Goal: Information Seeking & Learning: Learn about a topic

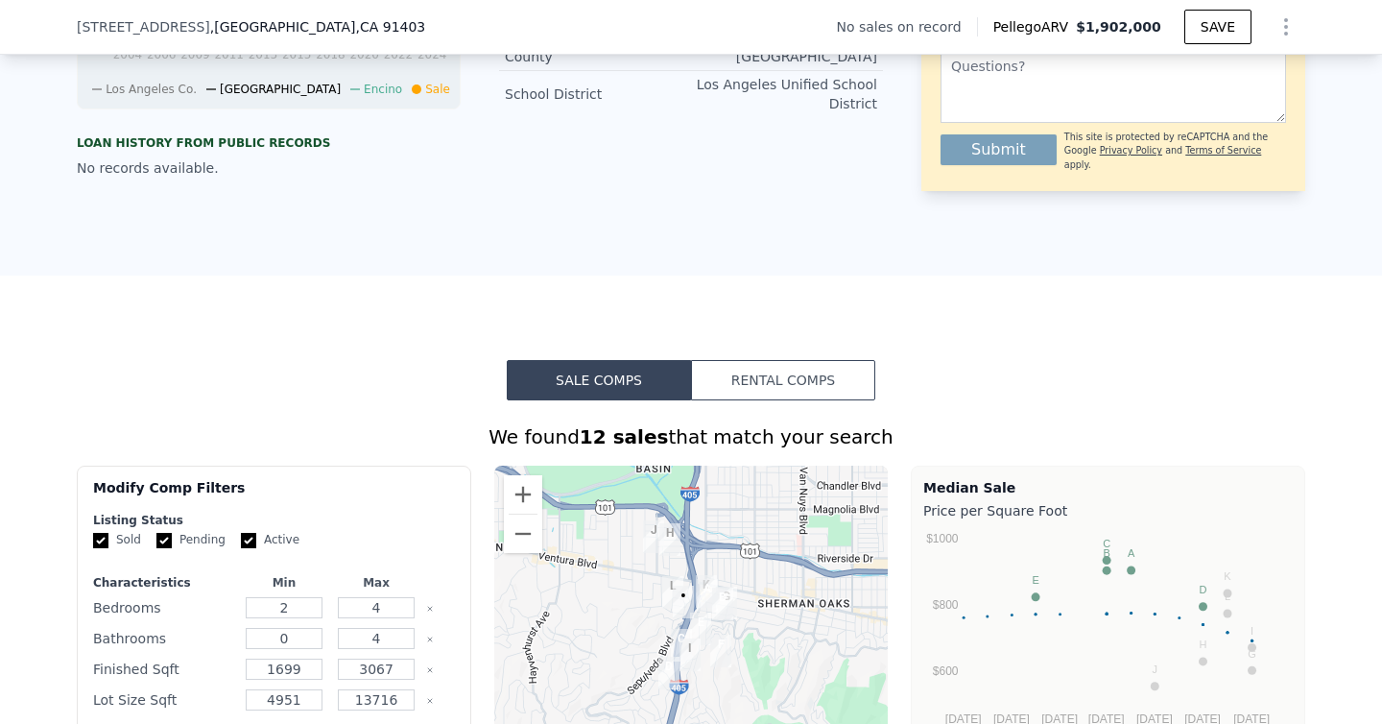
scroll to position [900, 0]
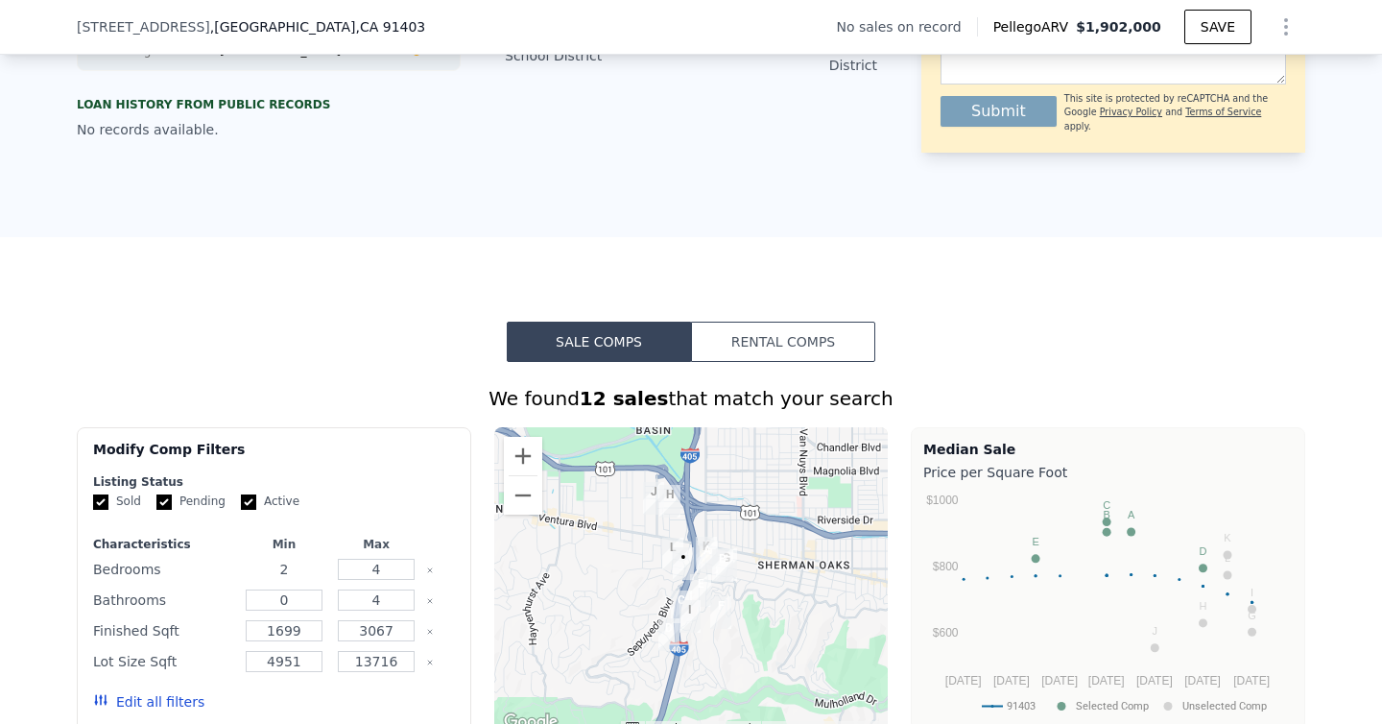
click at [289, 559] on input "2" at bounding box center [284, 569] width 76 height 21
type input "3"
click at [388, 559] on input "4" at bounding box center [376, 569] width 76 height 21
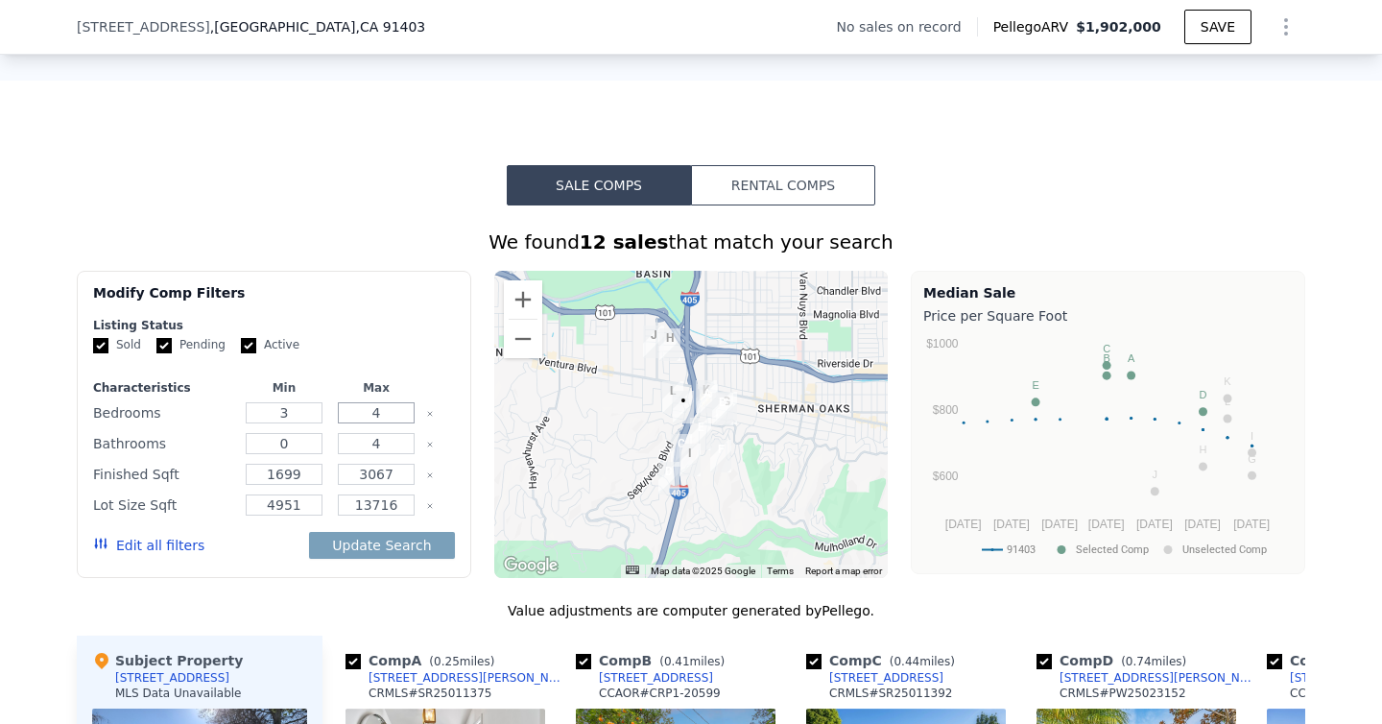
scroll to position [1058, 0]
click at [161, 535] on button "Edit all filters" at bounding box center [148, 544] width 111 height 19
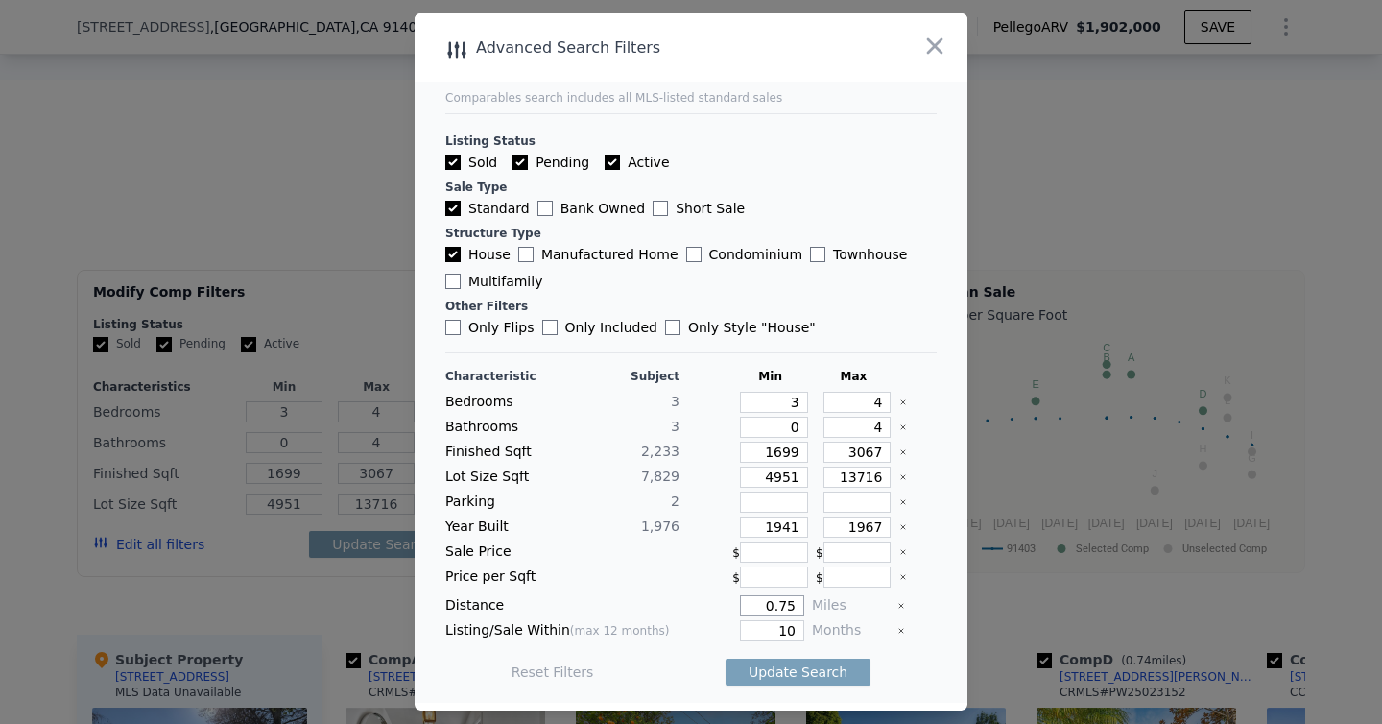
click at [794, 602] on input "0.75" at bounding box center [772, 605] width 64 height 21
type input "0.5"
click at [799, 629] on input "10" at bounding box center [772, 630] width 64 height 21
type input "1"
type input "9"
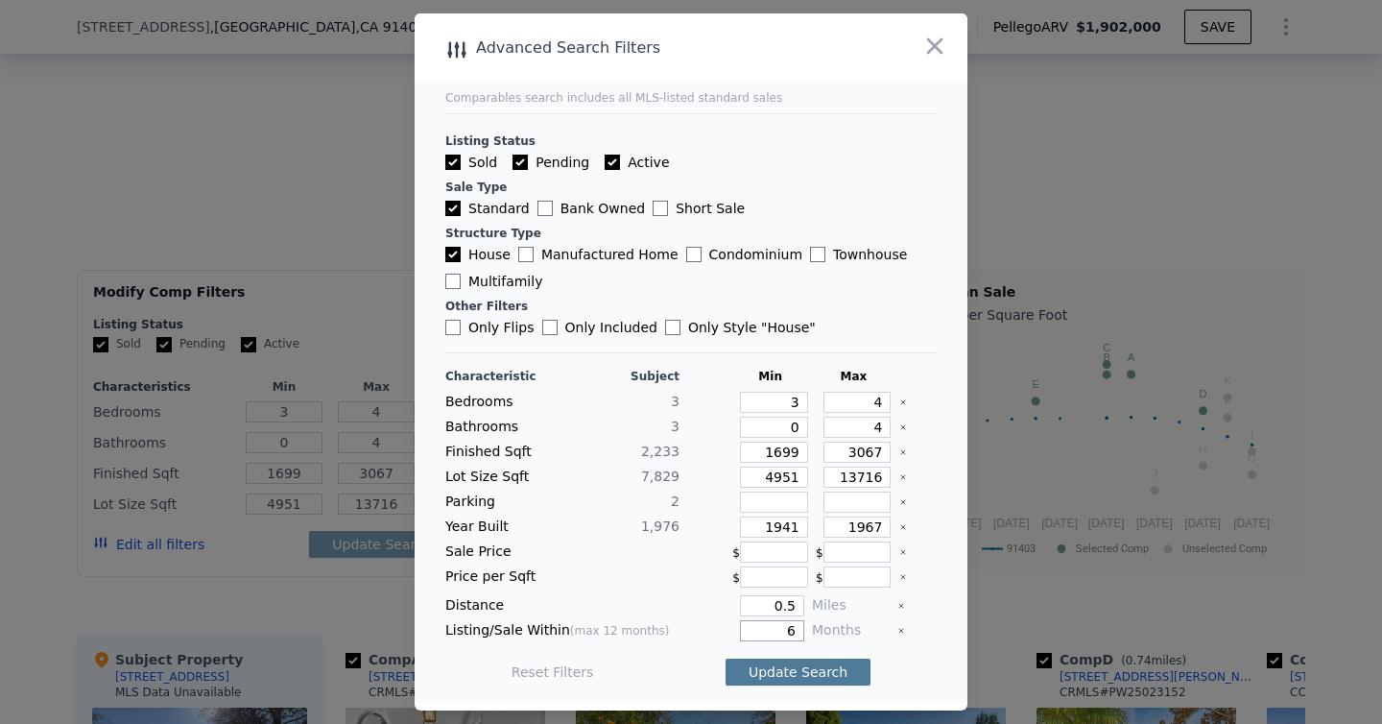
type input "6"
click at [798, 671] on button "Update Search" at bounding box center [798, 672] width 145 height 27
checkbox input "false"
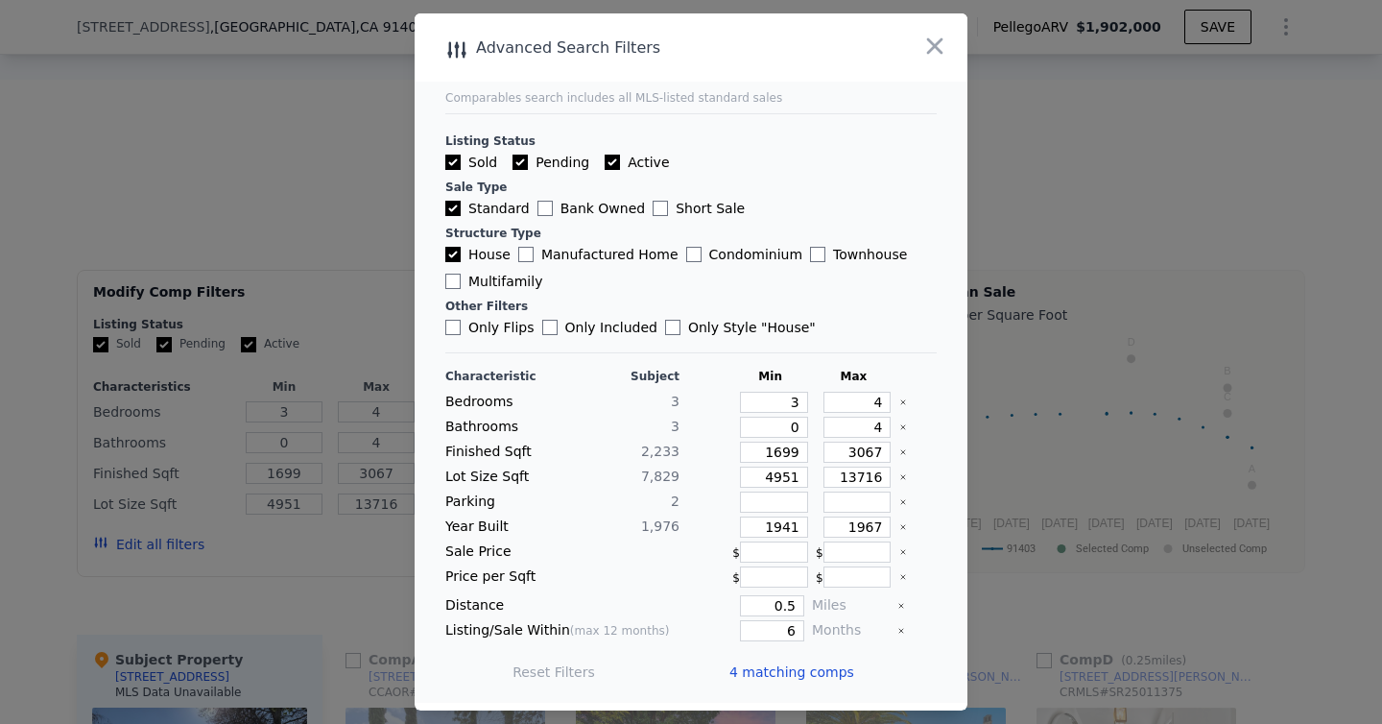
click at [827, 674] on span "4 matching comps" at bounding box center [792, 671] width 125 height 19
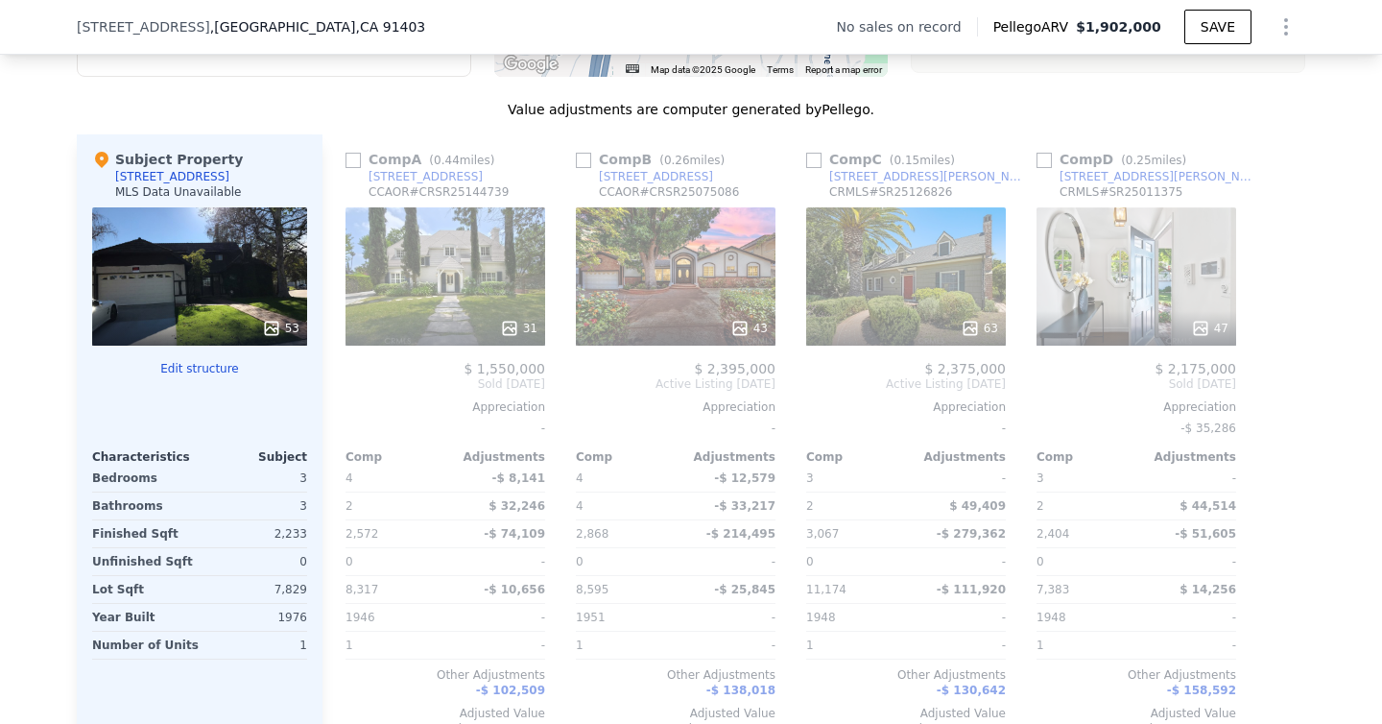
scroll to position [1559, 0]
click at [925, 310] on div at bounding box center [906, 327] width 200 height 35
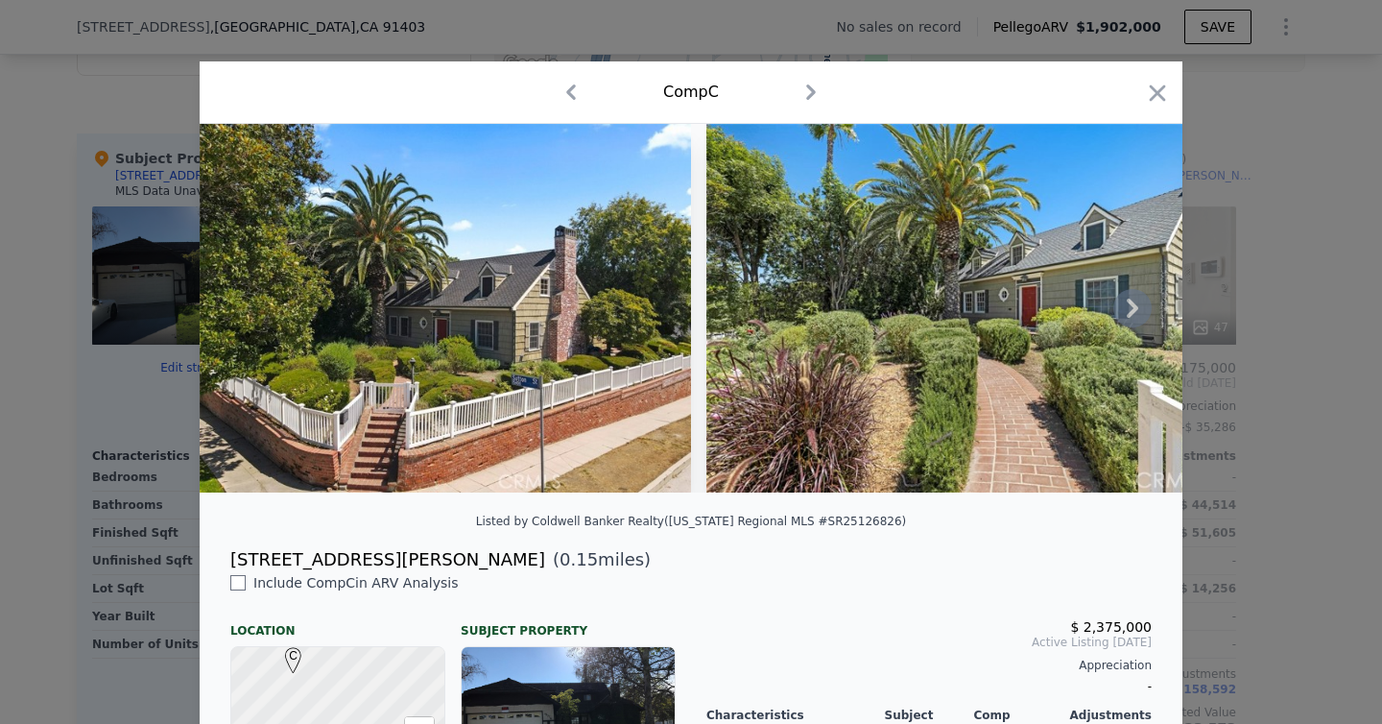
click at [1127, 314] on icon at bounding box center [1133, 308] width 38 height 38
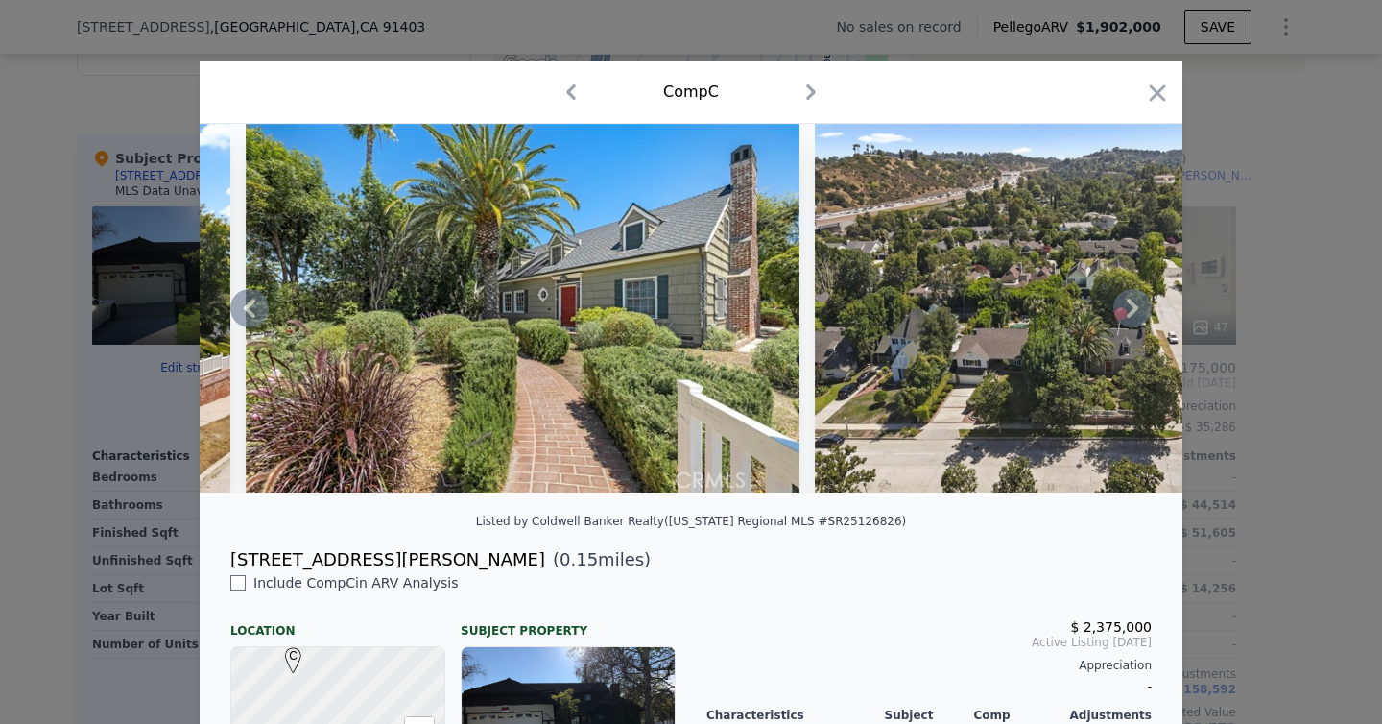
click at [1127, 314] on icon at bounding box center [1133, 308] width 12 height 19
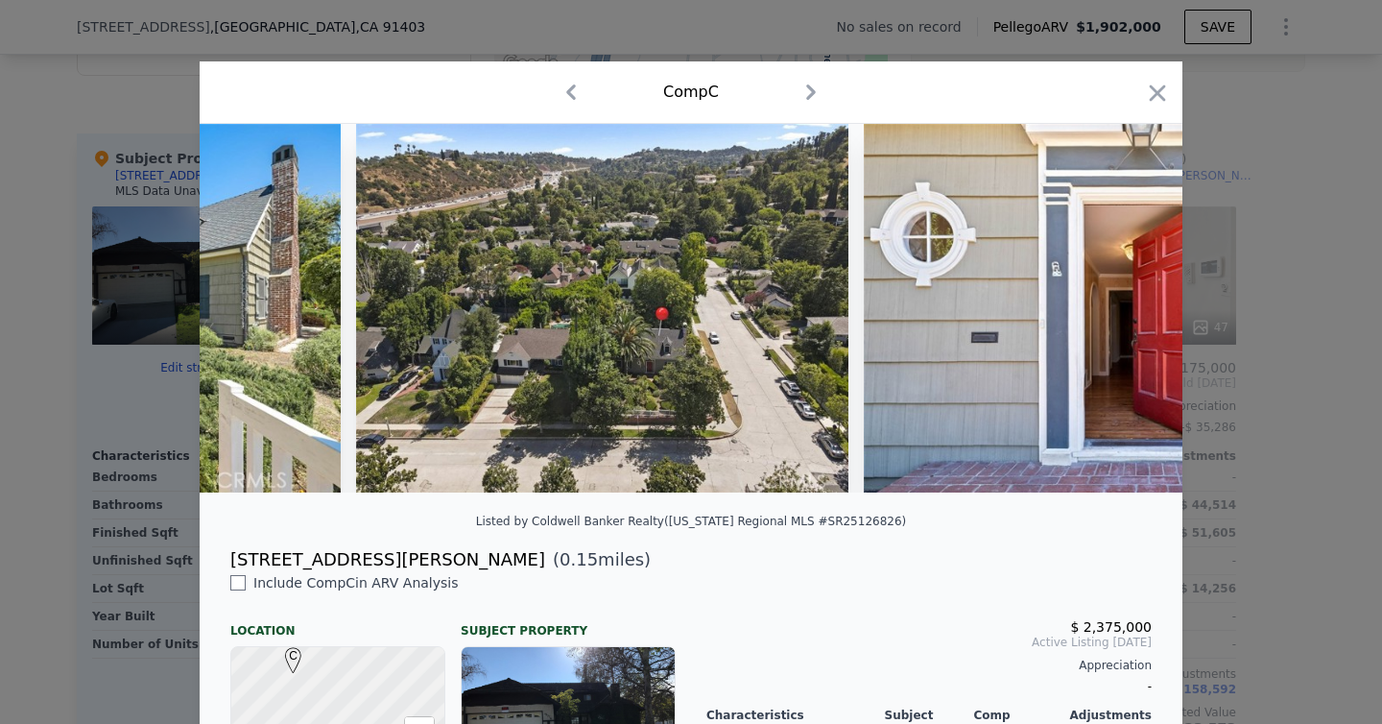
scroll to position [0, 922]
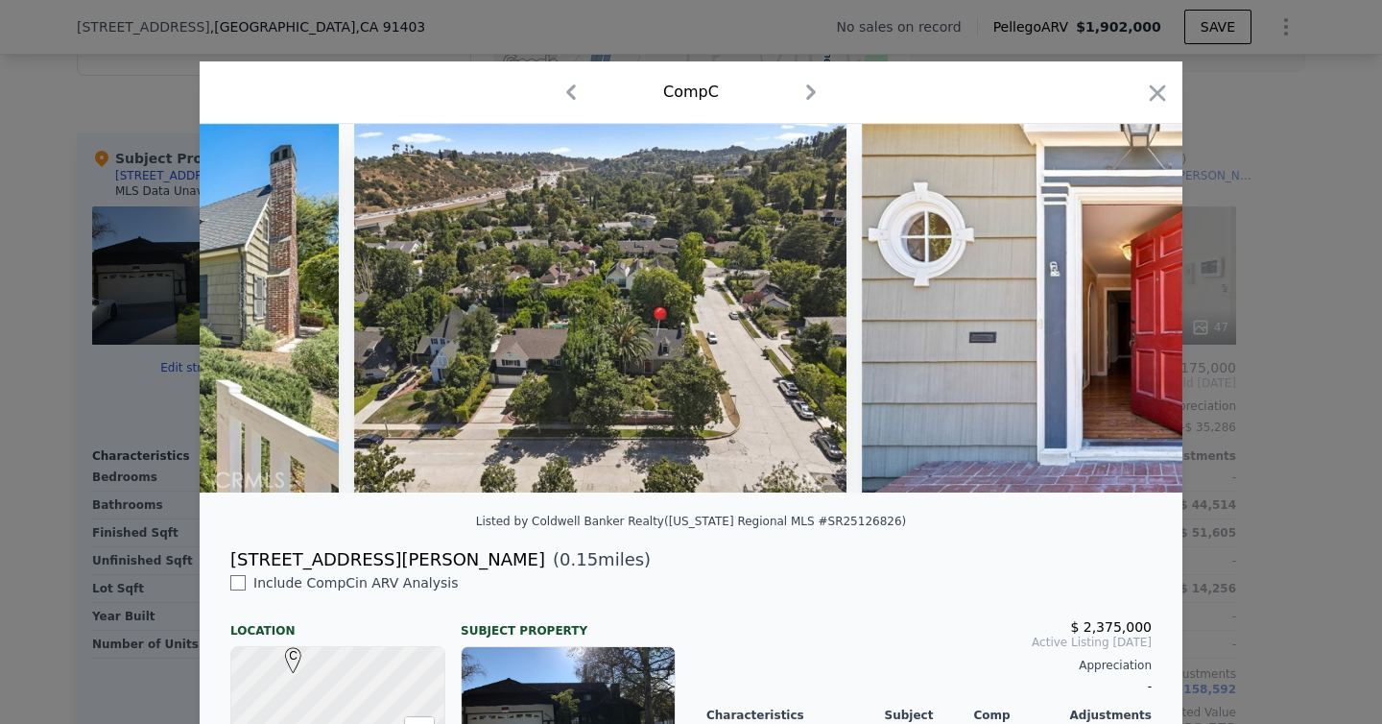
click at [1127, 314] on img at bounding box center [1139, 308] width 554 height 369
click at [1159, 92] on icon "button" at bounding box center [1158, 92] width 16 height 16
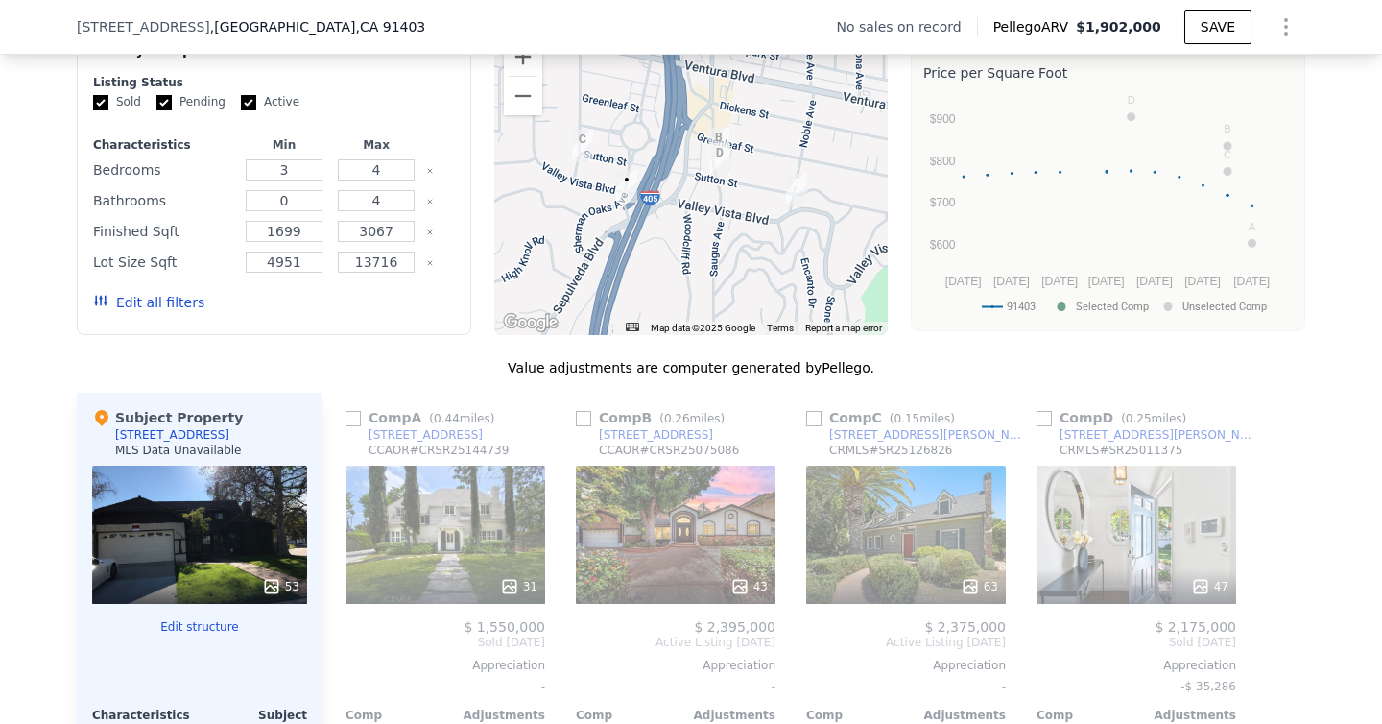
scroll to position [1294, 0]
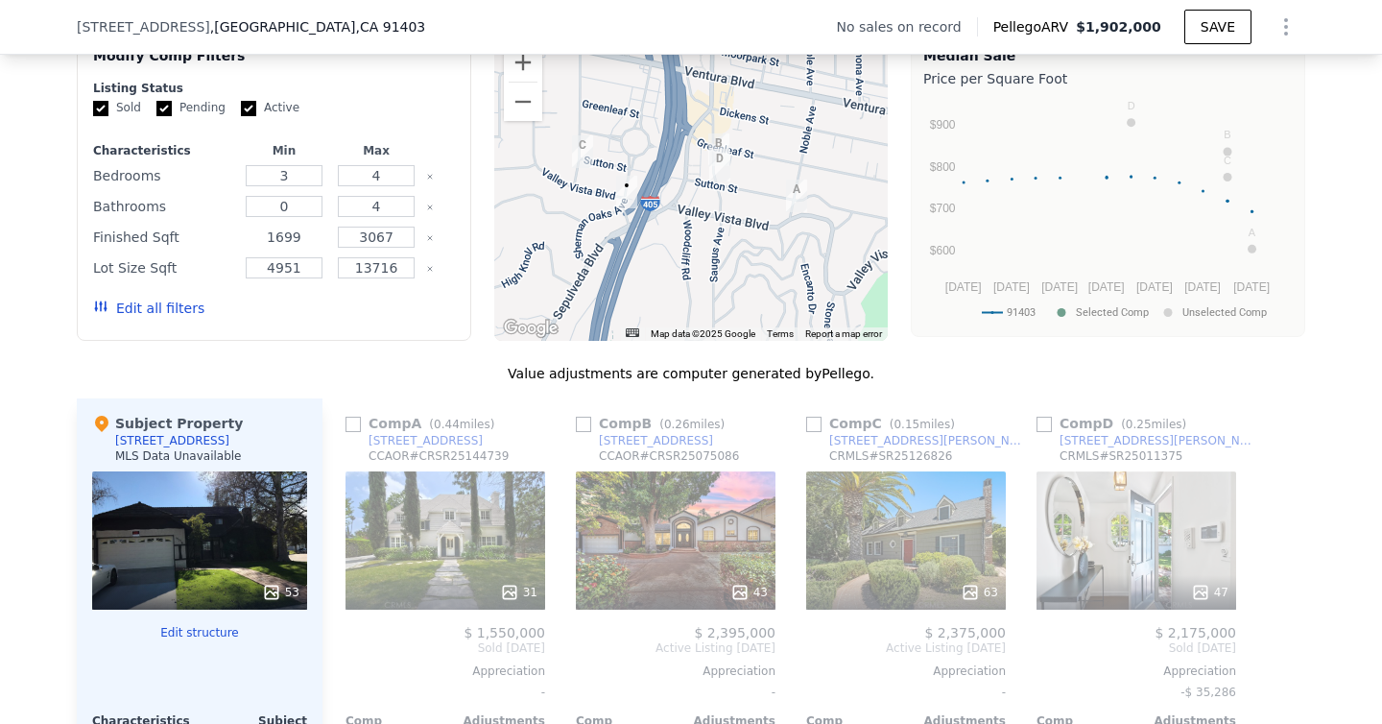
drag, startPoint x: 304, startPoint y: 223, endPoint x: 258, endPoint y: 223, distance: 46.1
click at [258, 227] on input "1699" at bounding box center [284, 237] width 76 height 21
type input "1900"
type input "2600"
click at [386, 300] on button "Update Search" at bounding box center [381, 308] width 145 height 27
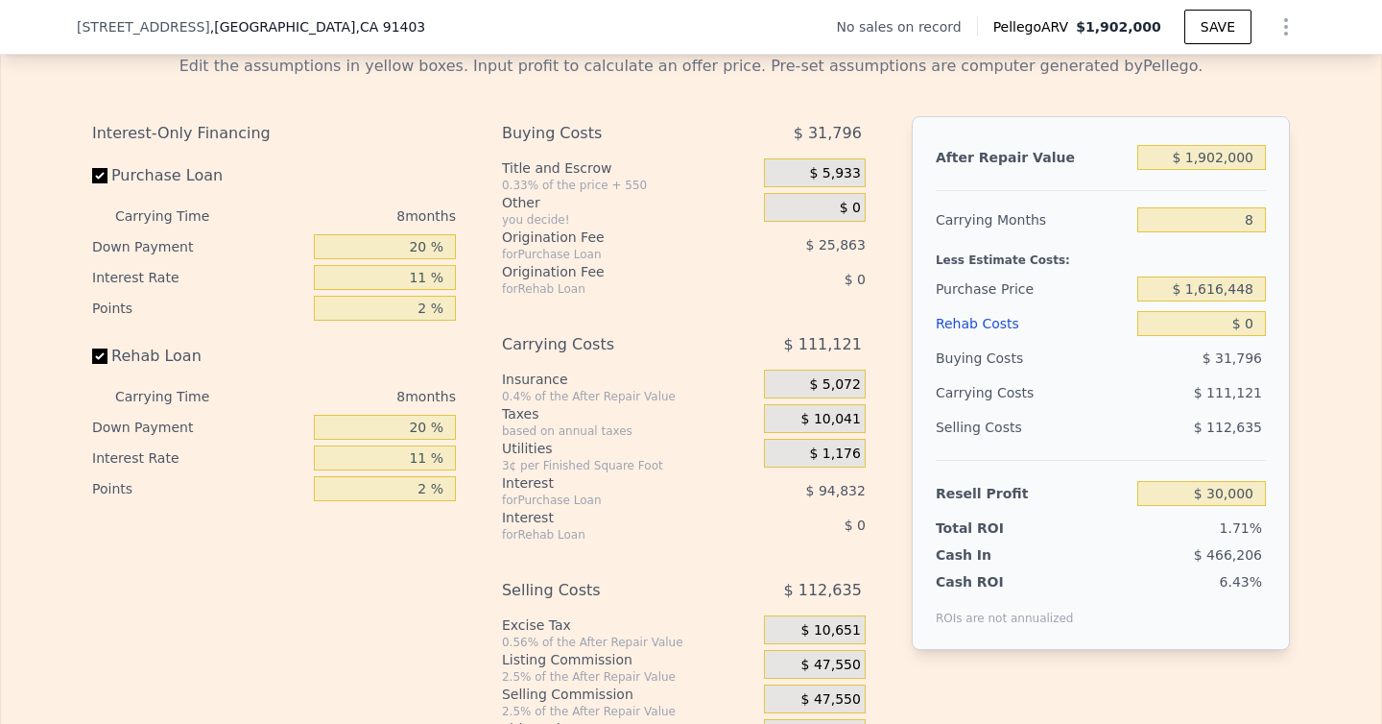
scroll to position [2513, 0]
drag, startPoint x: 1204, startPoint y: 278, endPoint x: 1254, endPoint y: 277, distance: 49.9
click at [1254, 278] on input "$ 1,616,448" at bounding box center [1202, 290] width 129 height 25
type input "$ 1,300,000"
click at [1290, 314] on div "Edit the assumptions in yellow boxes. Input profit to calculate an offer price.…" at bounding box center [691, 398] width 1229 height 714
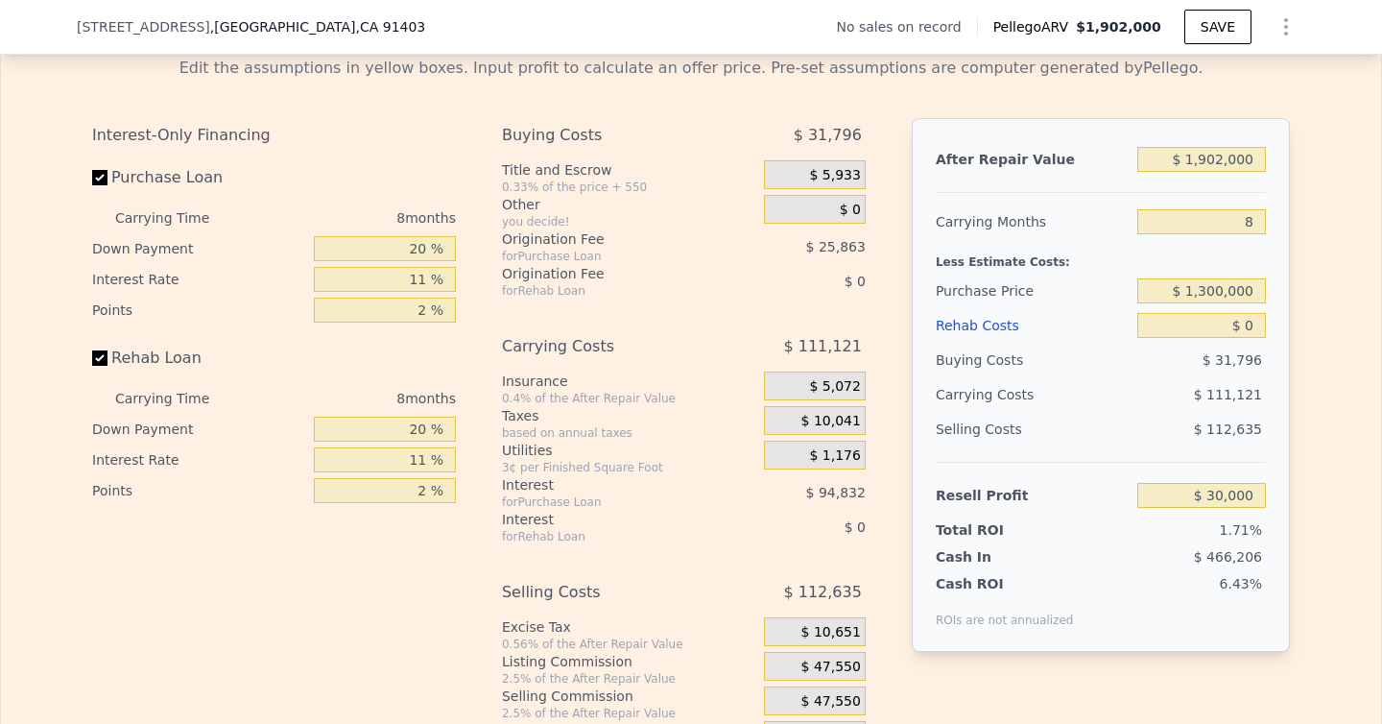
type input "$ 371,133"
drag, startPoint x: 1243, startPoint y: 208, endPoint x: 1257, endPoint y: 208, distance: 13.4
click at [1257, 209] on input "8" at bounding box center [1202, 221] width 129 height 25
type input "6"
type input "$ 394,271"
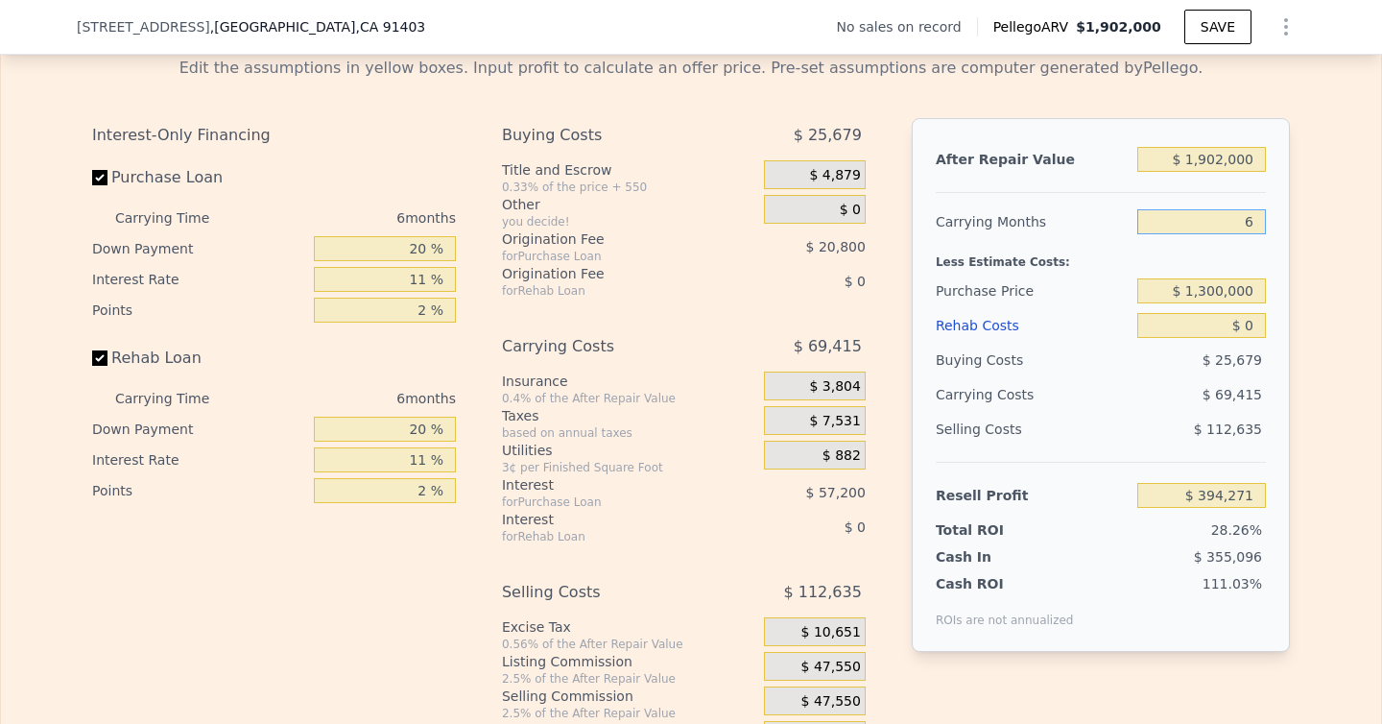
type input "6"
click at [1127, 390] on div "$ 69,415" at bounding box center [1165, 394] width 203 height 35
click at [1255, 313] on input "$ 0" at bounding box center [1202, 325] width 129 height 25
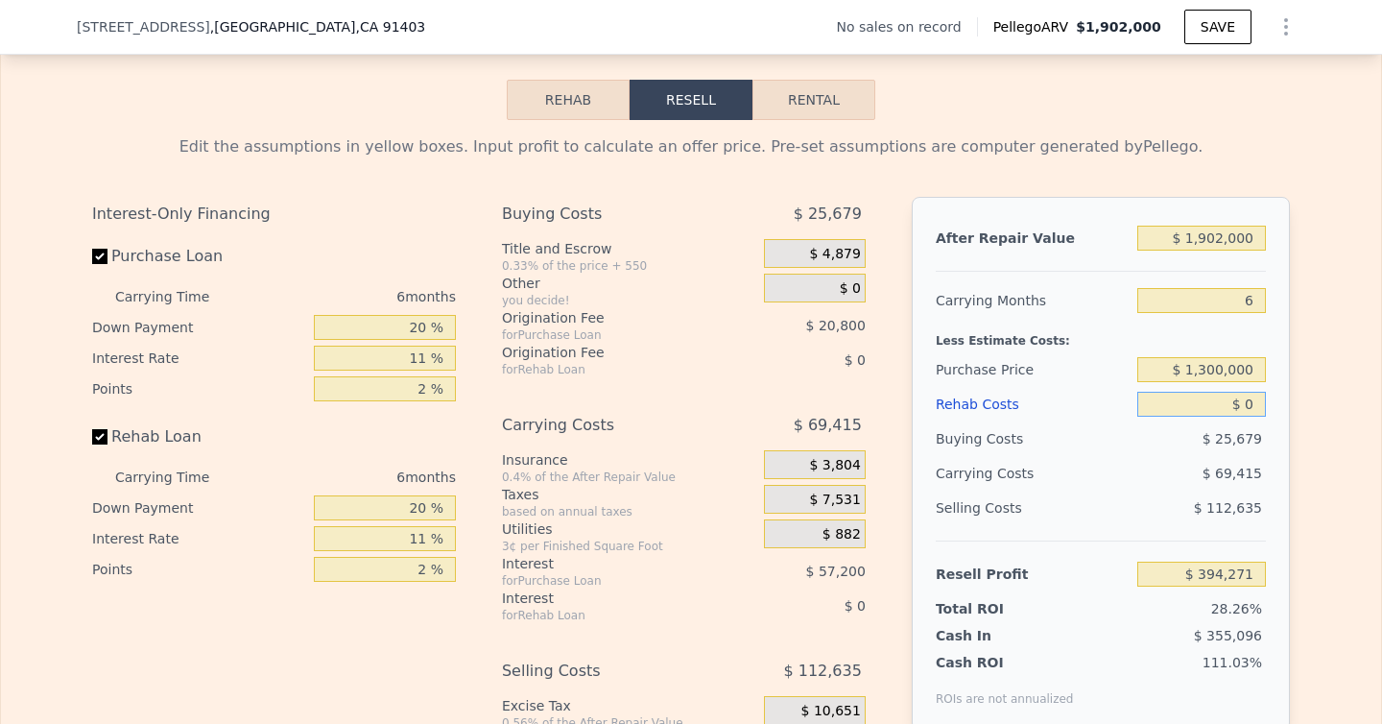
scroll to position [2436, 0]
type input "$ 170"
type input "$ 394,092"
type input "$ 17,000"
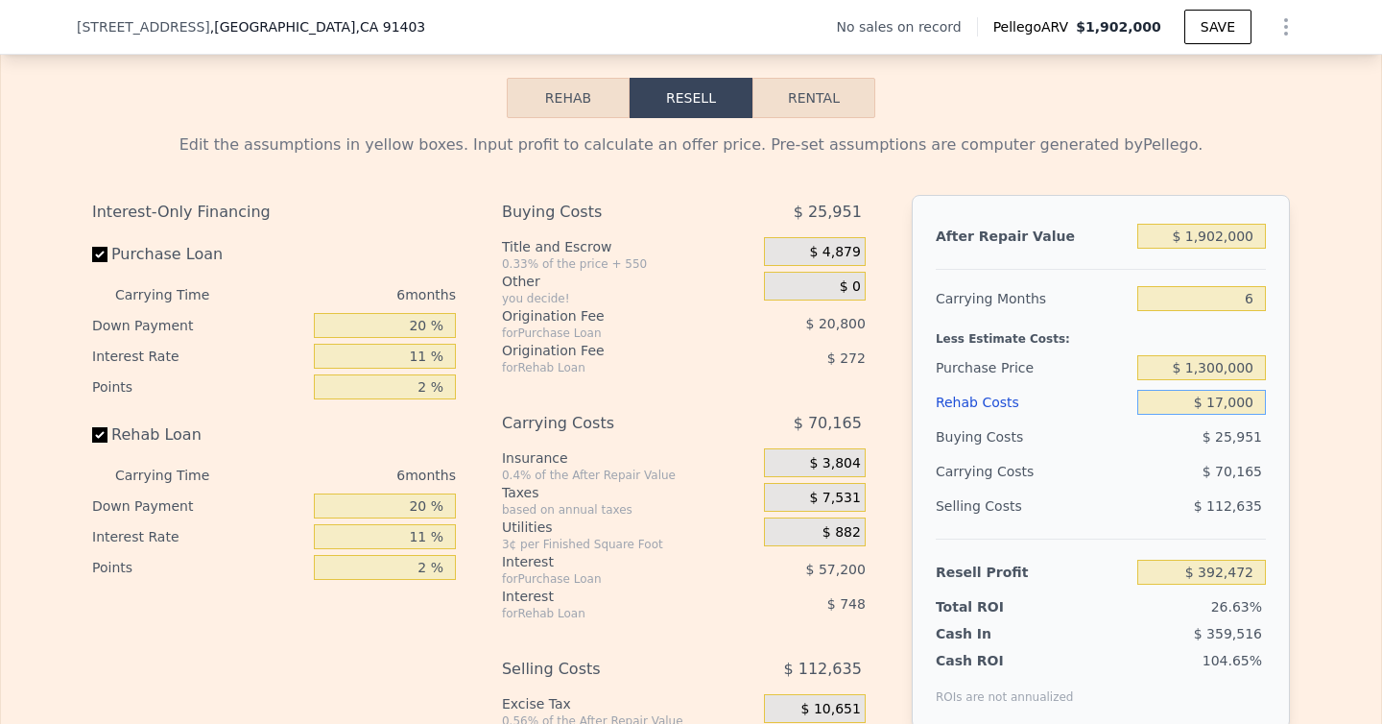
type input "$ 376,249"
type input "$ 170,000"
type input "$ 214,069"
type input "$ 170,000"
click at [1128, 539] on div "Resell Profit $ 214,069" at bounding box center [1101, 564] width 330 height 51
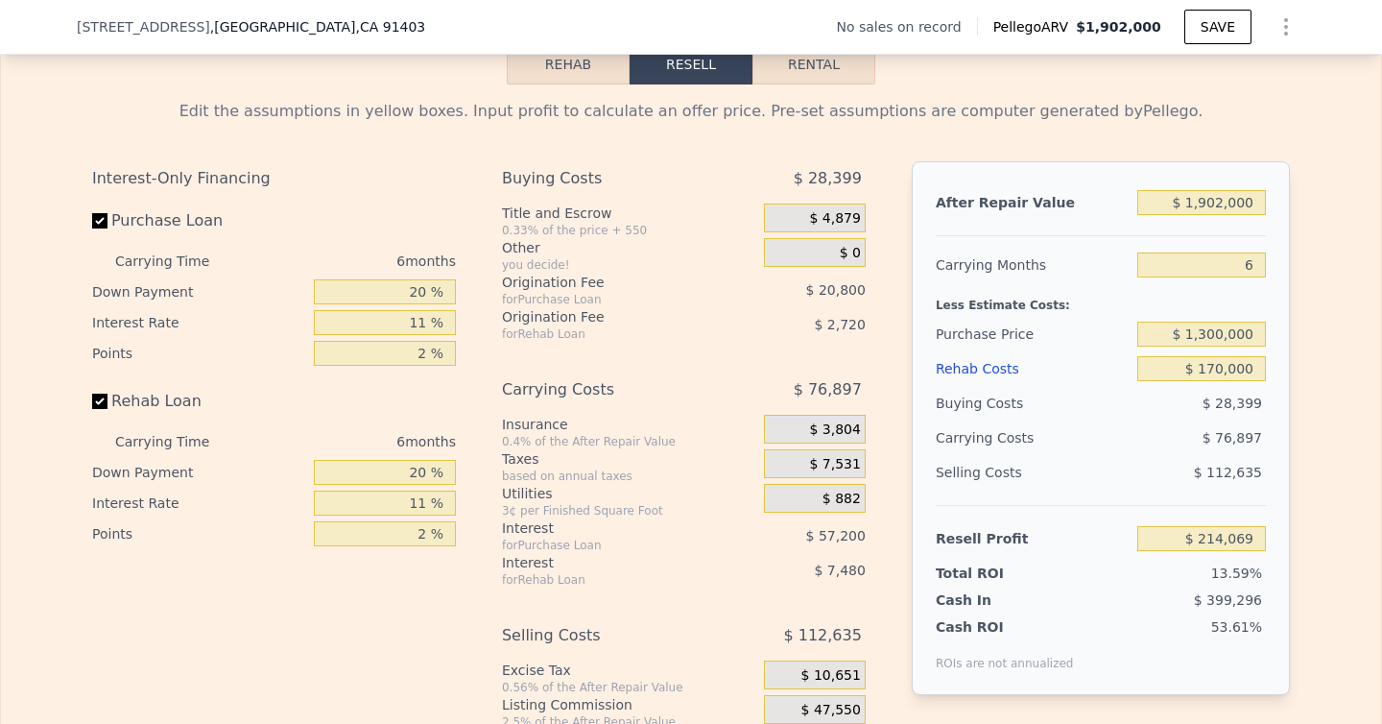
scroll to position [2471, 0]
click at [1251, 253] on input "6" at bounding box center [1202, 264] width 129 height 25
type input "3"
type input "$ 252,517"
type input "3"
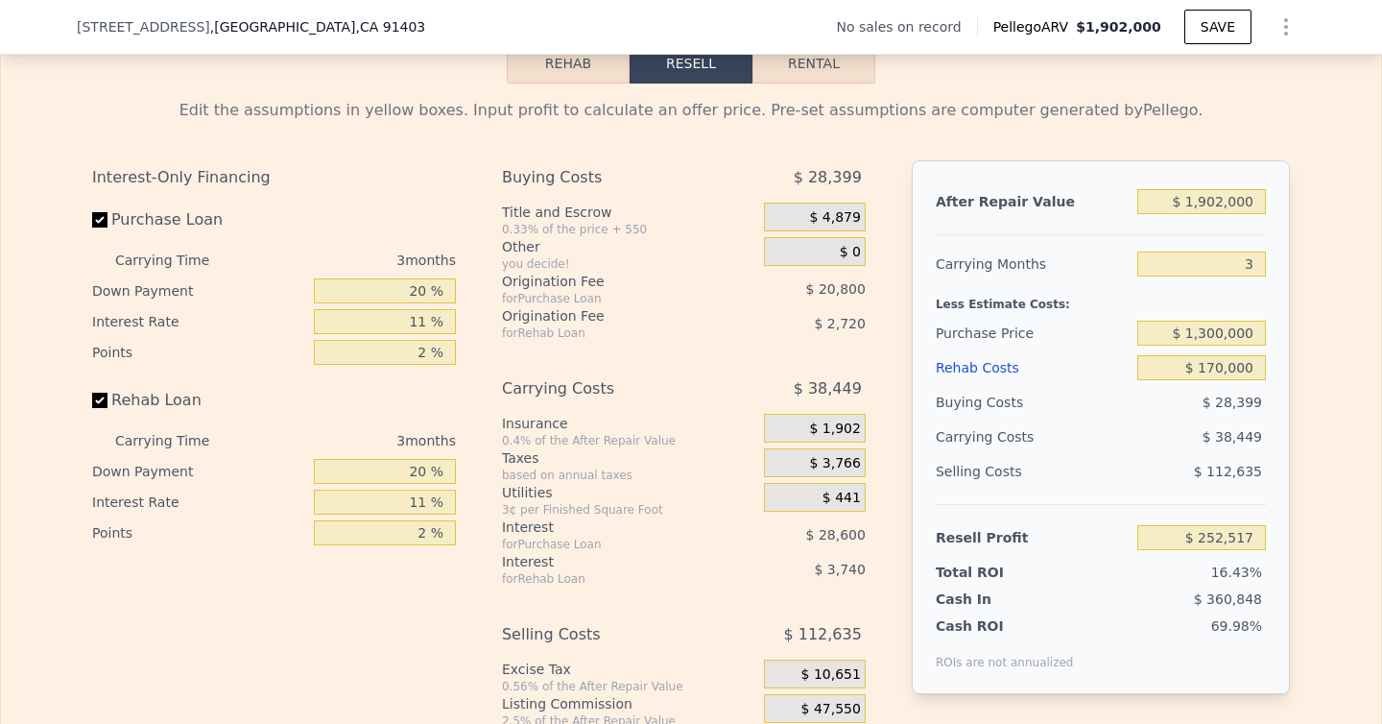
click at [1113, 458] on div "Selling Costs" at bounding box center [1033, 471] width 194 height 35
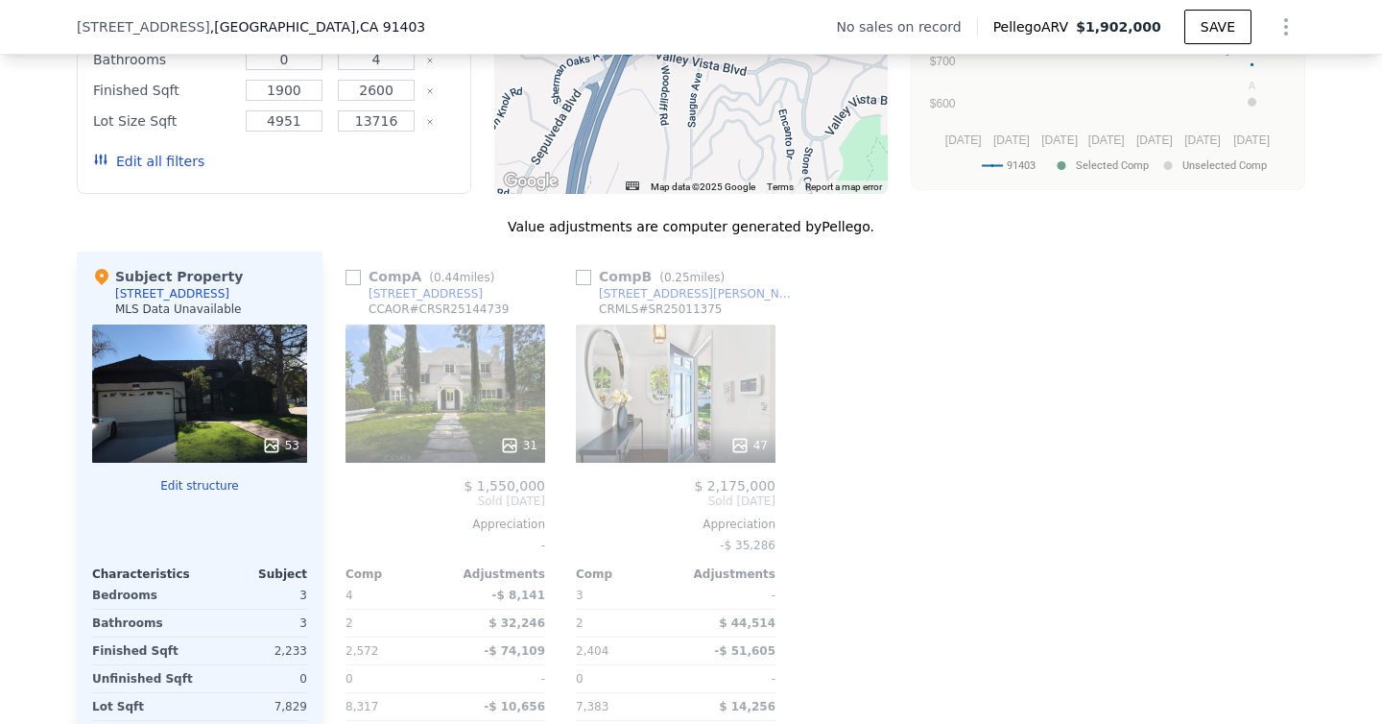
scroll to position [1444, 0]
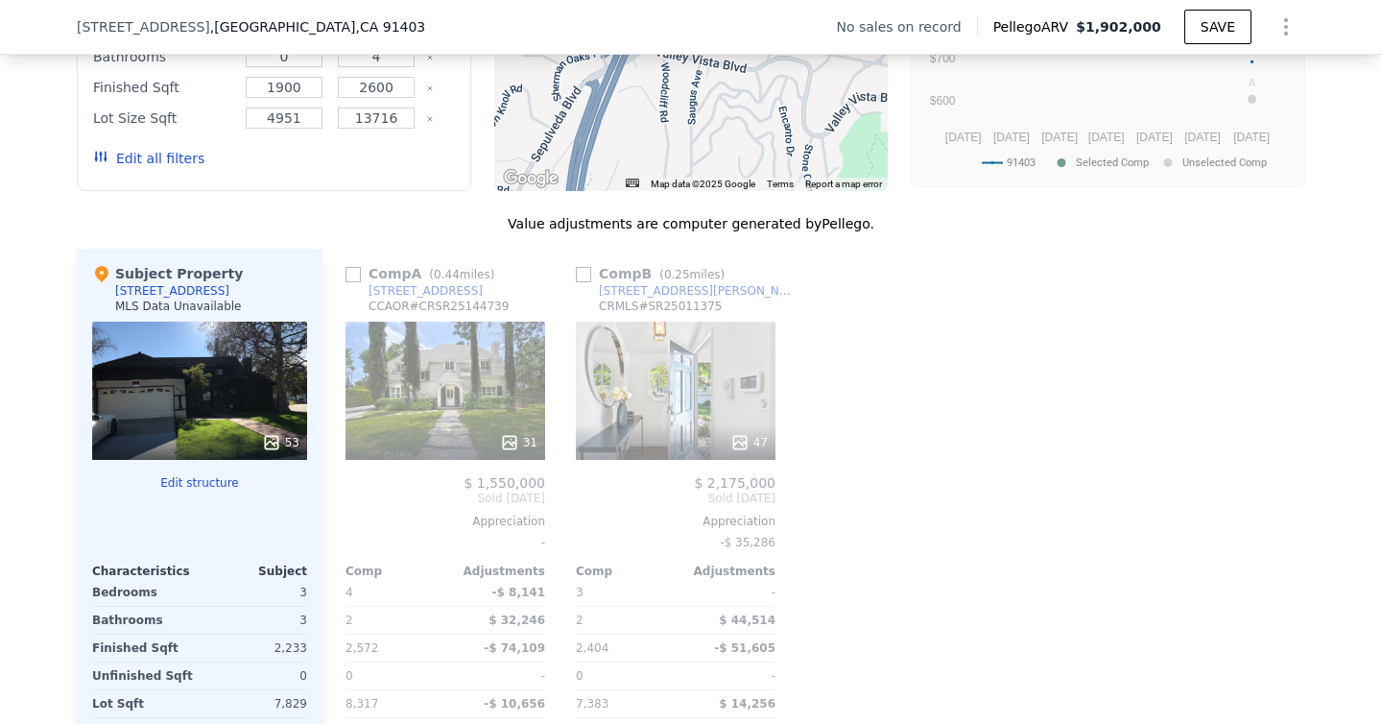
click at [712, 379] on div "47" at bounding box center [676, 391] width 200 height 138
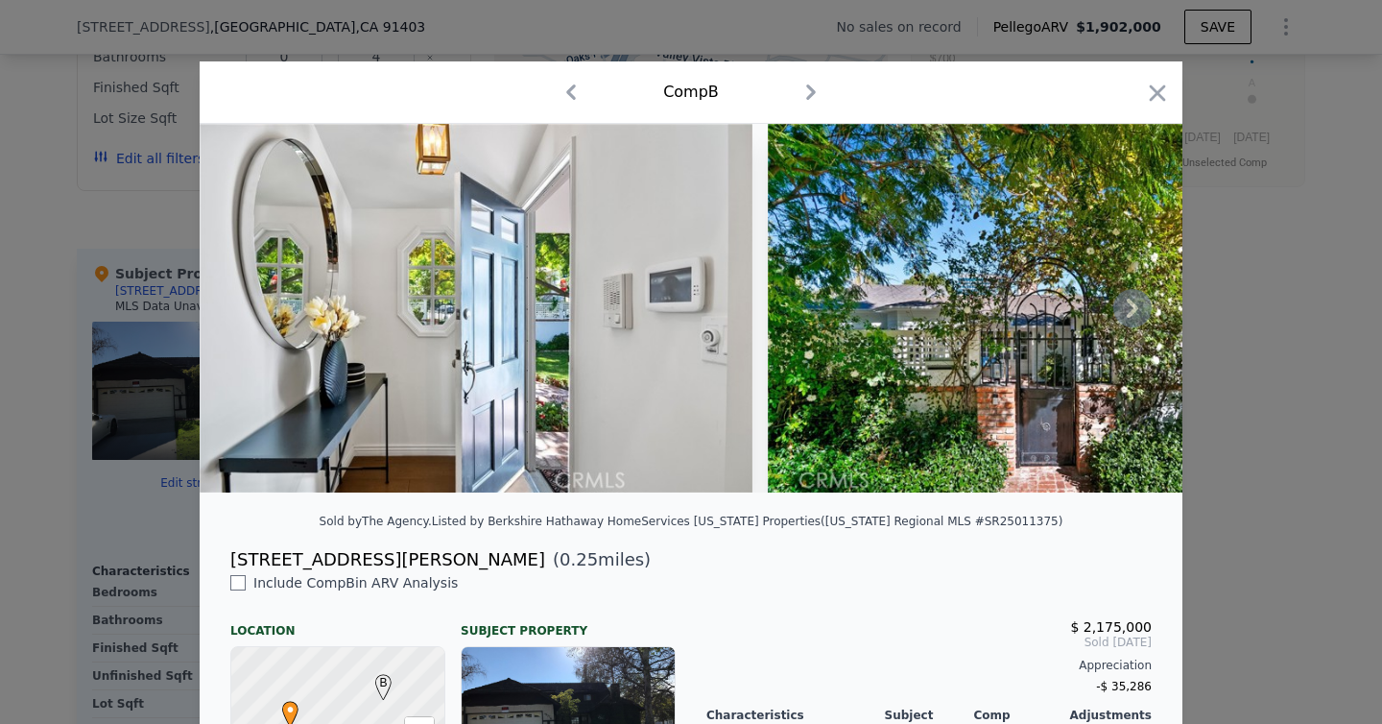
click at [1131, 316] on icon at bounding box center [1133, 308] width 12 height 19
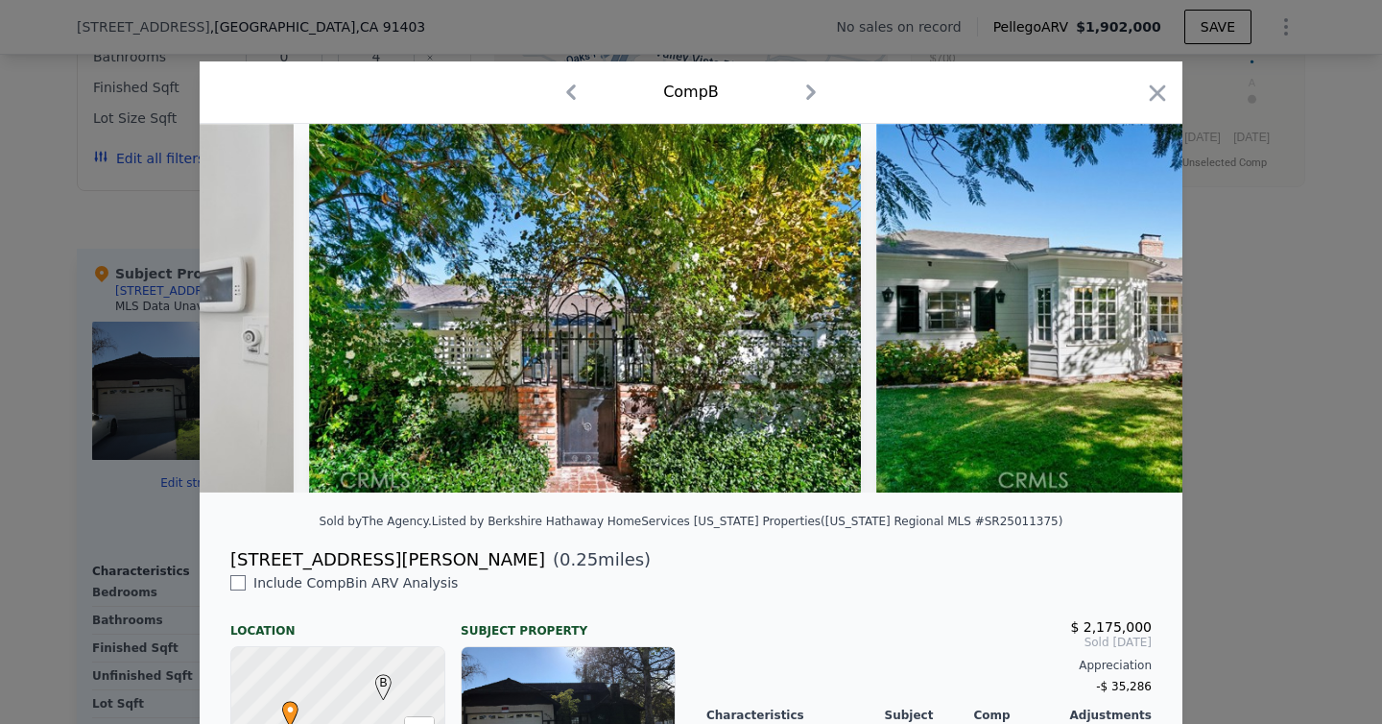
scroll to position [0, 461]
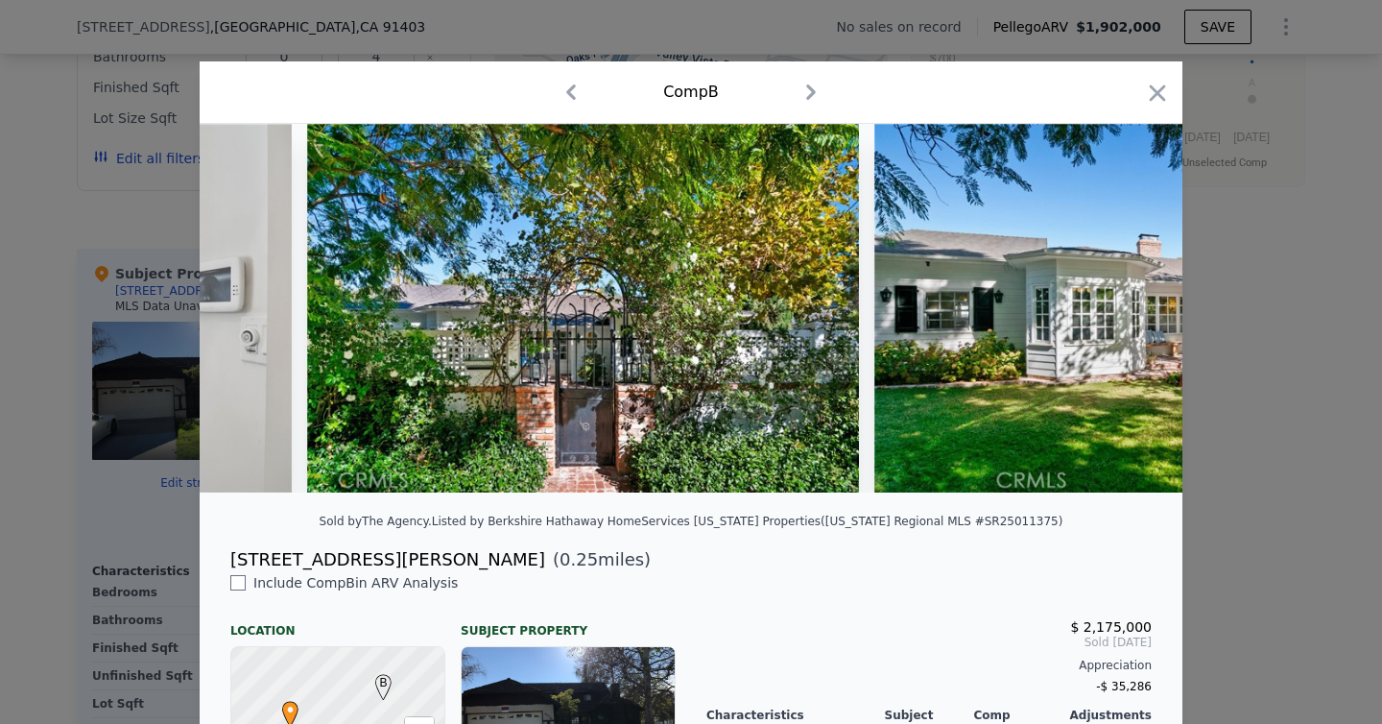
click at [1131, 314] on img at bounding box center [1151, 308] width 553 height 369
click at [1136, 309] on icon at bounding box center [1133, 308] width 12 height 19
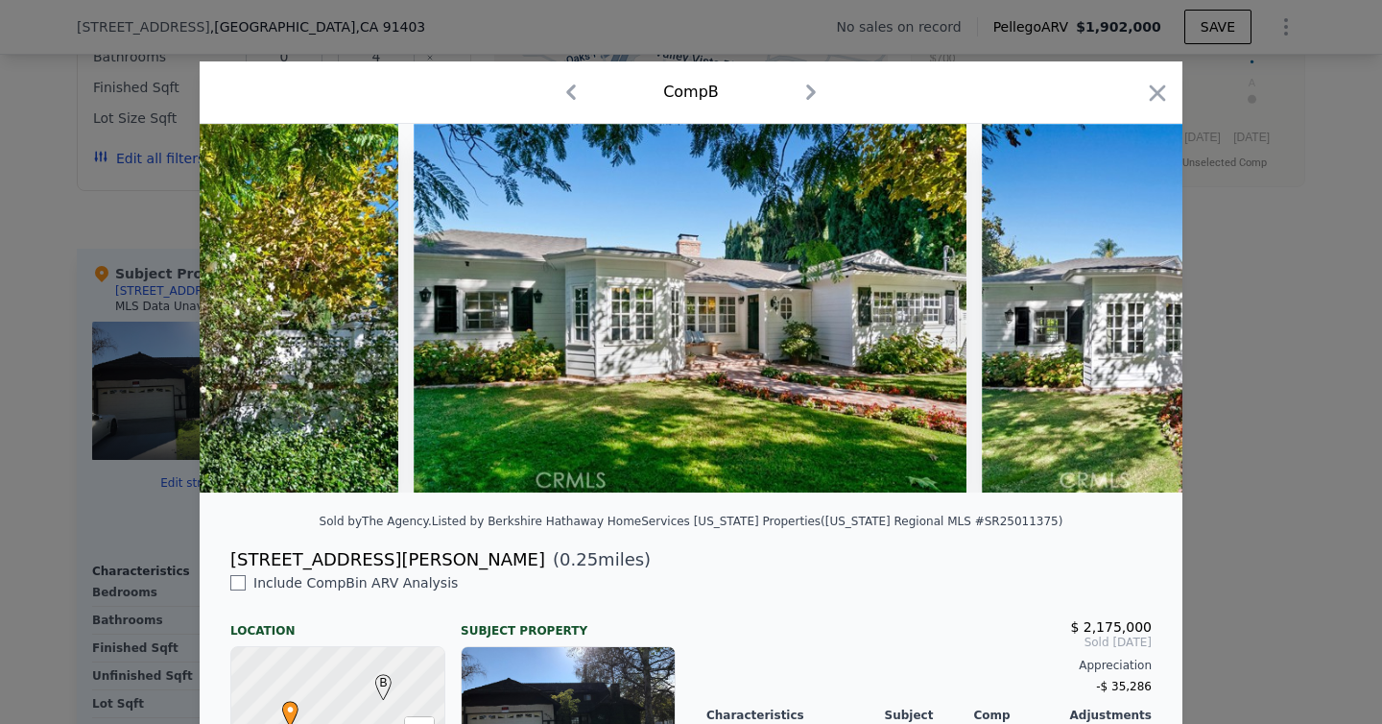
click at [1136, 309] on img at bounding box center [1258, 308] width 553 height 369
click at [1136, 309] on icon at bounding box center [1133, 308] width 12 height 19
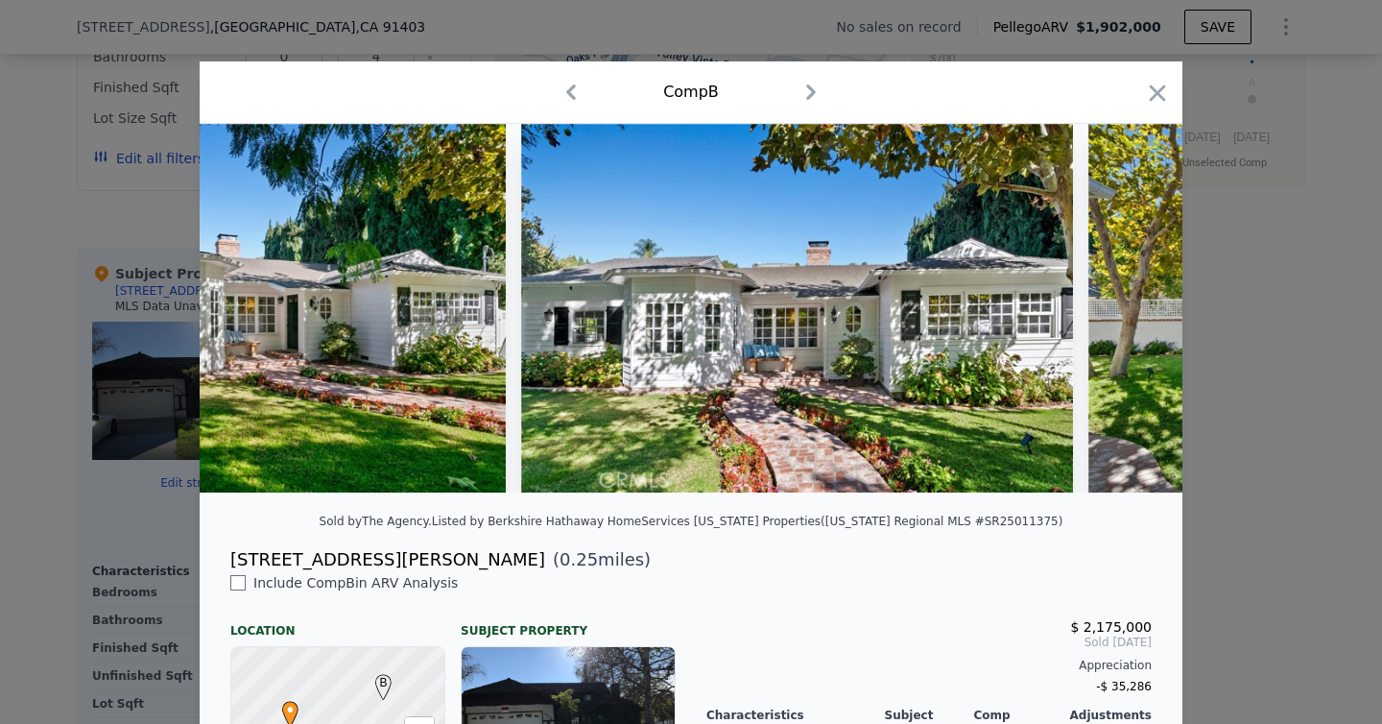
click at [1136, 308] on img at bounding box center [1365, 308] width 553 height 369
click at [1136, 308] on icon at bounding box center [1133, 308] width 12 height 19
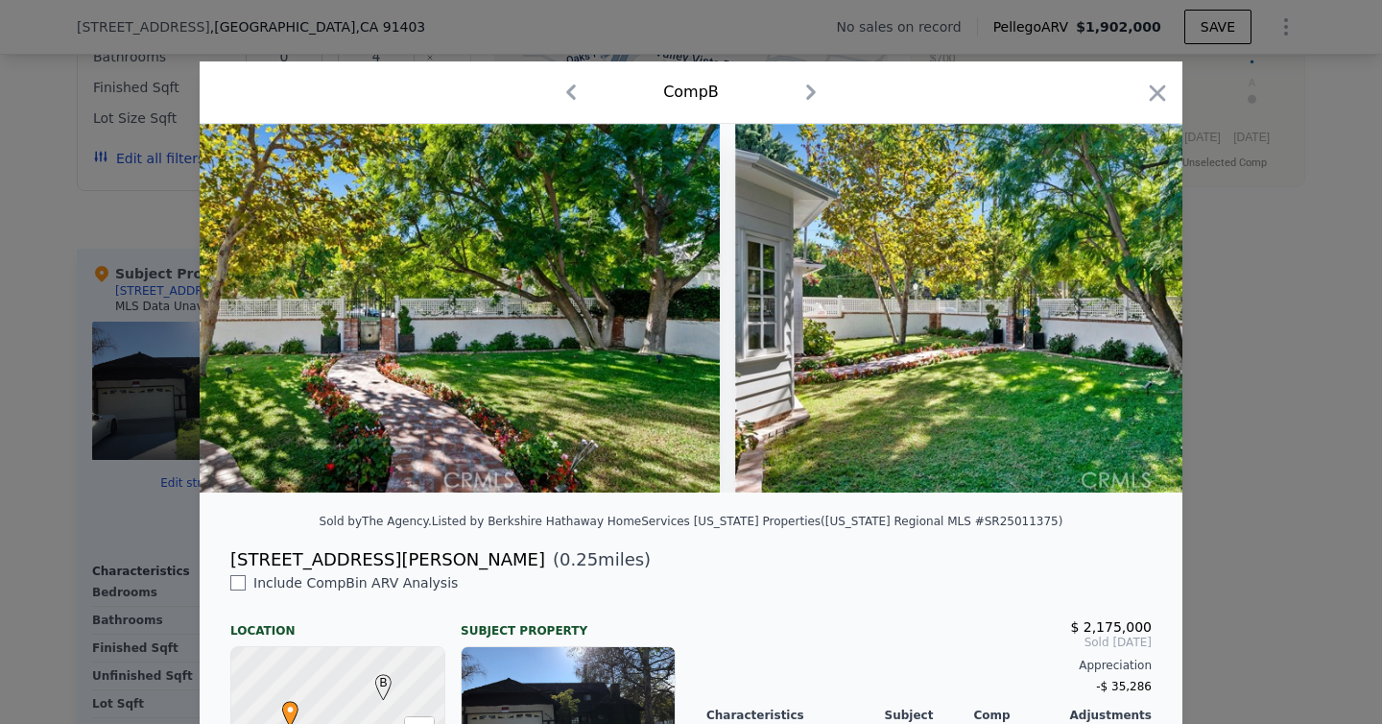
click at [1135, 306] on img at bounding box center [1011, 308] width 553 height 369
click at [1135, 306] on icon at bounding box center [1133, 308] width 12 height 19
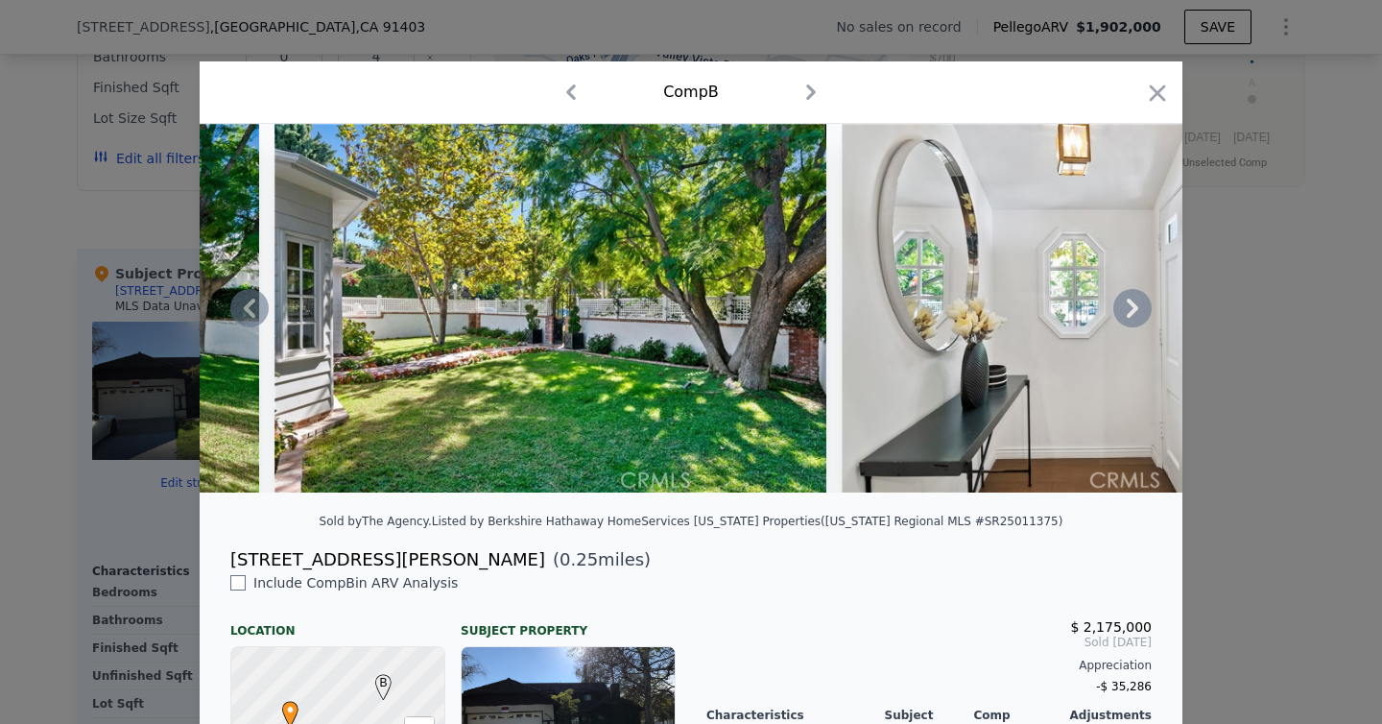
click at [1135, 306] on icon at bounding box center [1133, 308] width 12 height 19
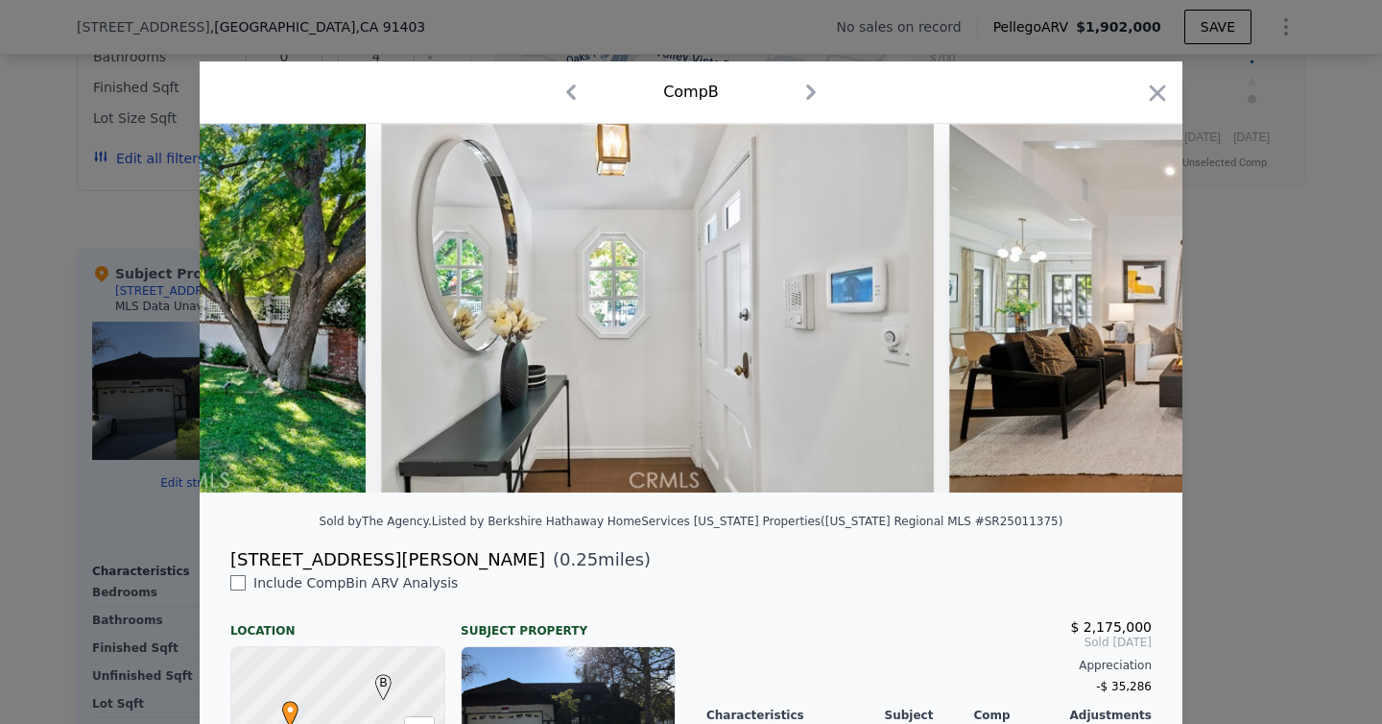
click at [1135, 306] on div at bounding box center [691, 308] width 983 height 369
click at [1135, 306] on icon at bounding box center [1133, 308] width 12 height 19
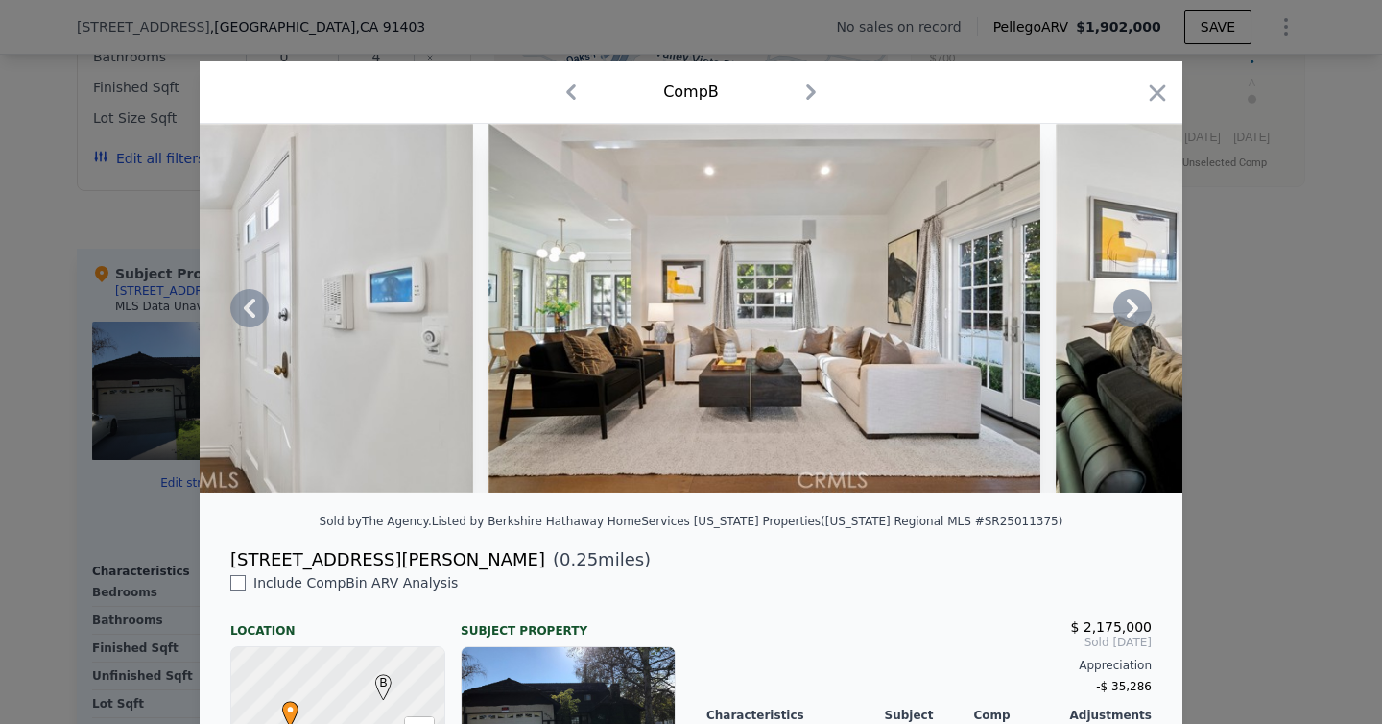
click at [1135, 306] on icon at bounding box center [1133, 308] width 12 height 19
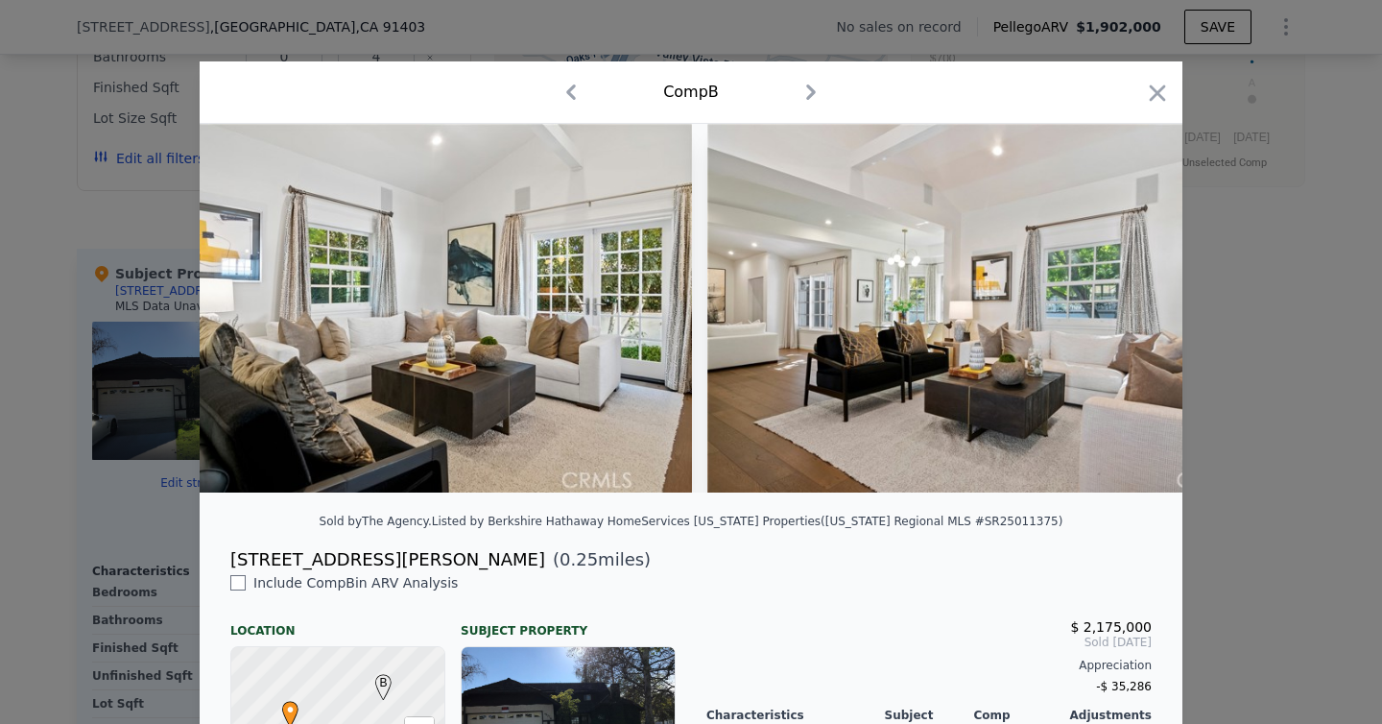
scroll to position [0, 4608]
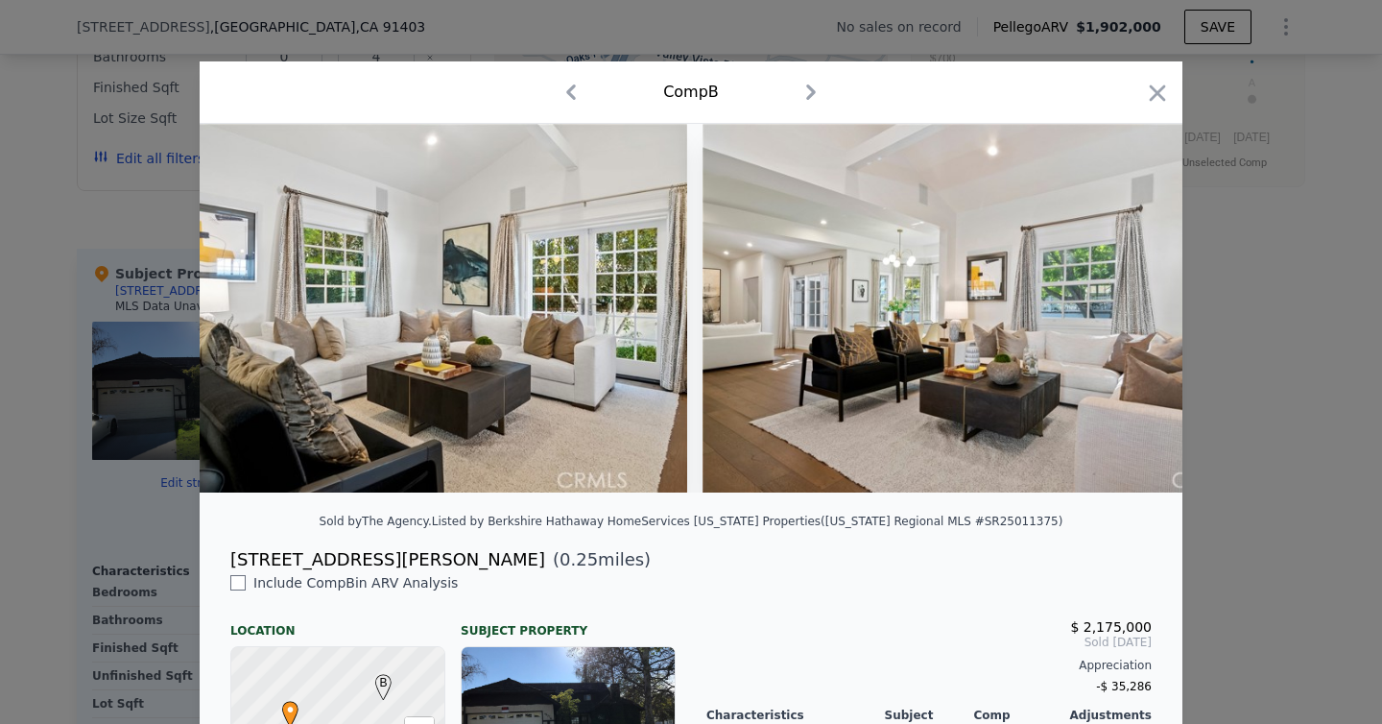
click at [1135, 306] on div at bounding box center [691, 308] width 983 height 369
click at [1135, 306] on icon at bounding box center [1133, 308] width 12 height 19
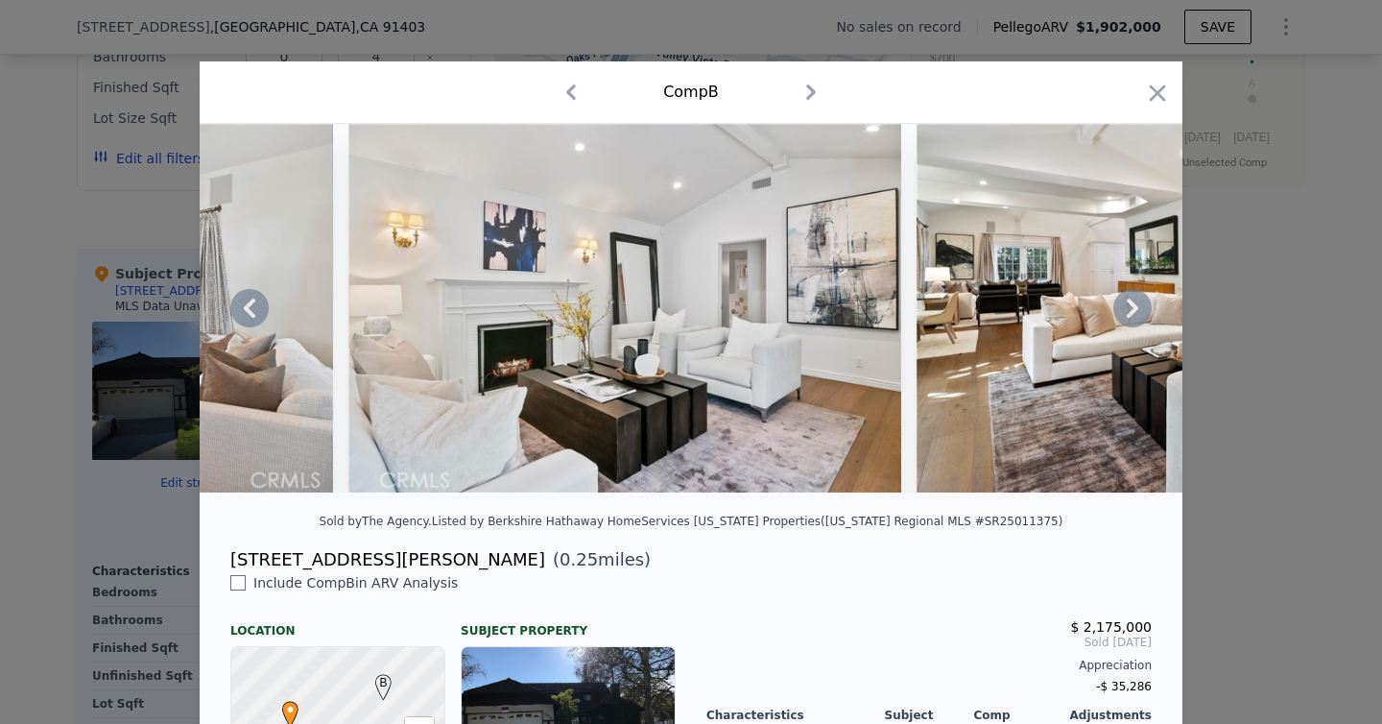
click at [1135, 306] on icon at bounding box center [1133, 308] width 12 height 19
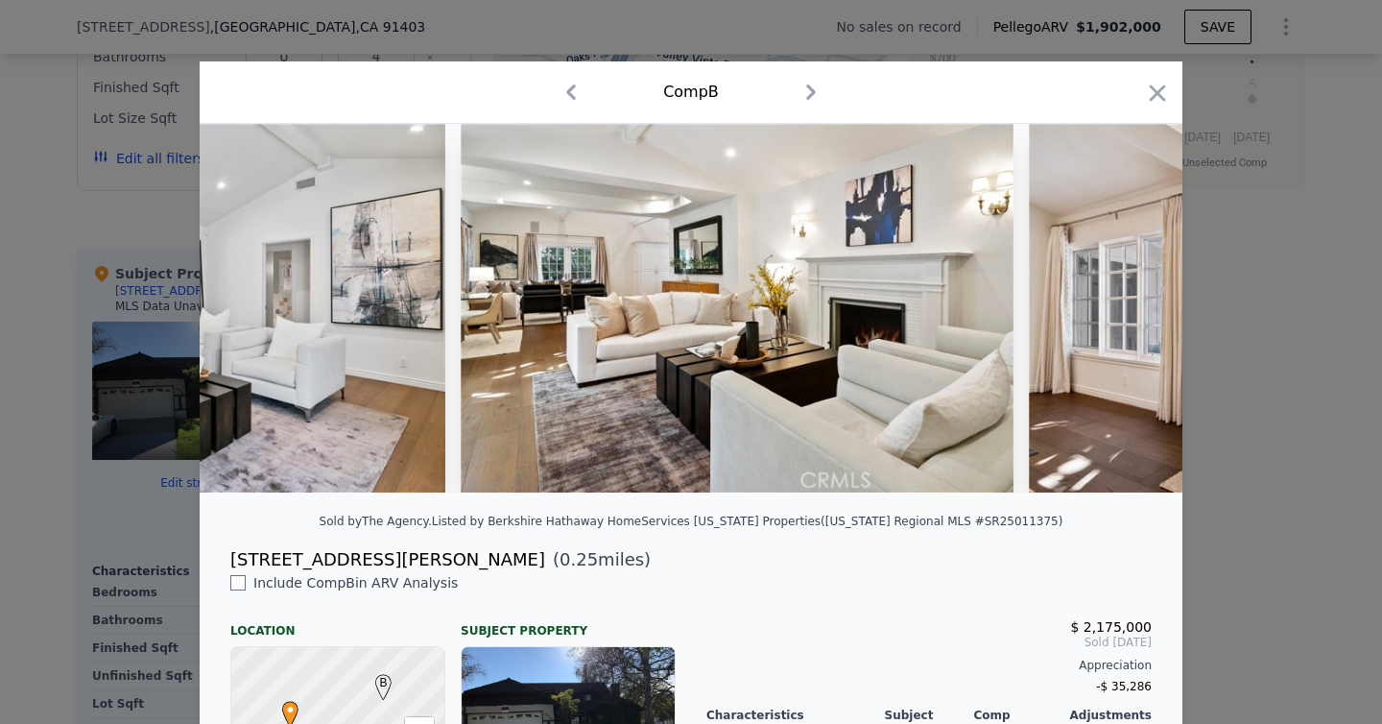
scroll to position [0, 5990]
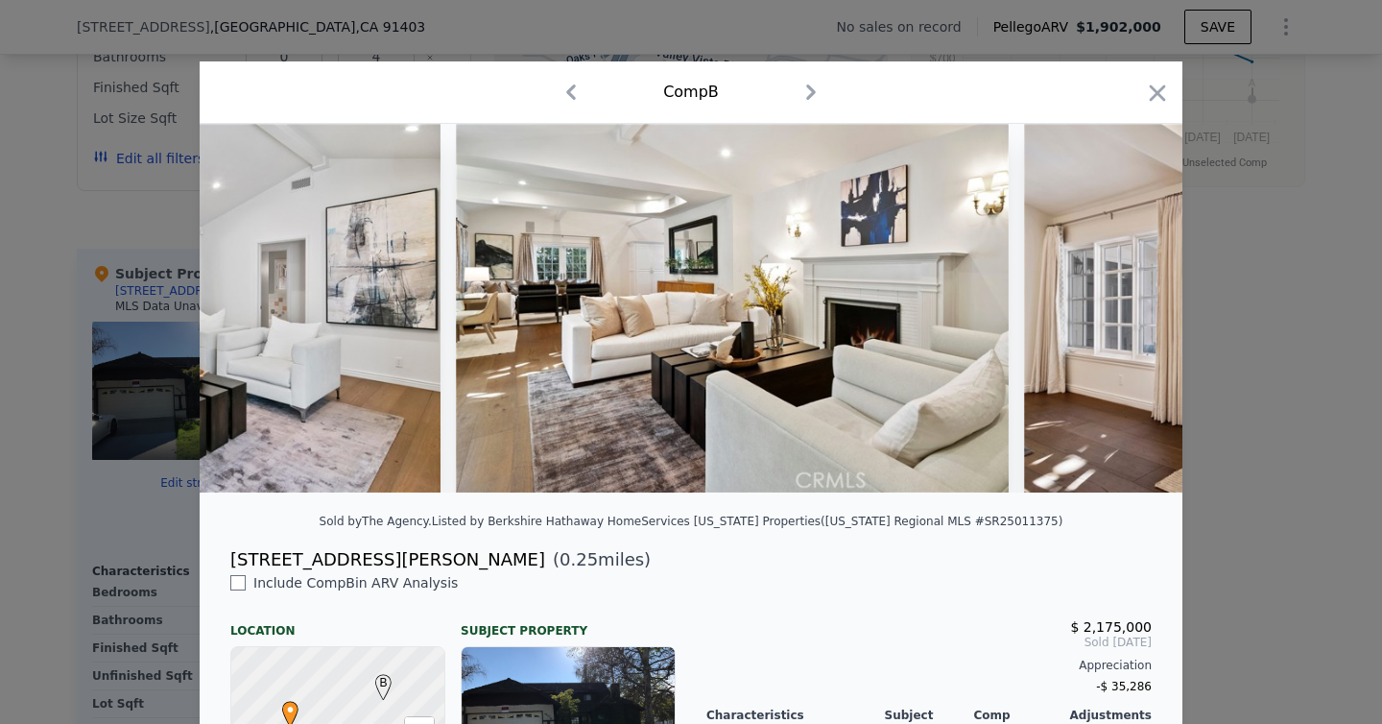
click at [1135, 306] on div at bounding box center [691, 308] width 983 height 369
click at [1135, 306] on icon at bounding box center [1133, 308] width 12 height 19
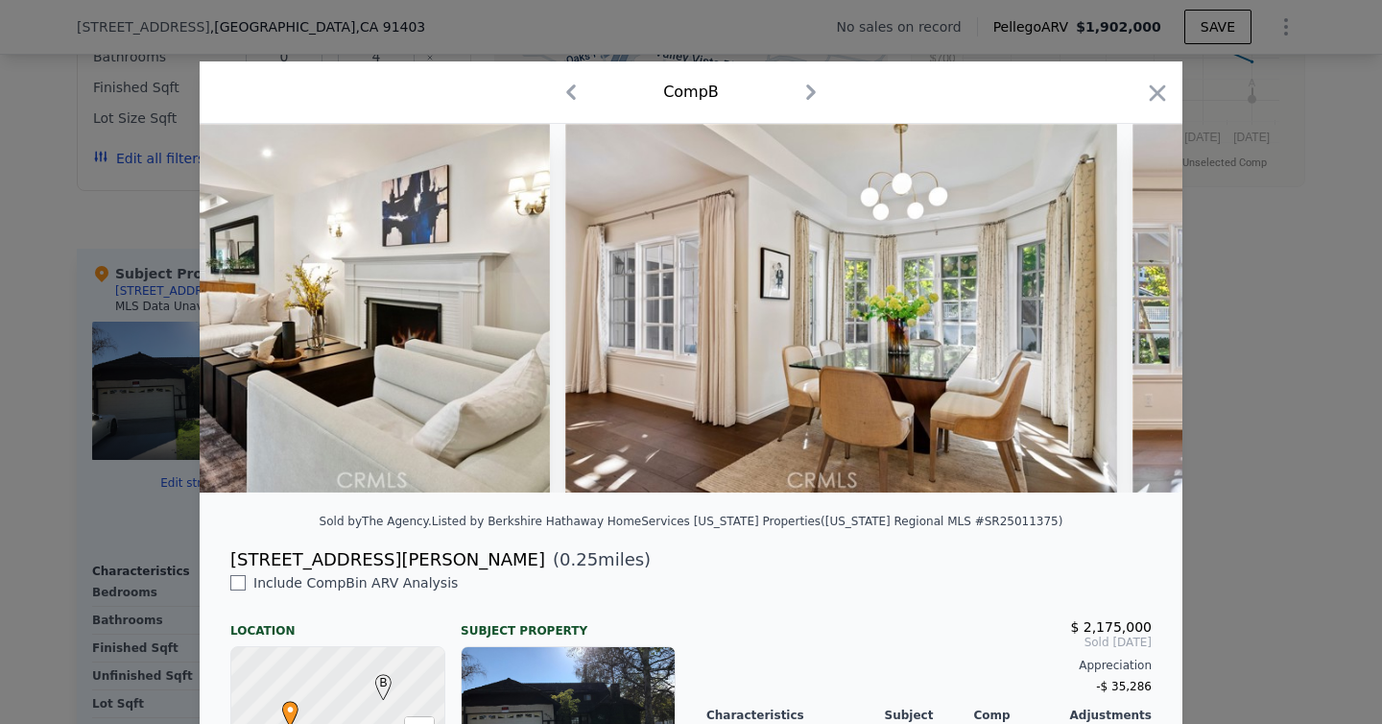
scroll to position [0, 6451]
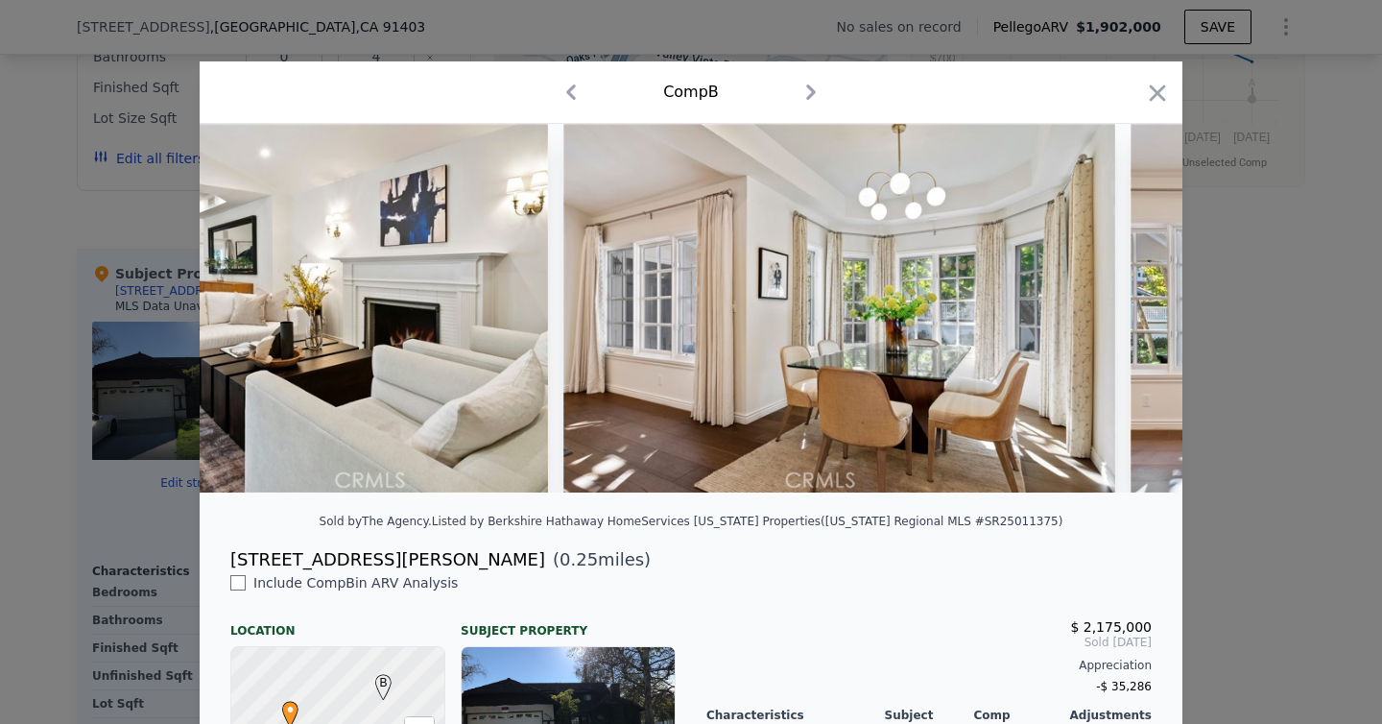
click at [1135, 306] on img at bounding box center [1407, 308] width 553 height 369
click at [1163, 105] on icon "button" at bounding box center [1157, 93] width 27 height 27
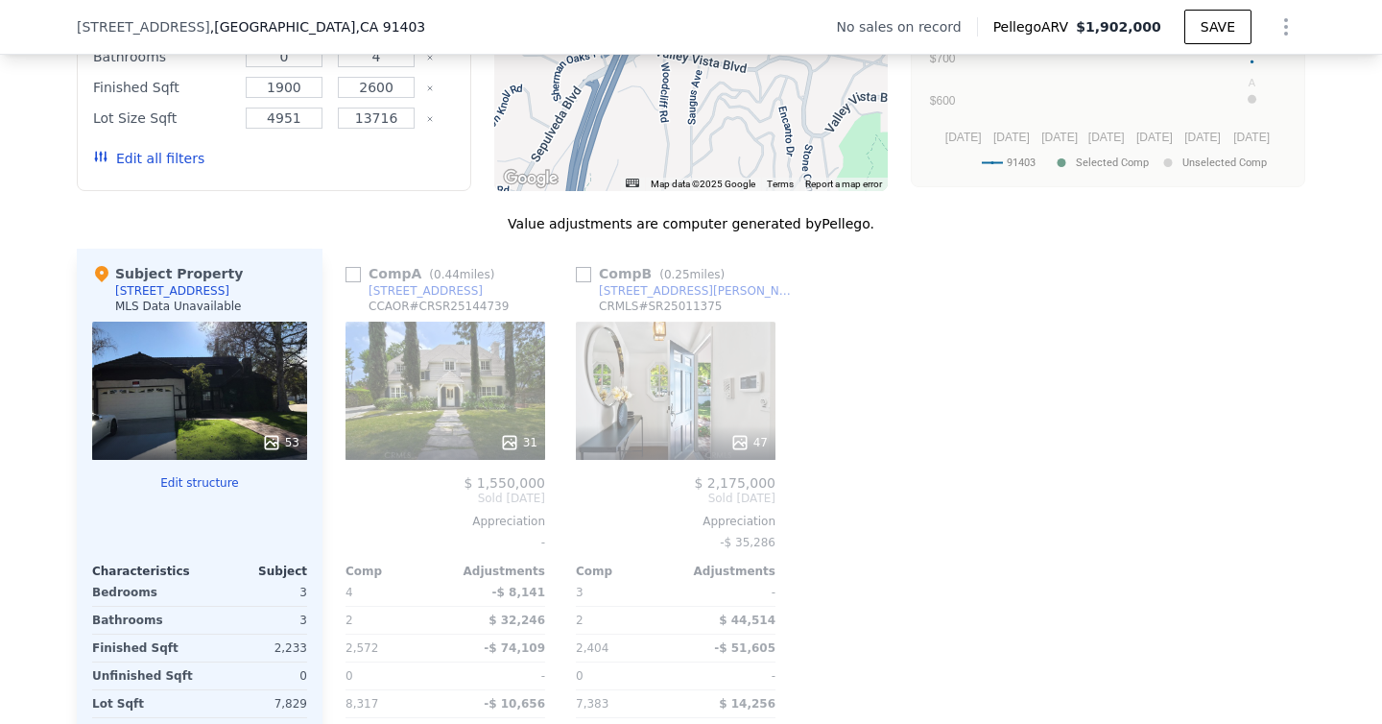
click at [411, 387] on div "31" at bounding box center [446, 391] width 200 height 138
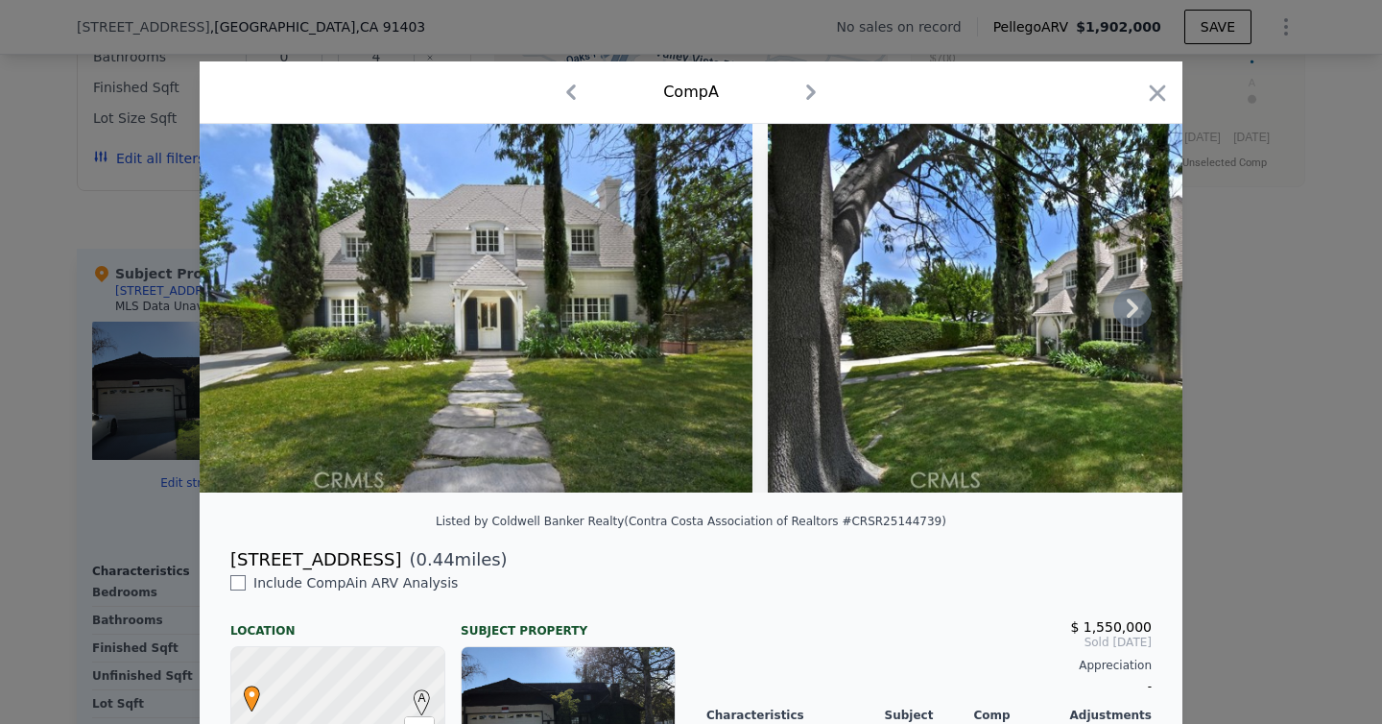
click at [1123, 300] on icon at bounding box center [1133, 308] width 38 height 38
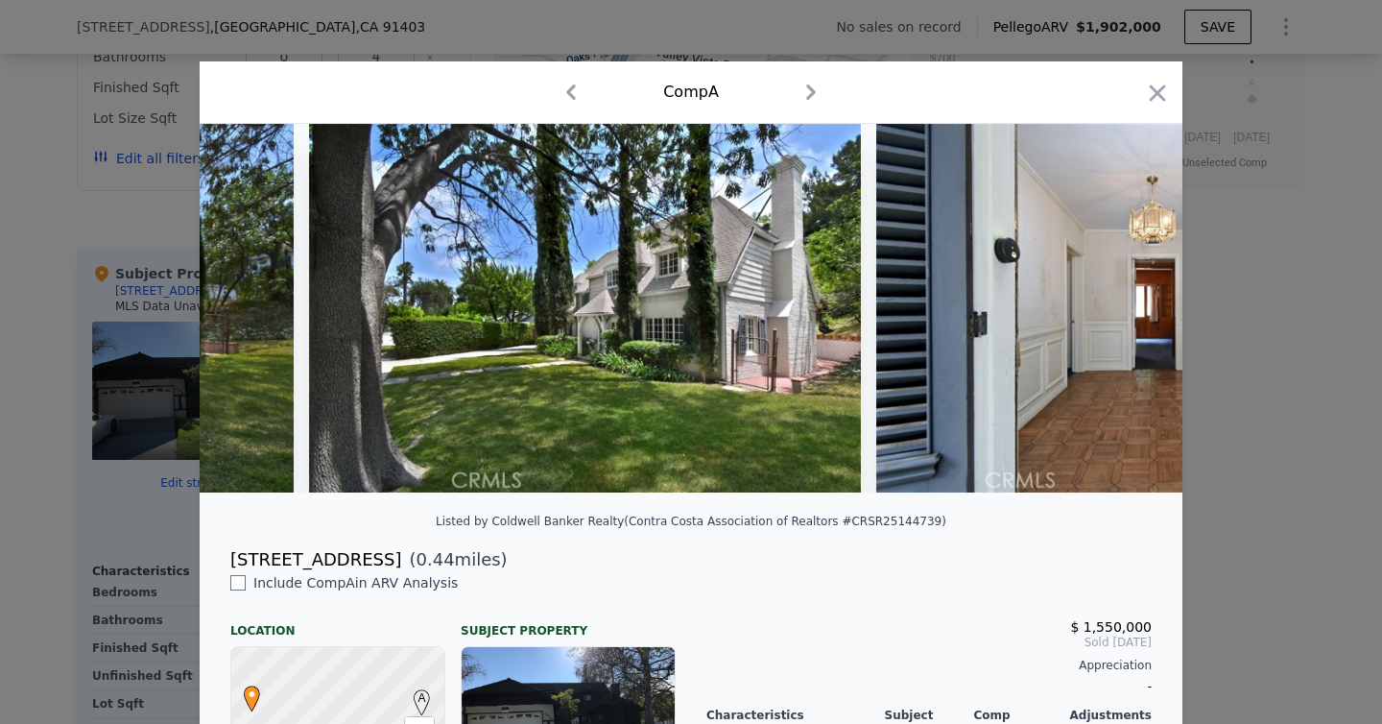
scroll to position [0, 461]
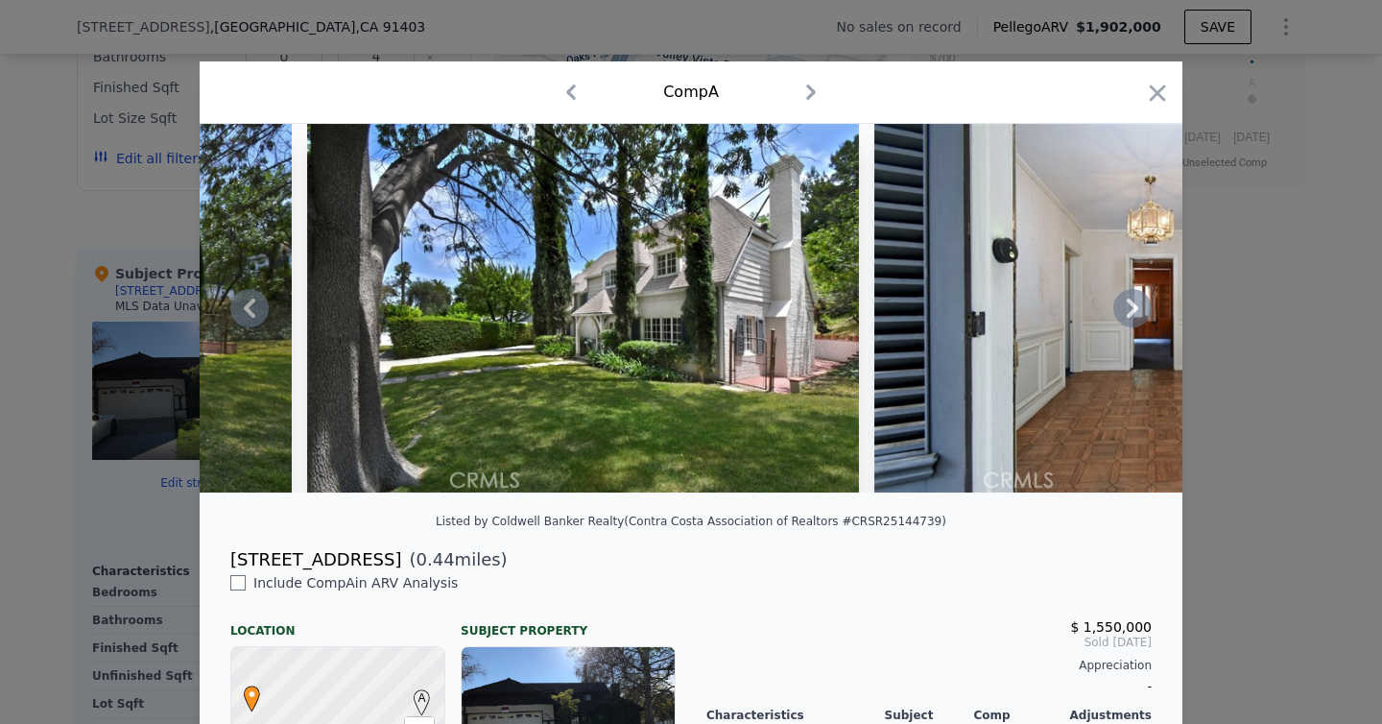
click at [1128, 300] on div at bounding box center [691, 308] width 983 height 369
click at [1133, 307] on icon at bounding box center [1133, 308] width 12 height 19
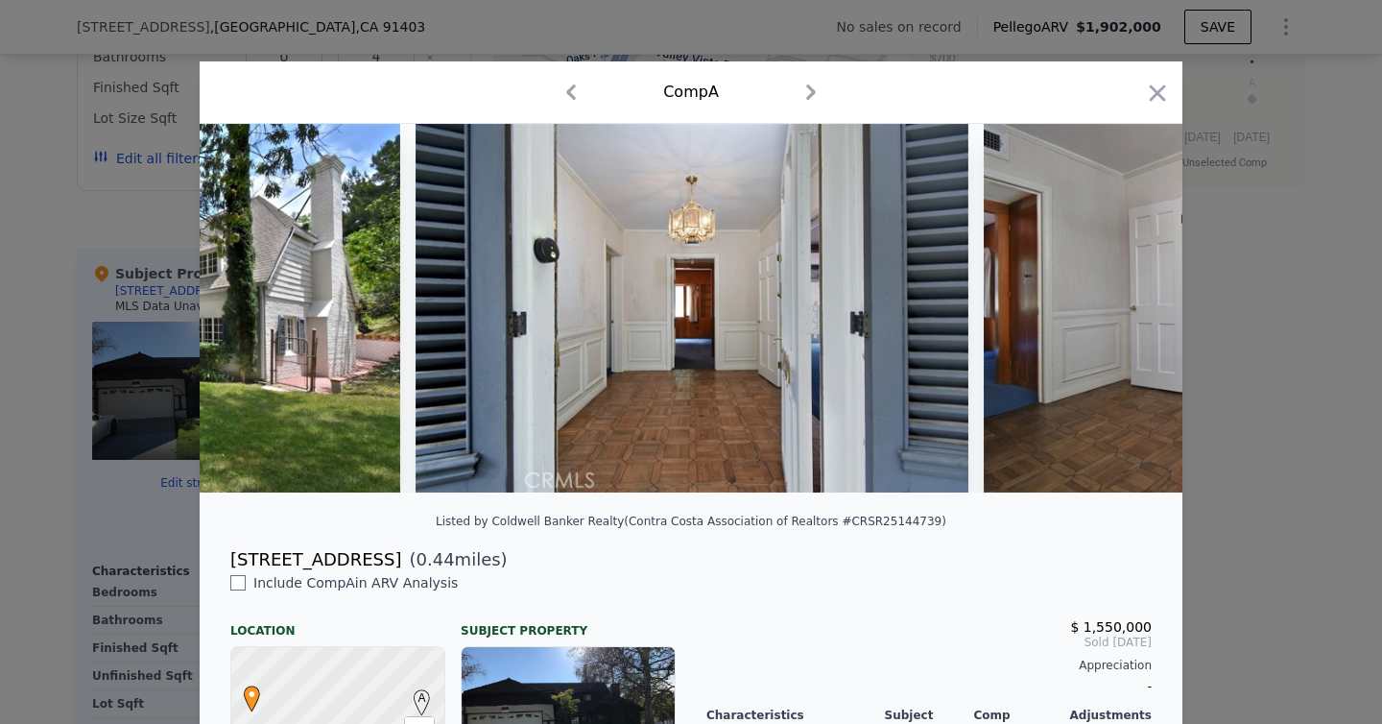
scroll to position [0, 922]
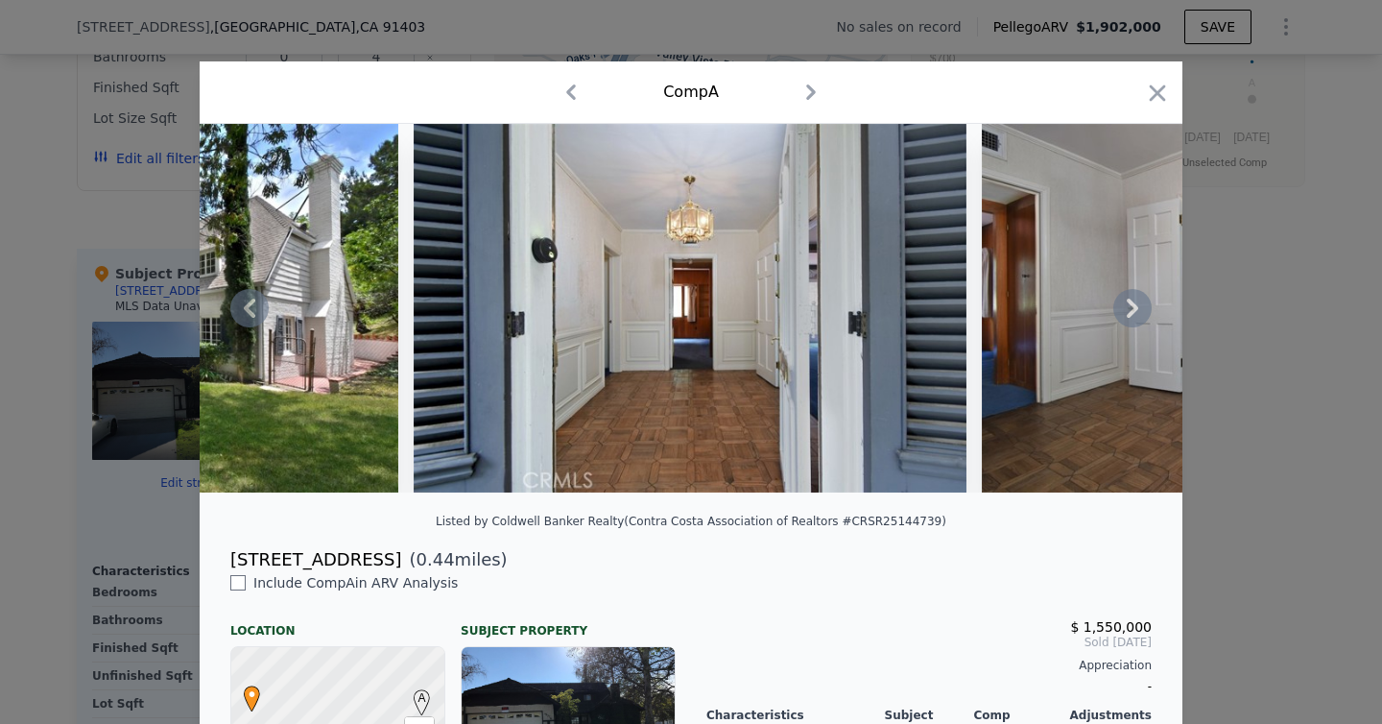
click at [1133, 307] on icon at bounding box center [1133, 308] width 12 height 19
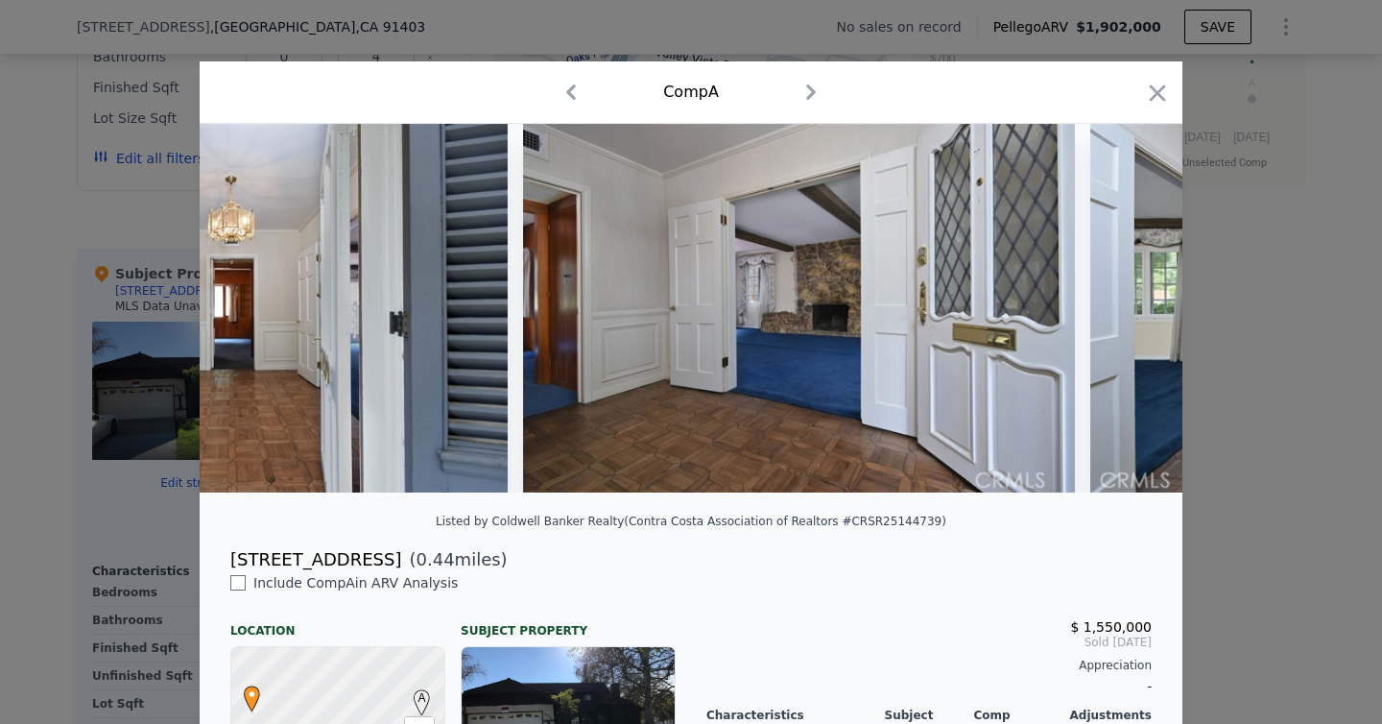
scroll to position [0, 1382]
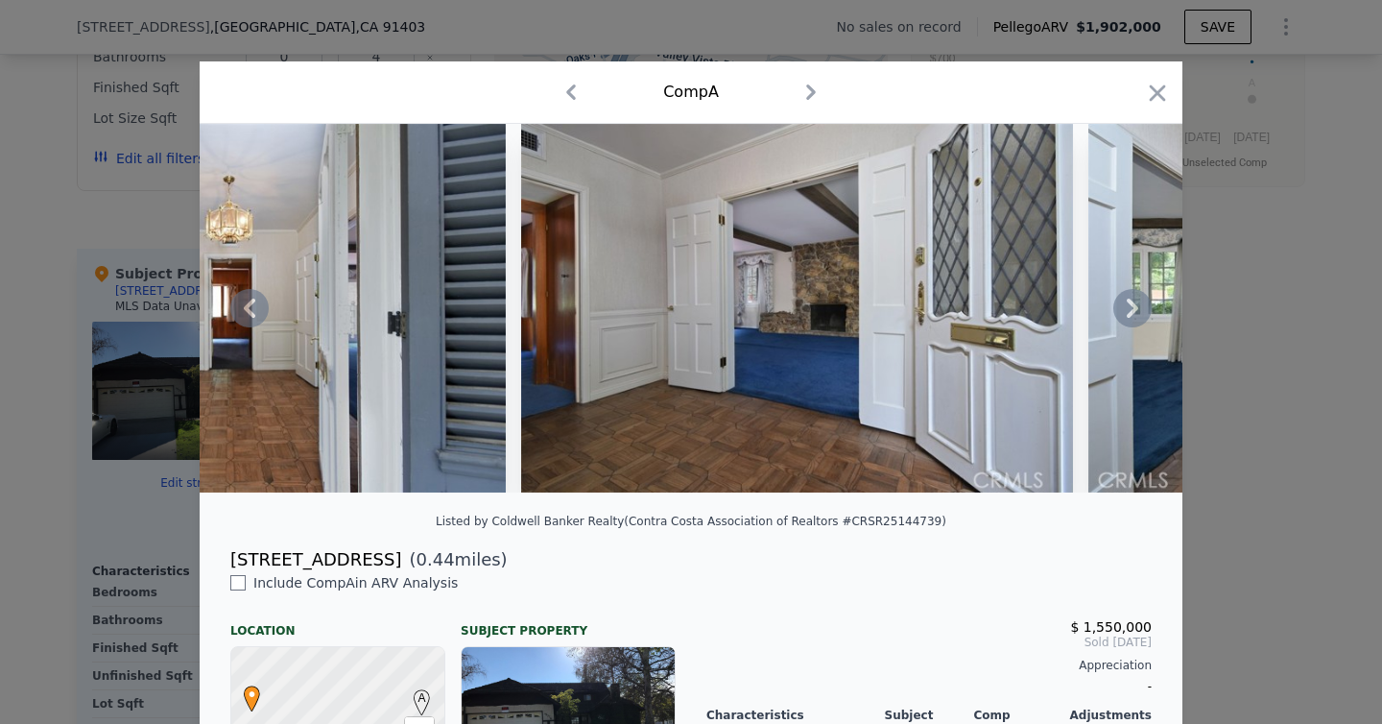
click at [1133, 306] on icon at bounding box center [1133, 308] width 12 height 19
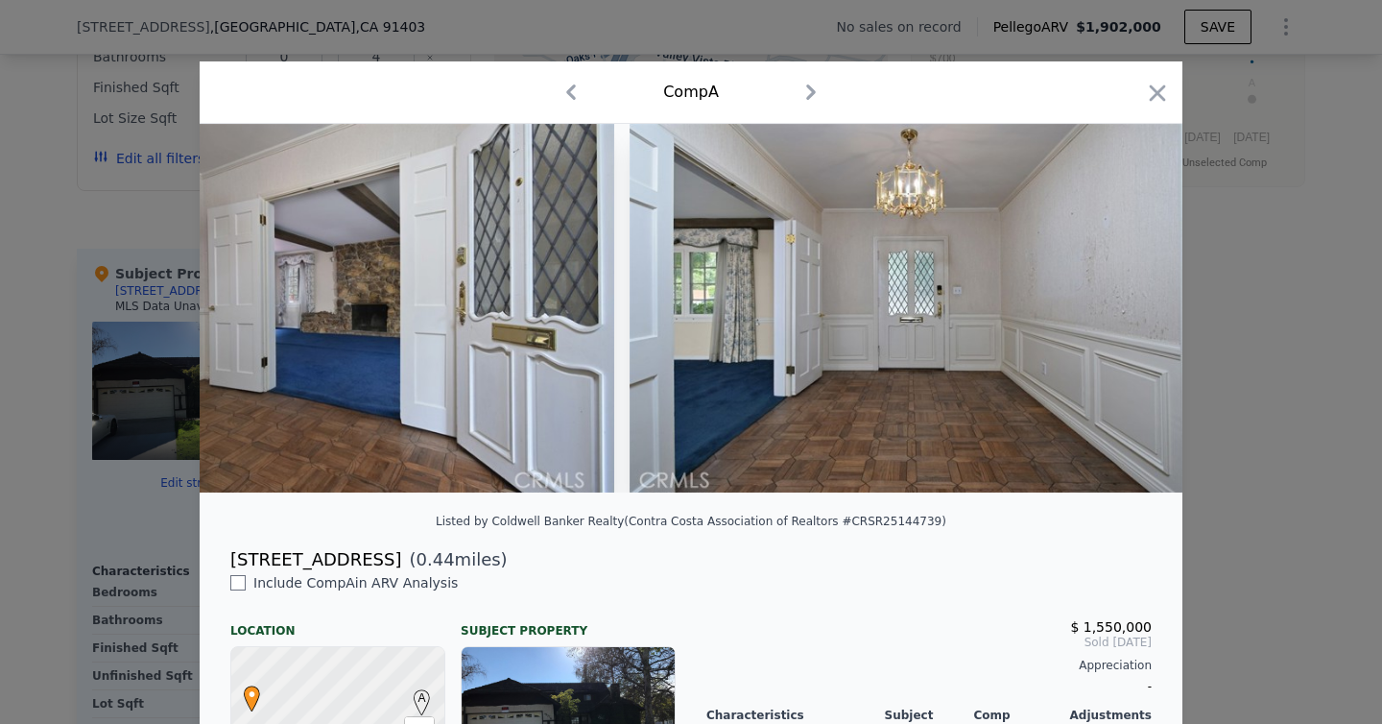
scroll to position [0, 1843]
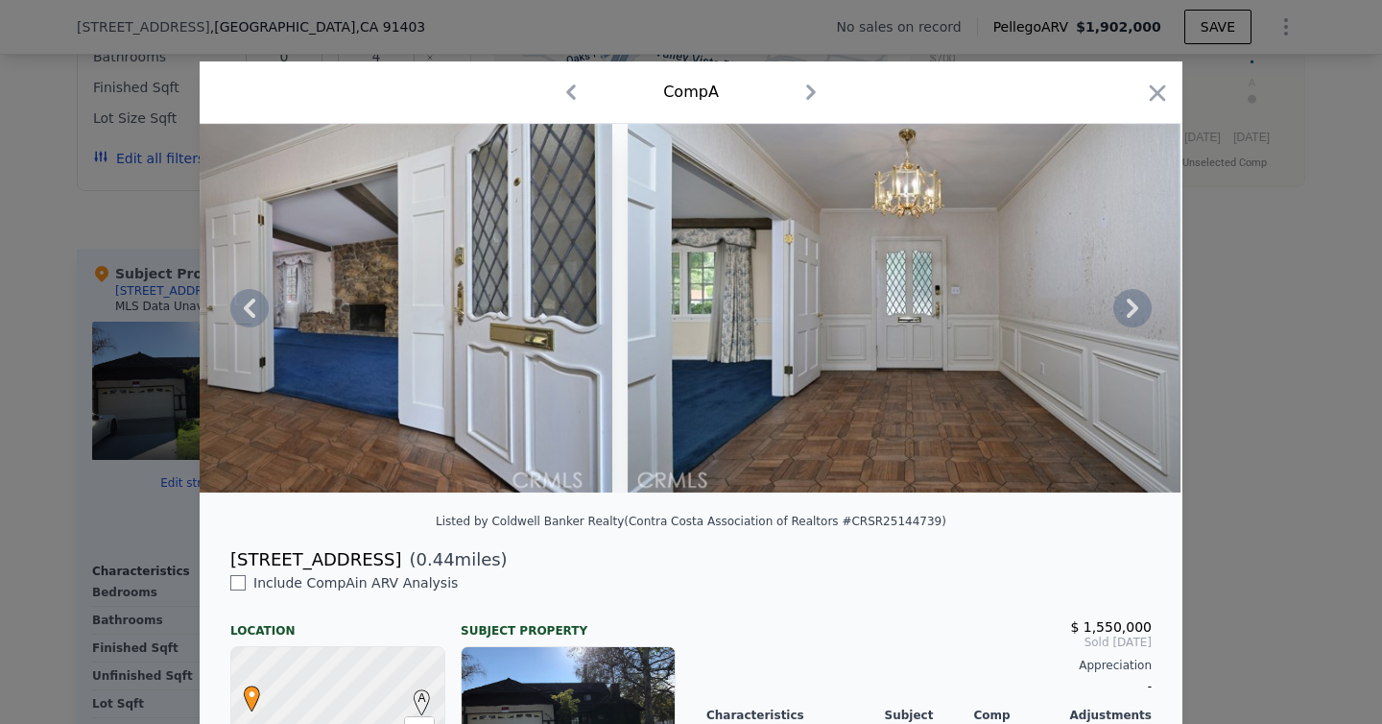
click at [1134, 311] on icon at bounding box center [1133, 308] width 12 height 19
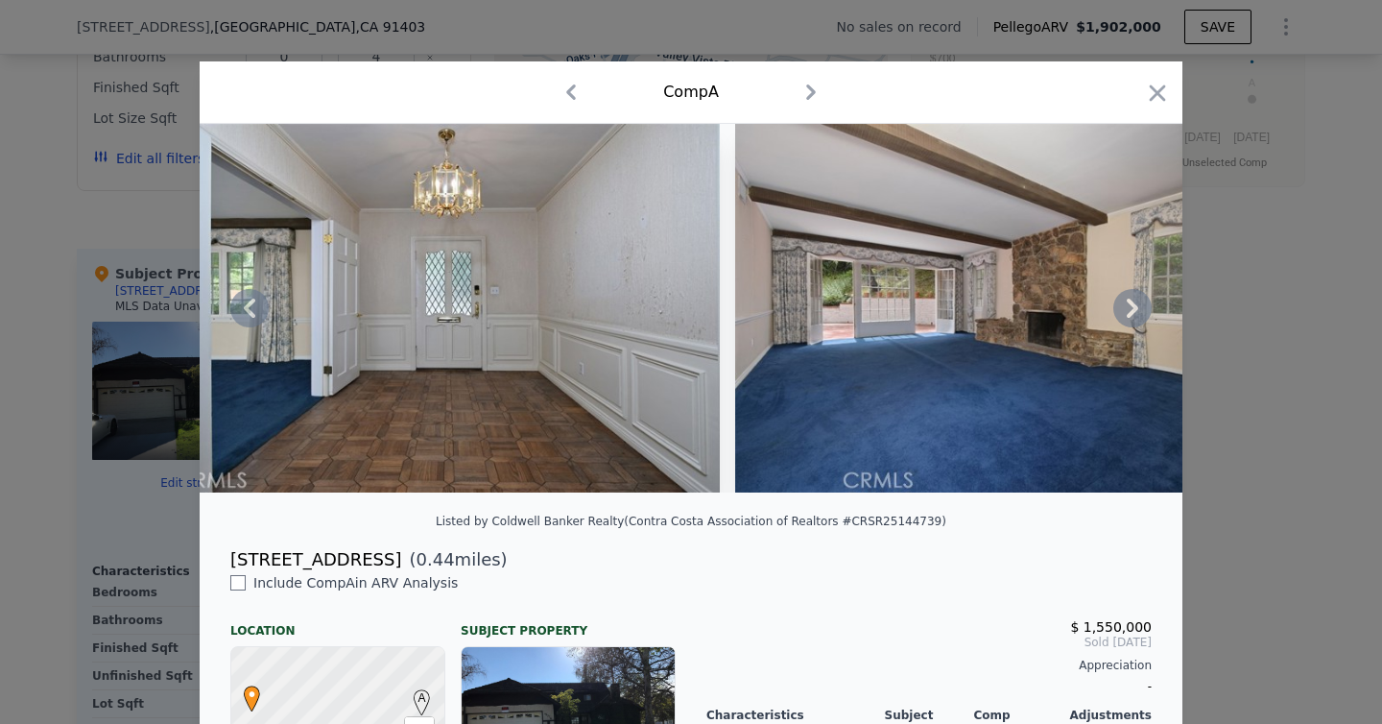
click at [1133, 310] on icon at bounding box center [1133, 308] width 12 height 19
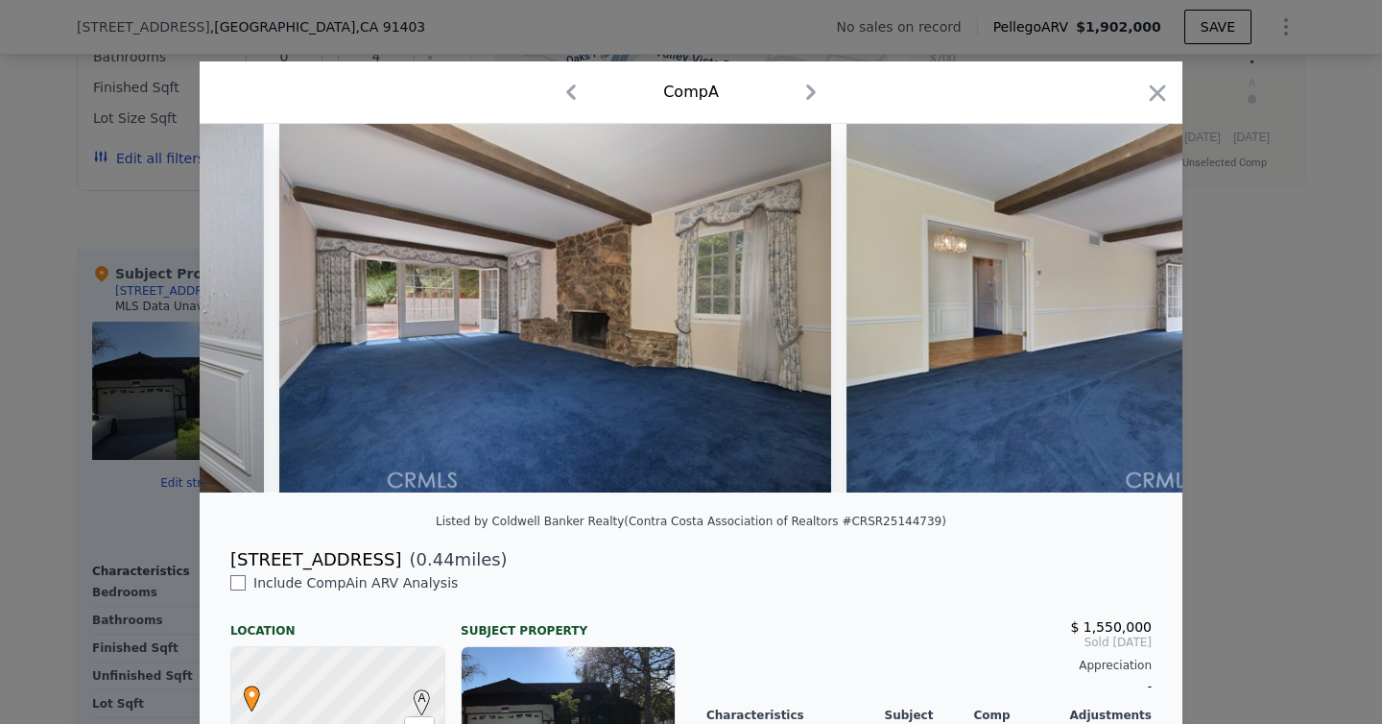
scroll to position [0, 2765]
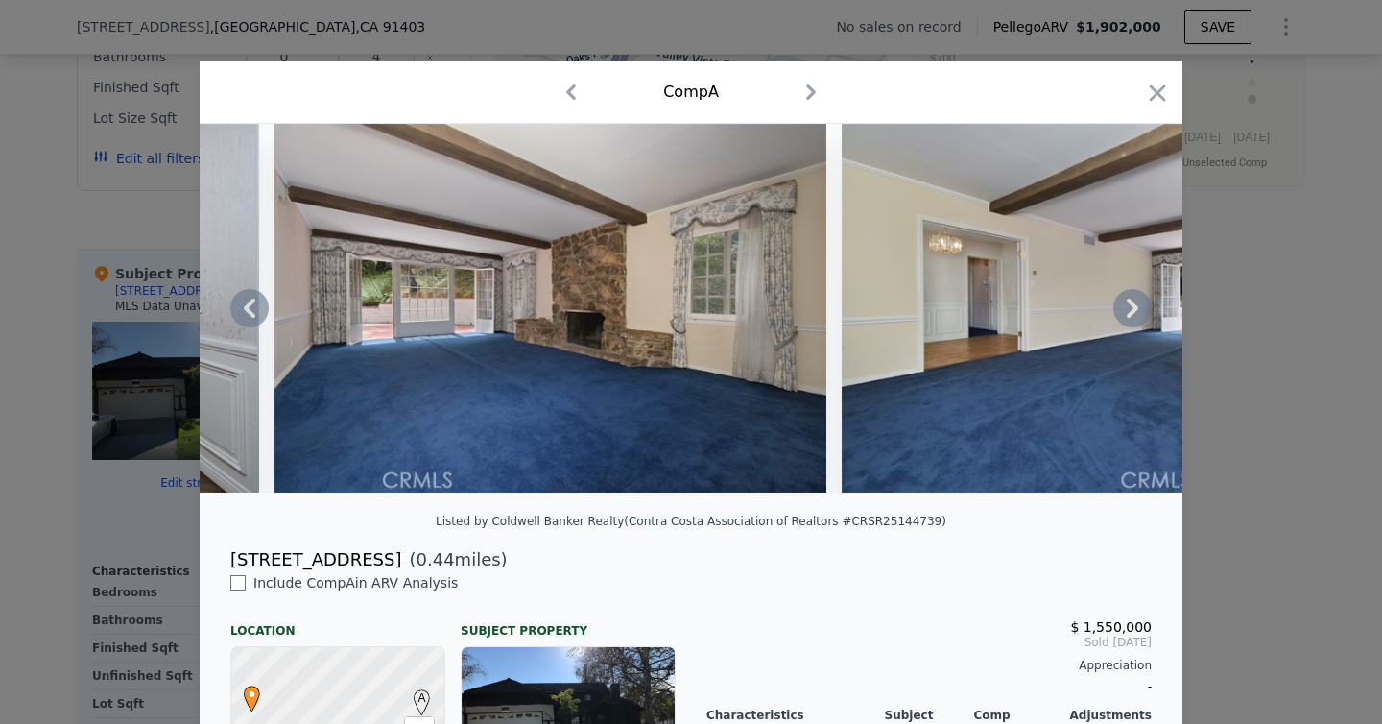
click at [1132, 308] on icon at bounding box center [1133, 308] width 38 height 38
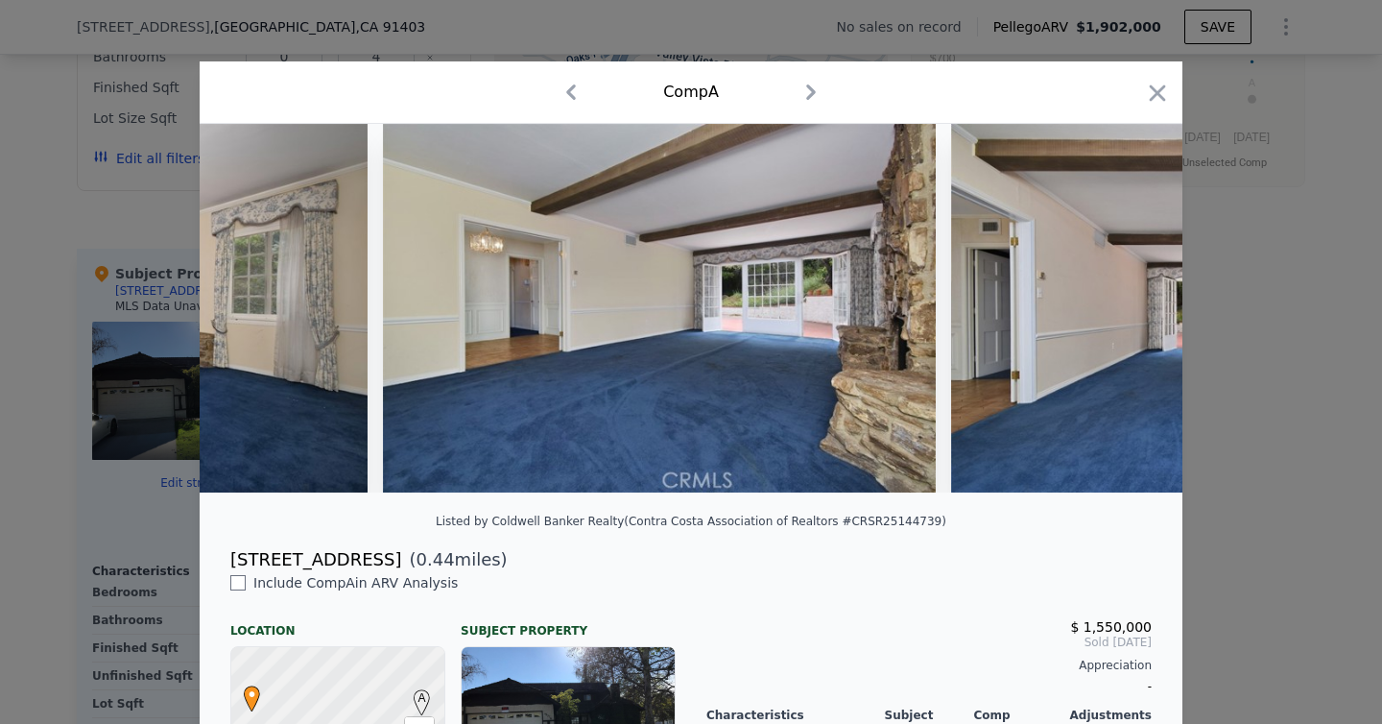
scroll to position [0, 3225]
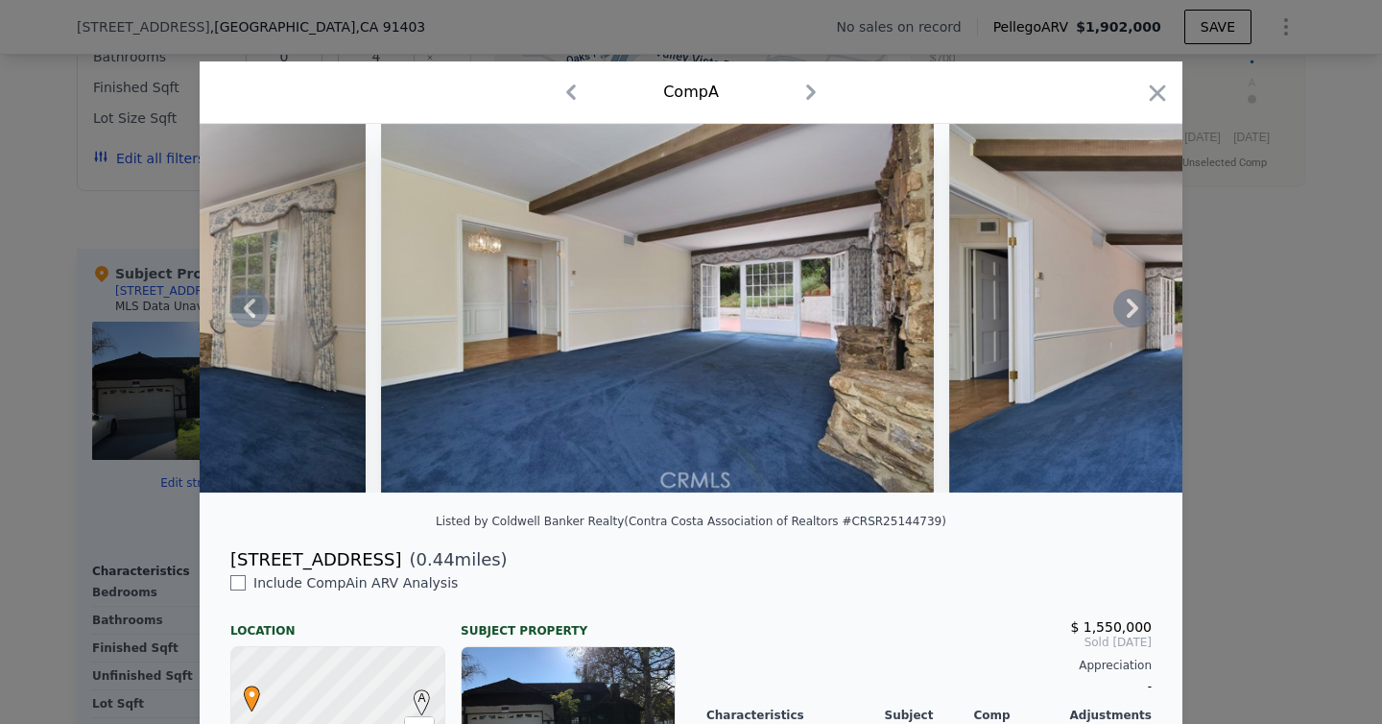
click at [1131, 310] on icon at bounding box center [1133, 308] width 12 height 19
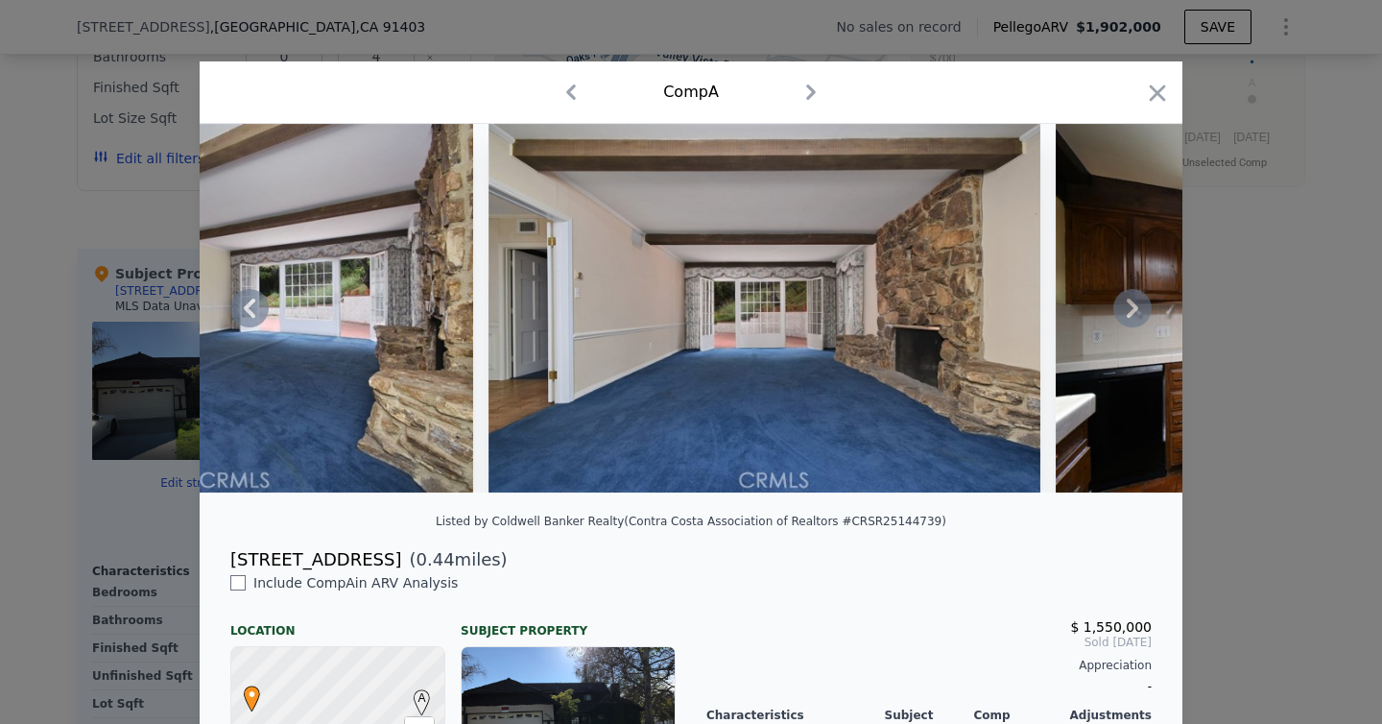
click at [1131, 310] on icon at bounding box center [1133, 308] width 12 height 19
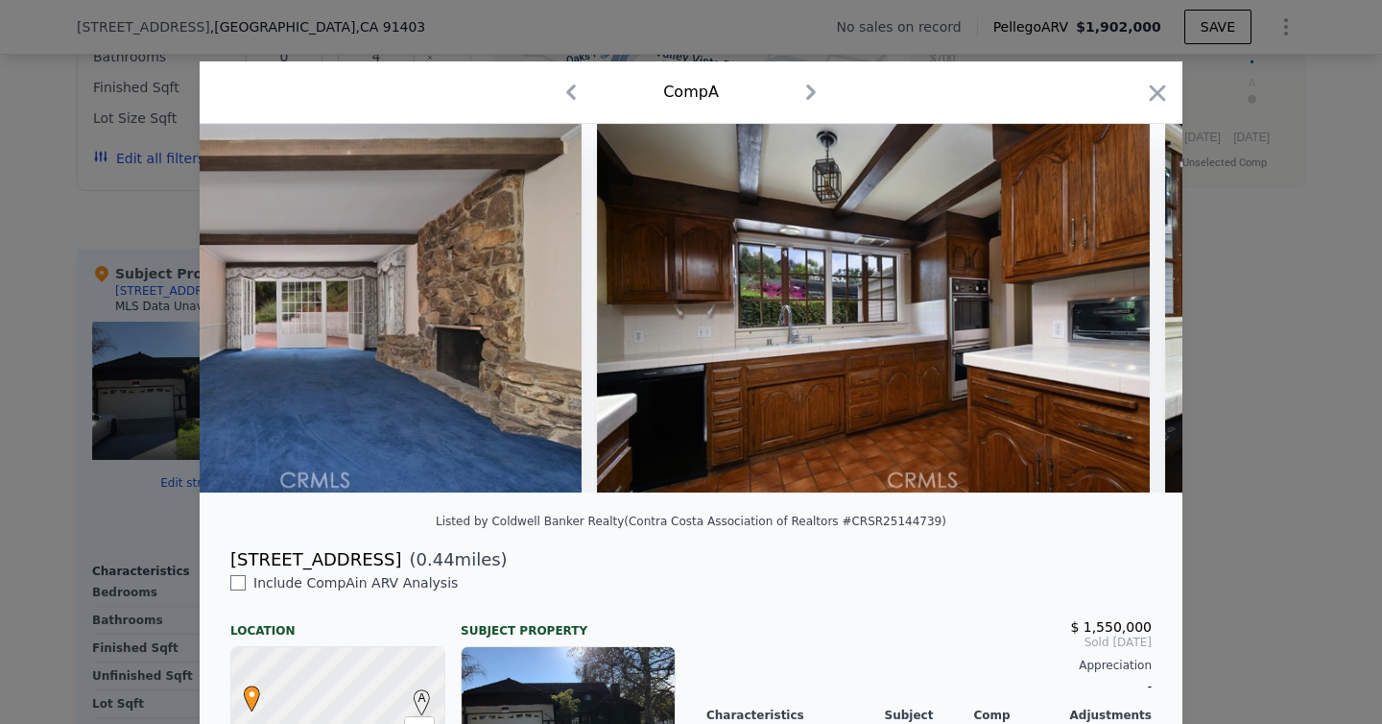
scroll to position [0, 4147]
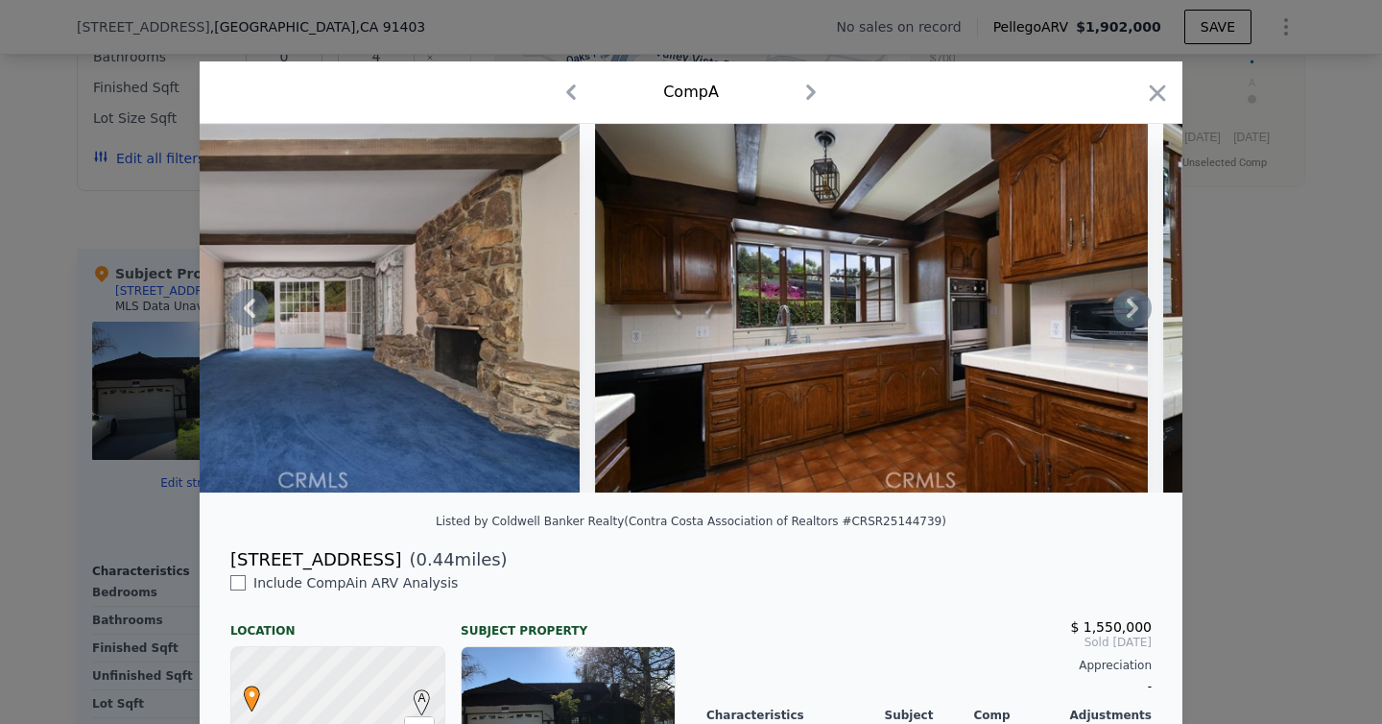
click at [1132, 311] on icon at bounding box center [1133, 308] width 12 height 19
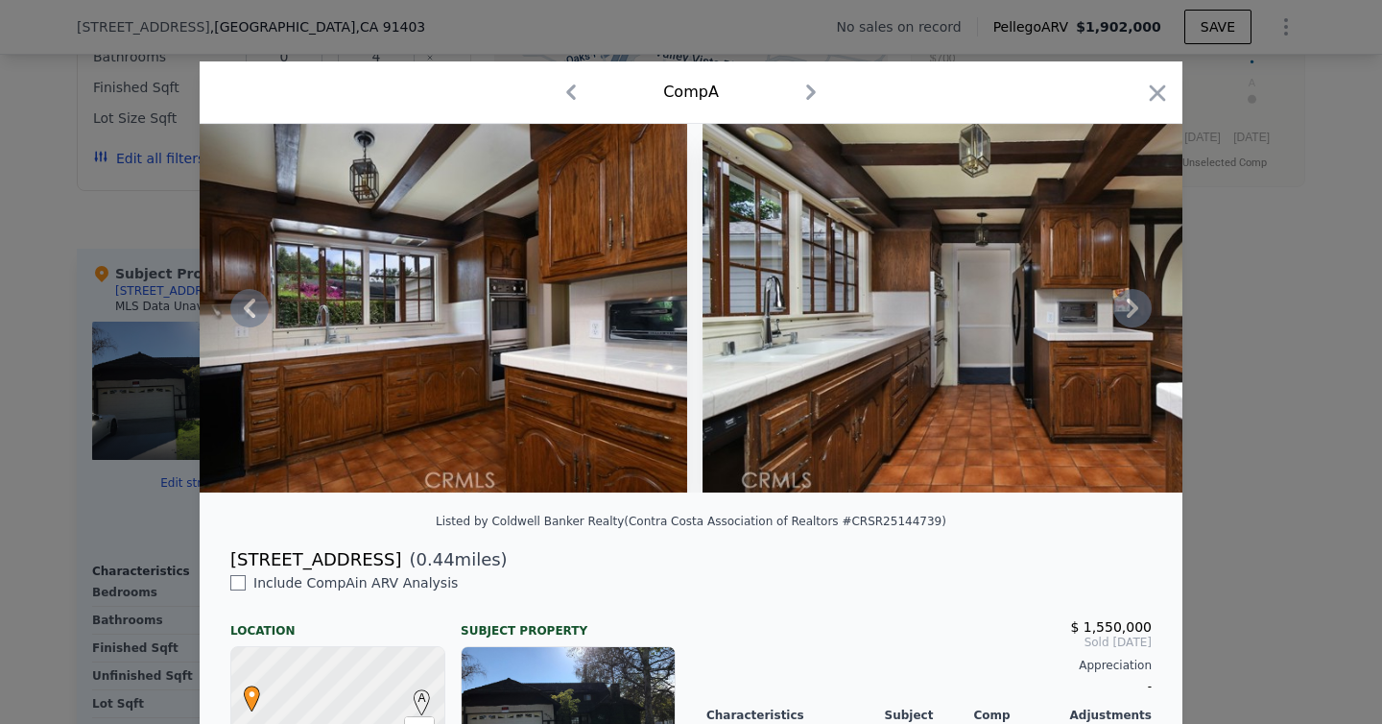
click at [1132, 310] on icon at bounding box center [1133, 308] width 12 height 19
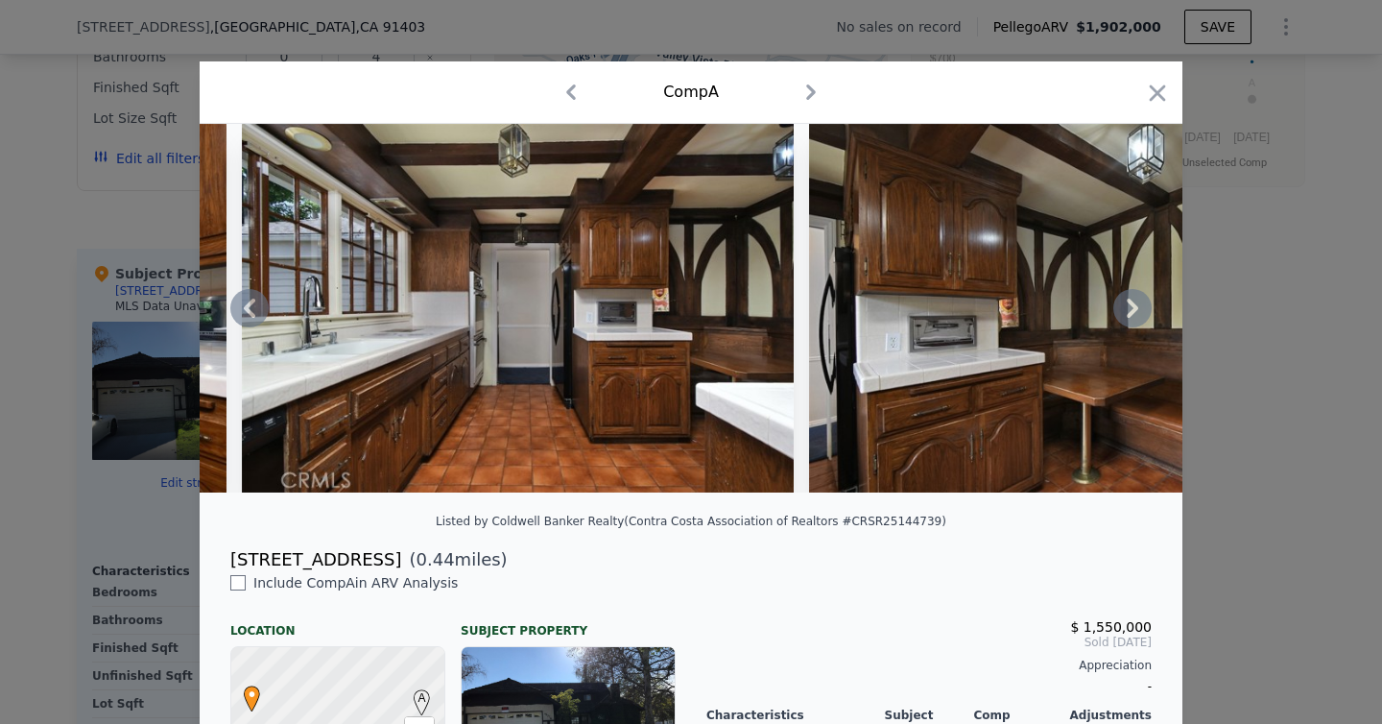
click at [1136, 310] on icon at bounding box center [1133, 308] width 12 height 19
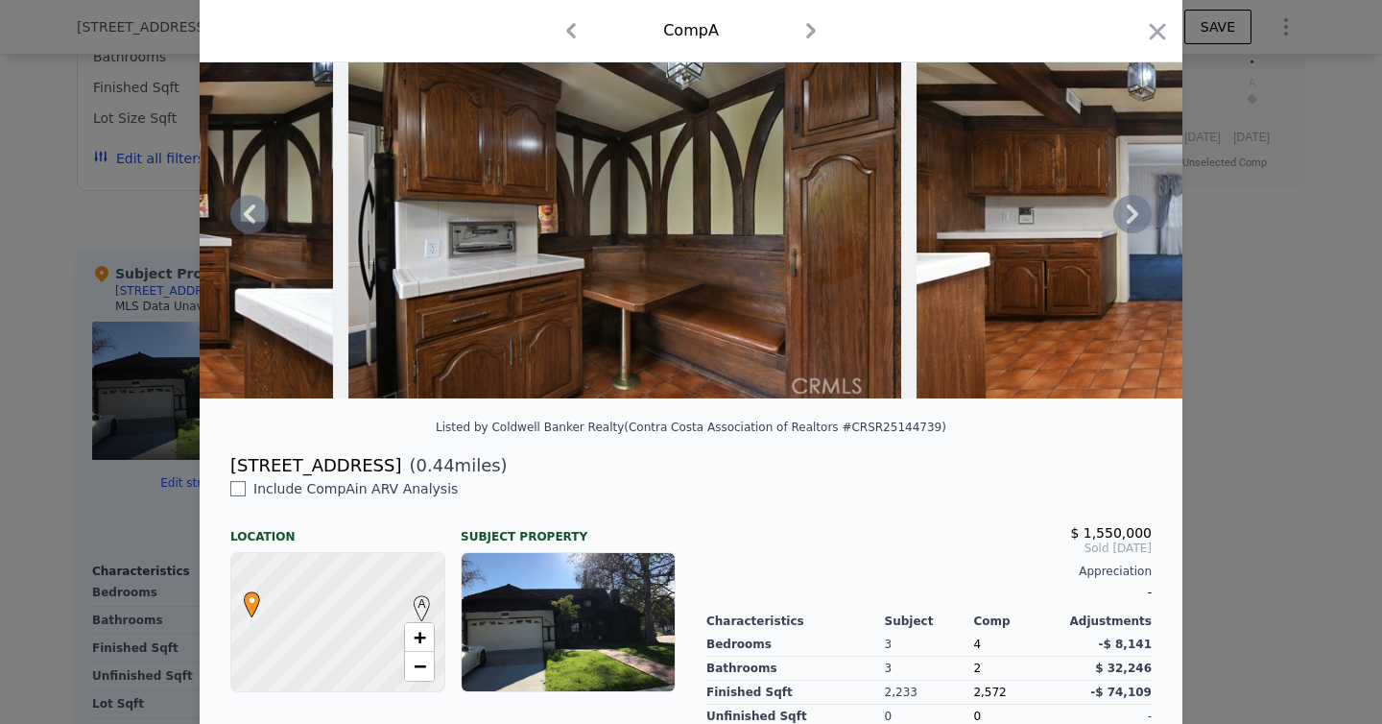
scroll to position [0, 0]
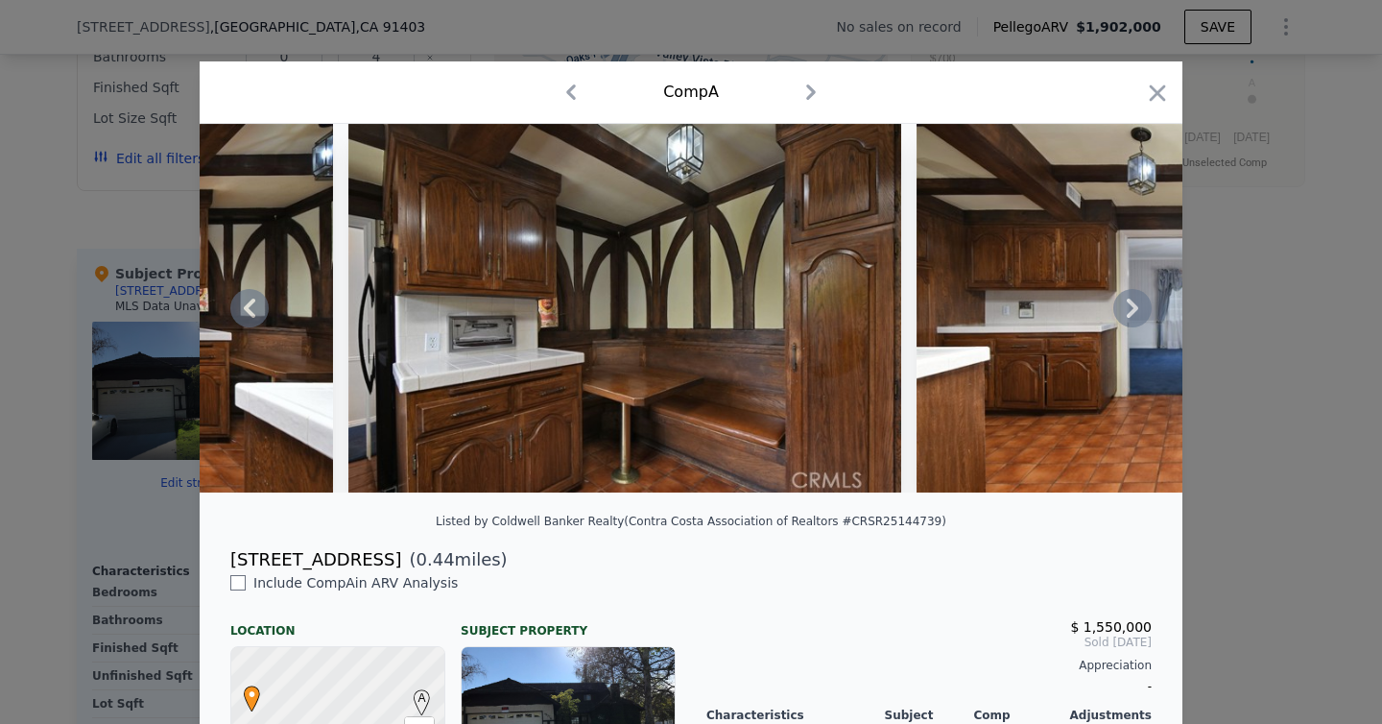
click at [1257, 372] on div at bounding box center [691, 362] width 1382 height 724
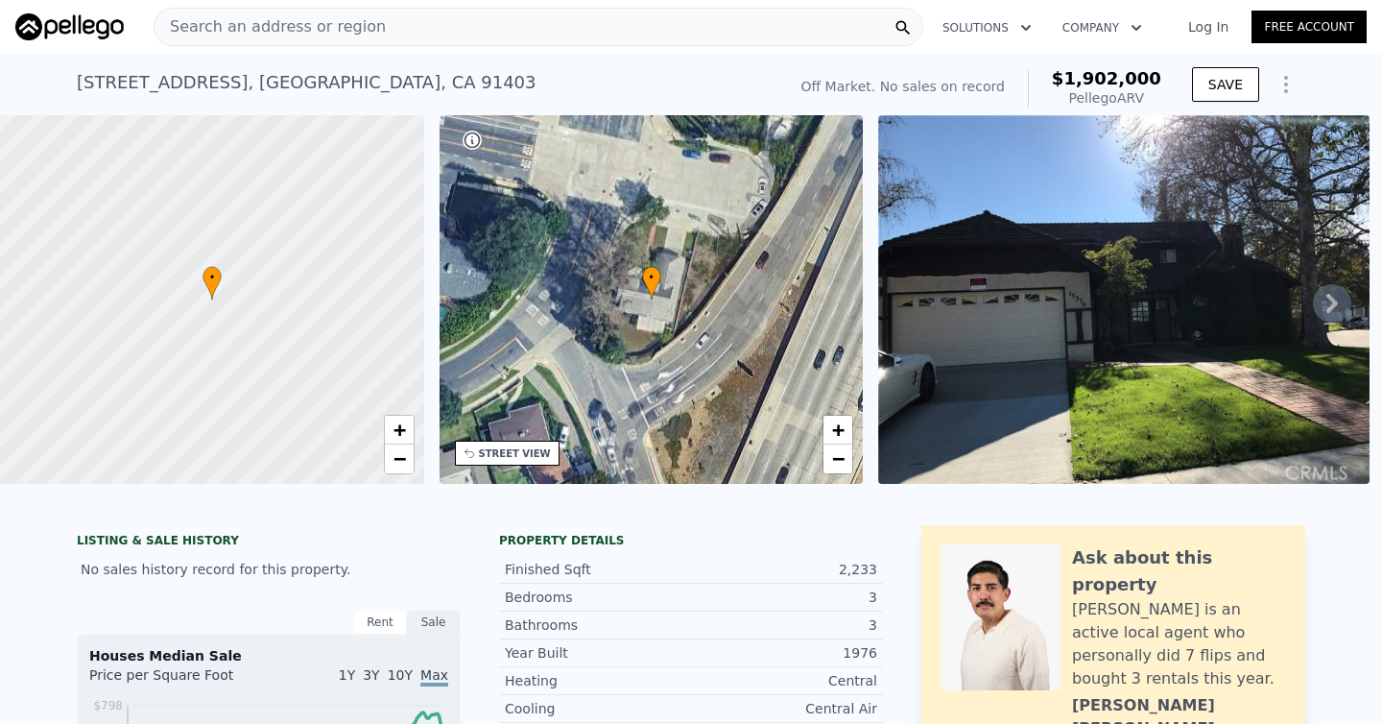
click at [1328, 300] on icon at bounding box center [1332, 303] width 38 height 38
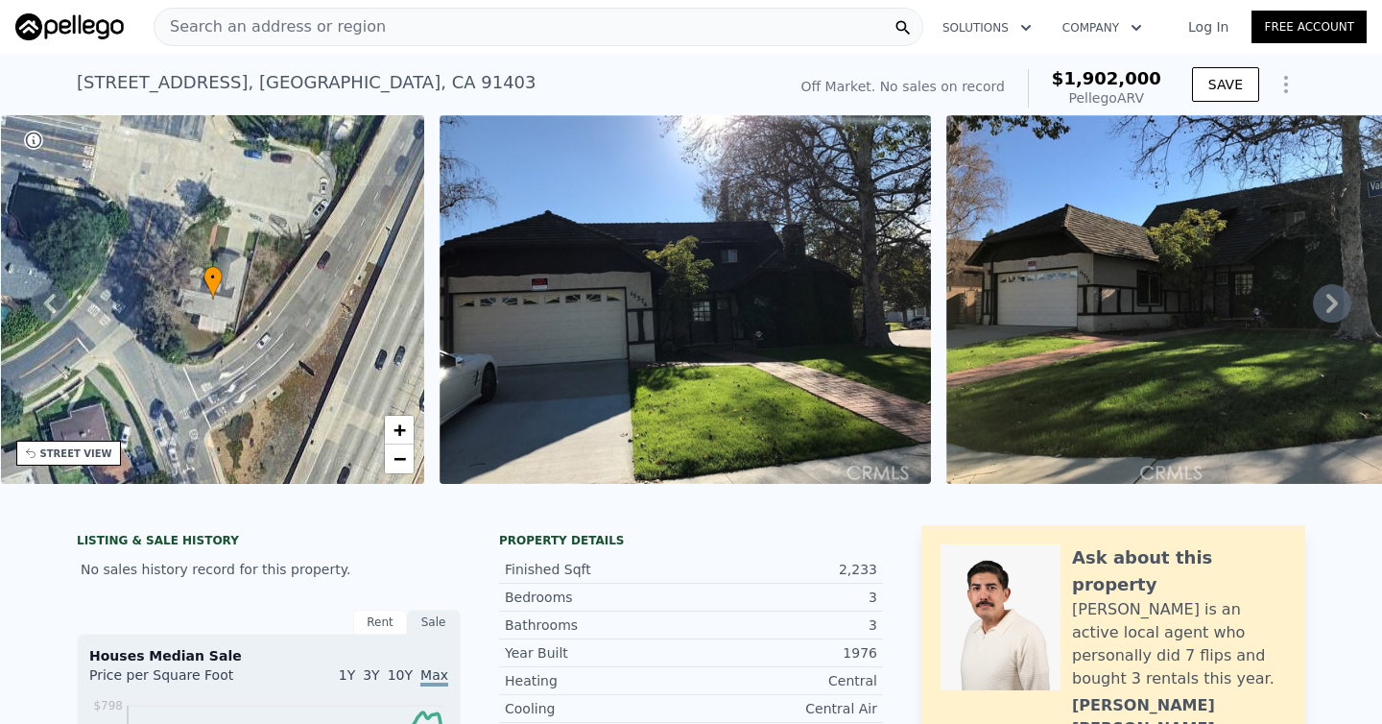
click at [1332, 297] on icon at bounding box center [1333, 303] width 12 height 19
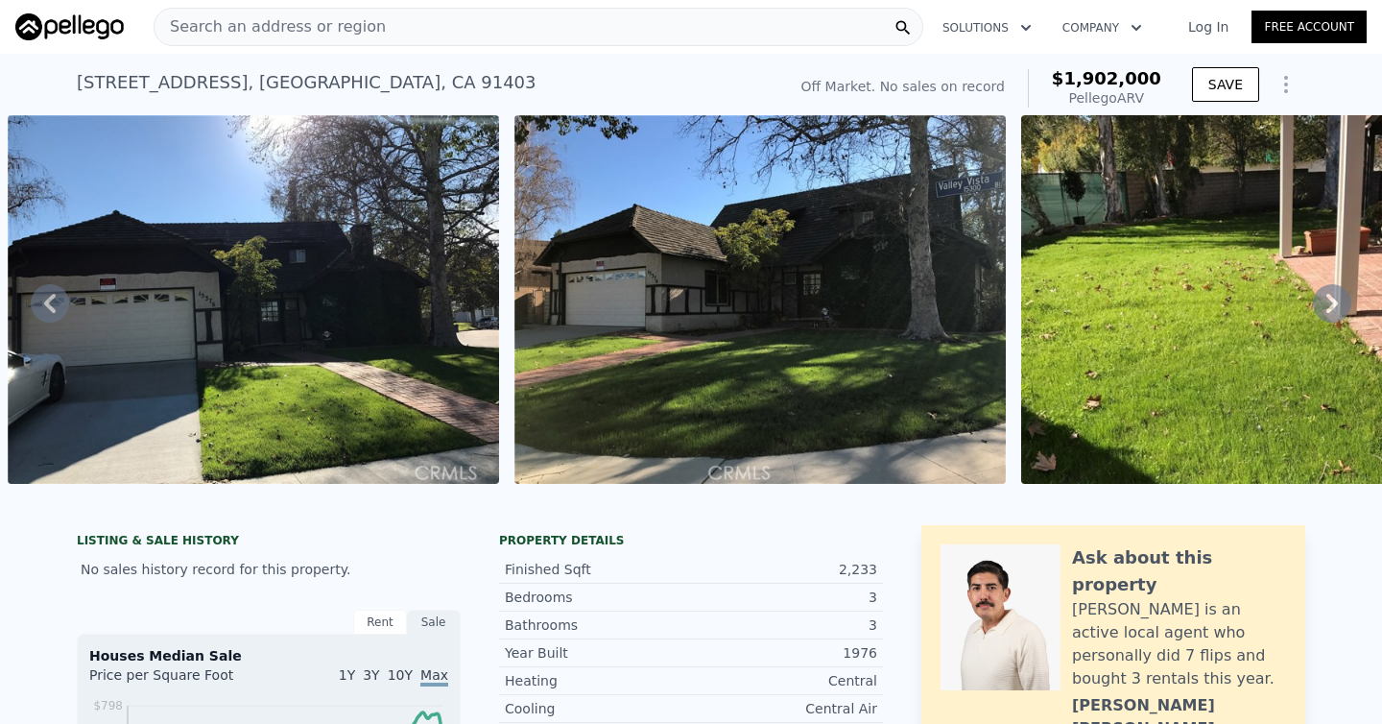
click at [1332, 299] on icon at bounding box center [1333, 303] width 12 height 19
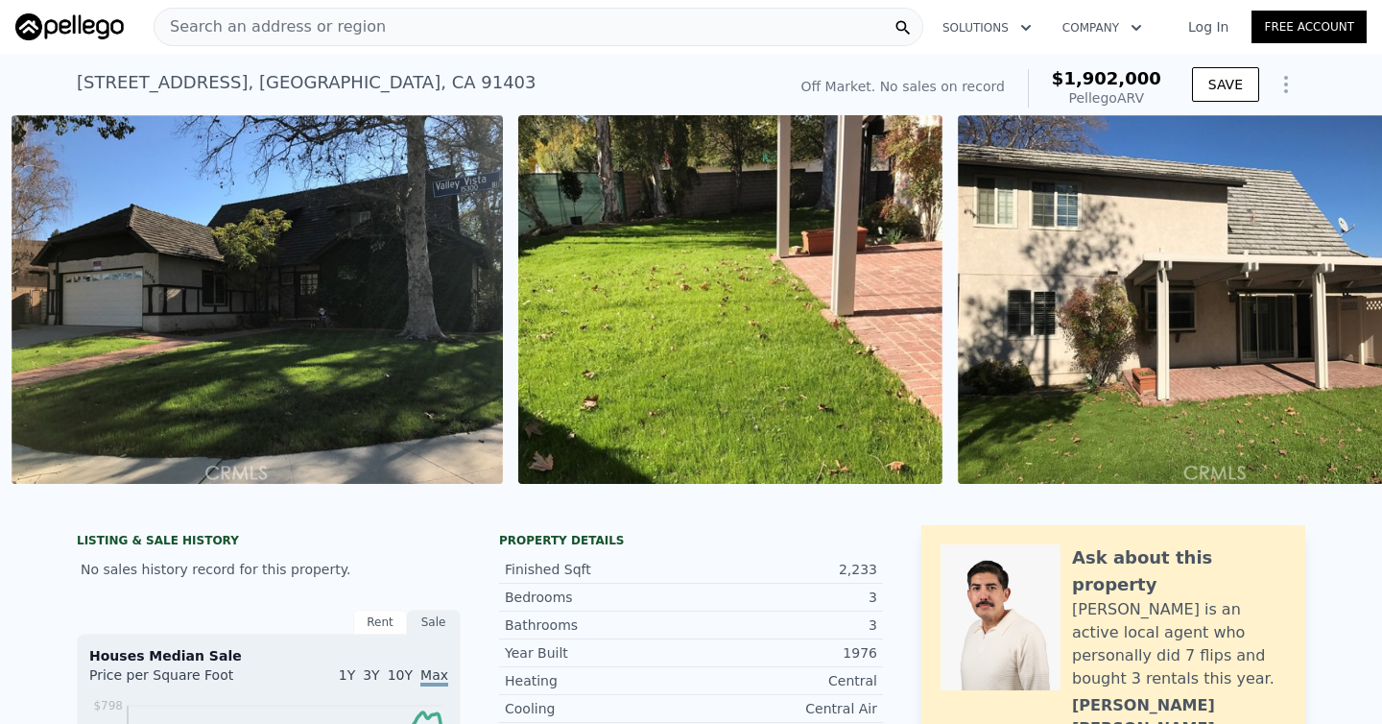
scroll to position [0, 1385]
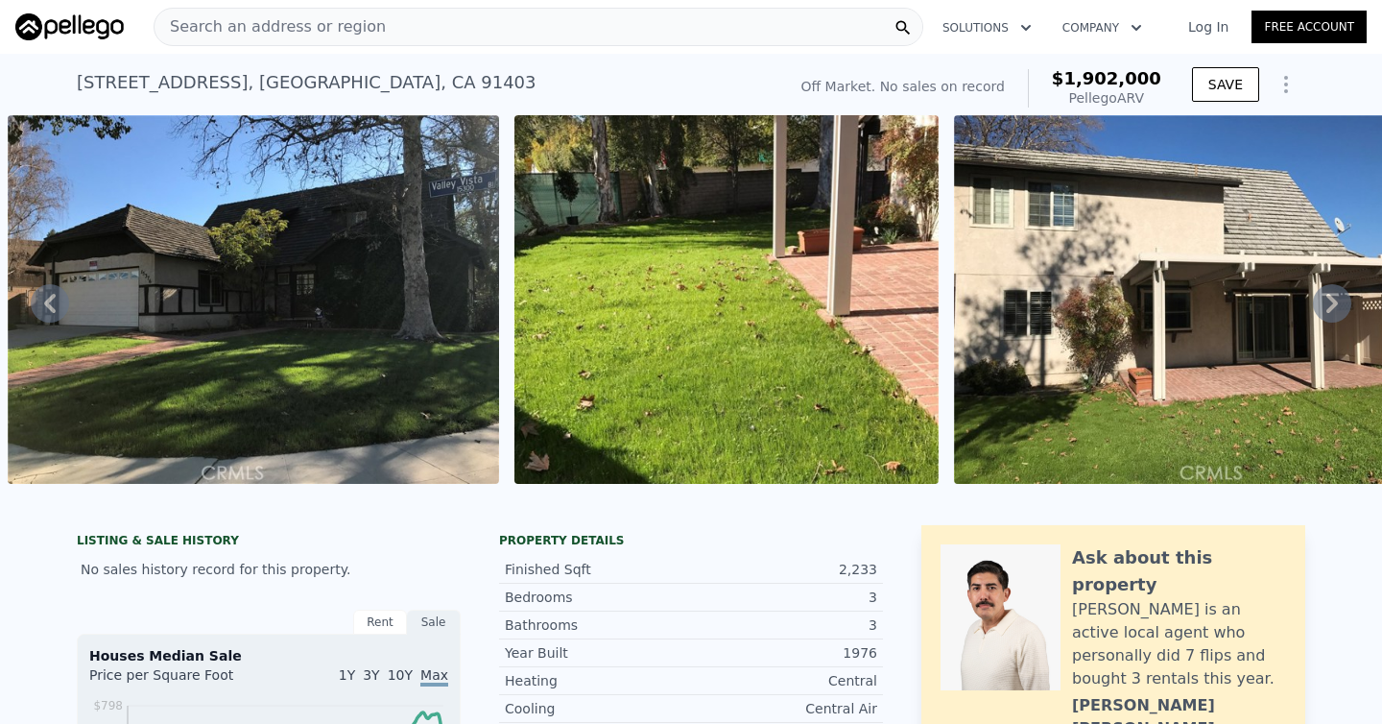
click at [1332, 300] on icon at bounding box center [1333, 303] width 12 height 19
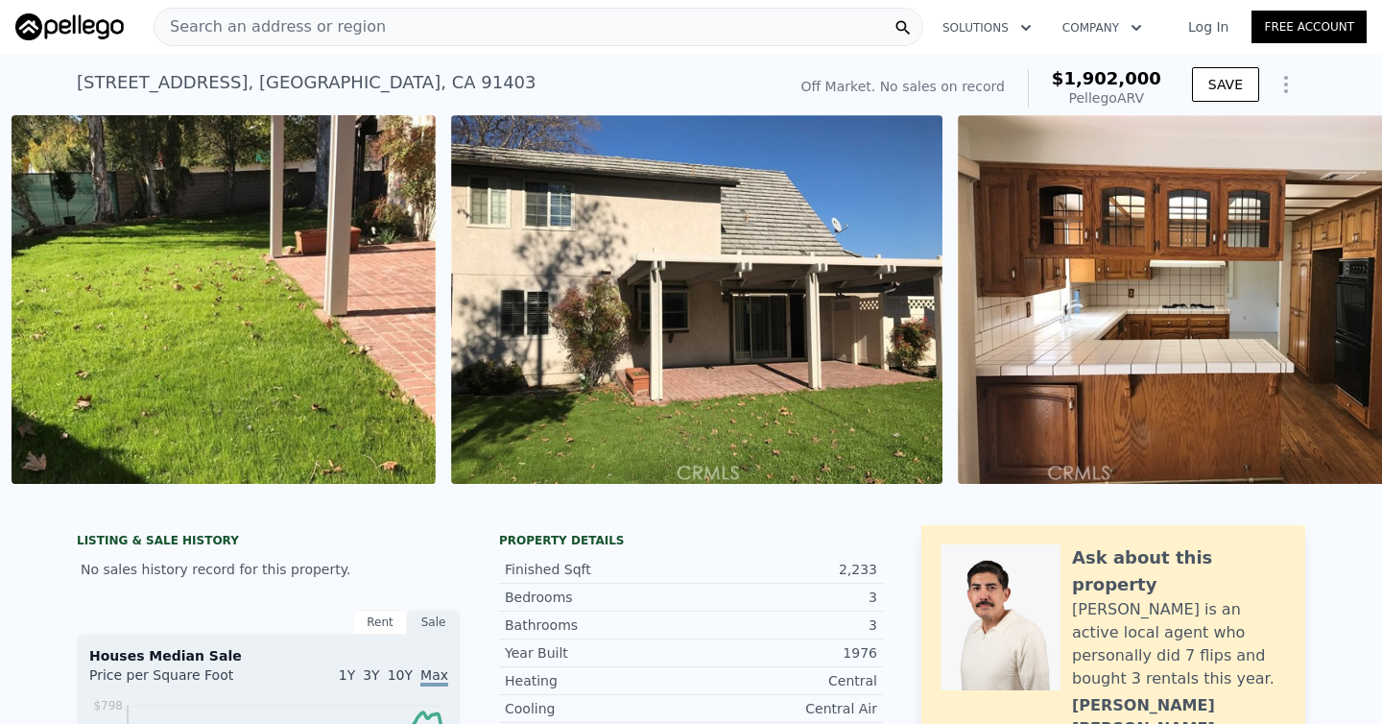
scroll to position [0, 1892]
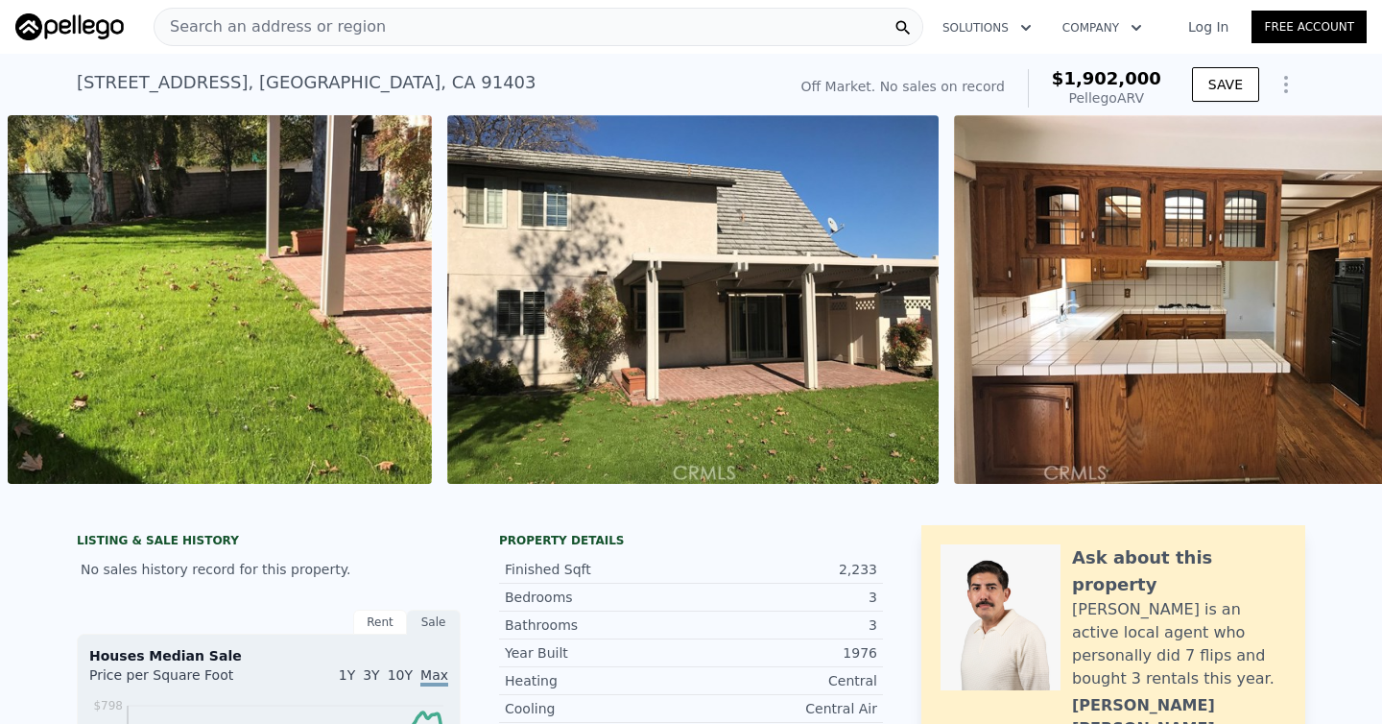
click at [1332, 300] on div "• + − • + − STREET VIEW Loading... SATELLITE VIEW" at bounding box center [691, 302] width 1382 height 375
click at [1332, 300] on icon at bounding box center [1333, 303] width 12 height 19
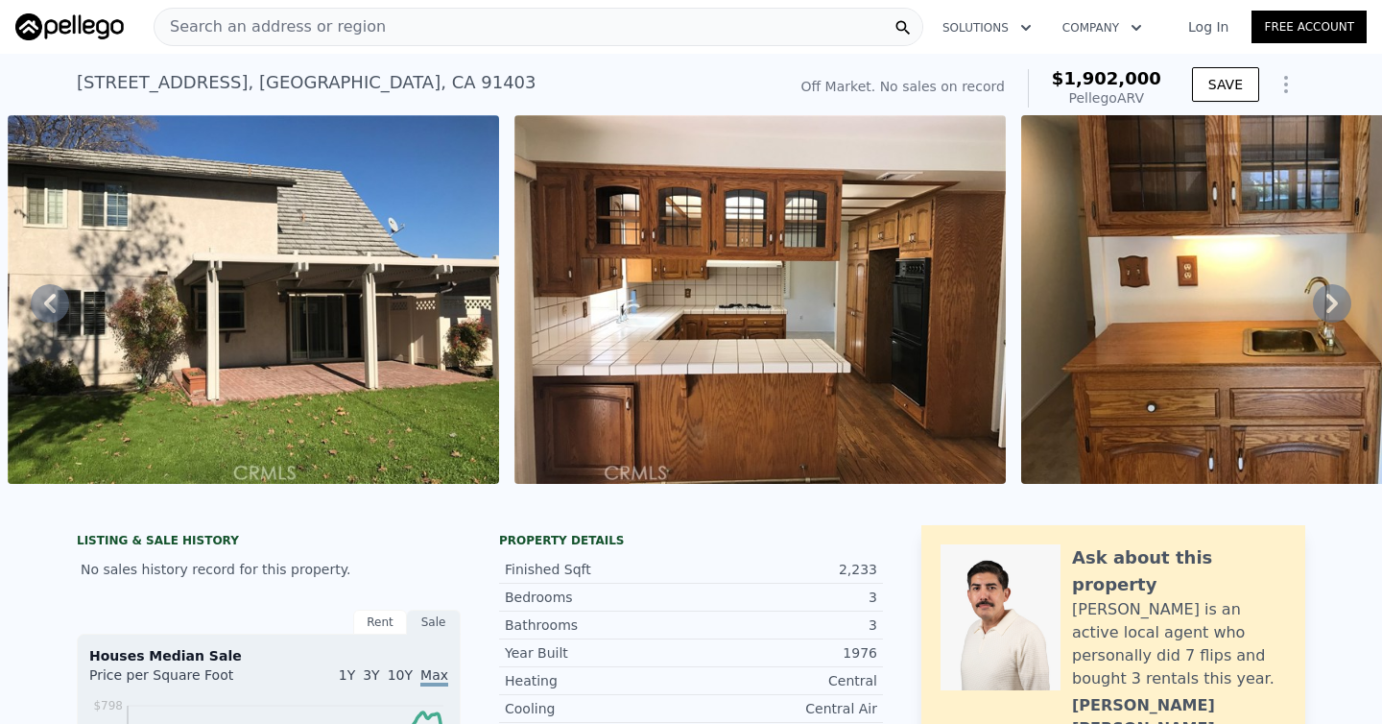
click at [1335, 302] on icon at bounding box center [1333, 303] width 12 height 19
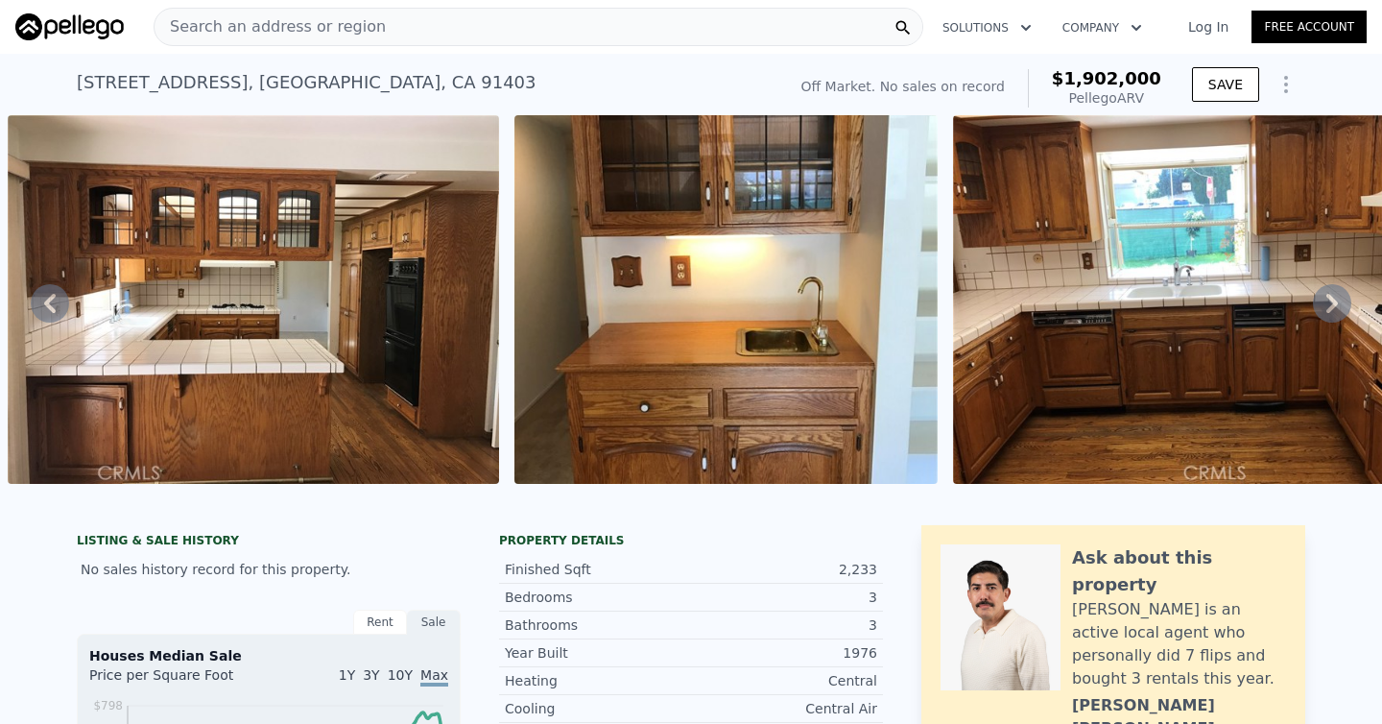
click at [1333, 299] on icon at bounding box center [1333, 303] width 12 height 19
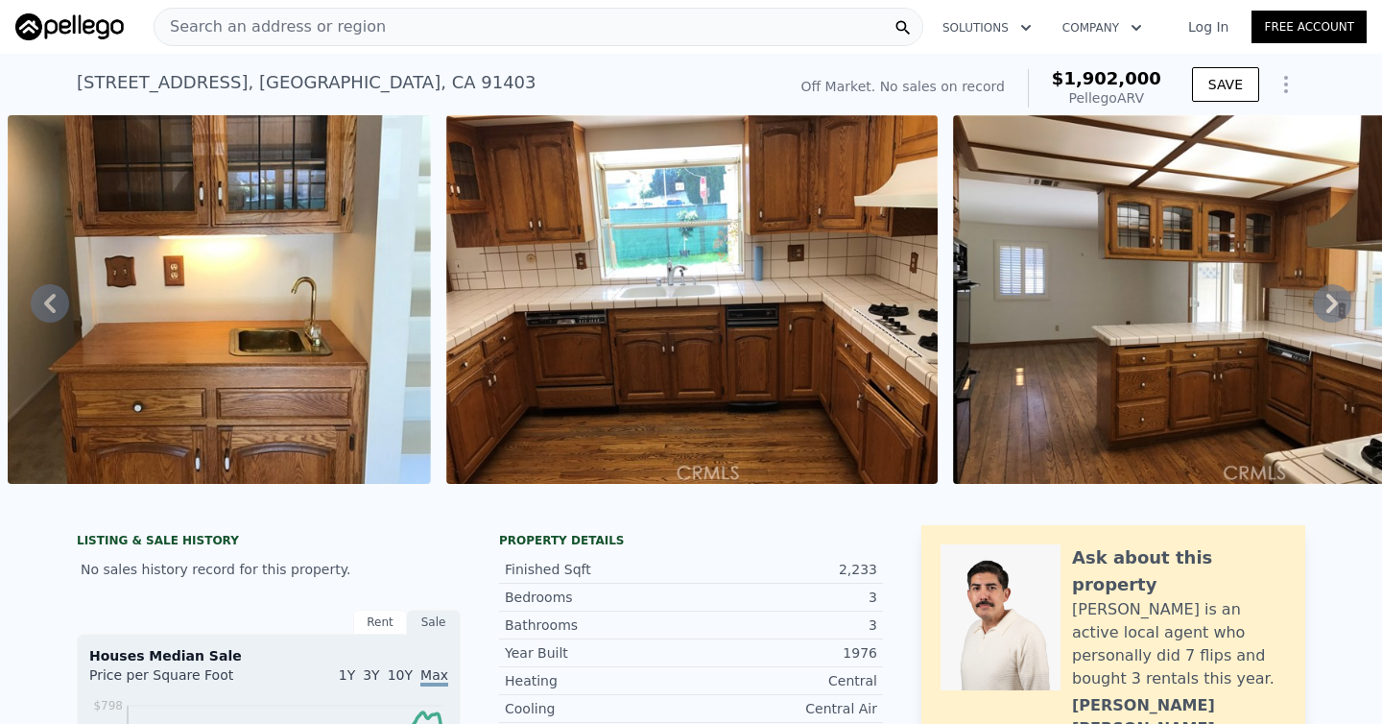
click at [1332, 294] on icon at bounding box center [1332, 303] width 38 height 38
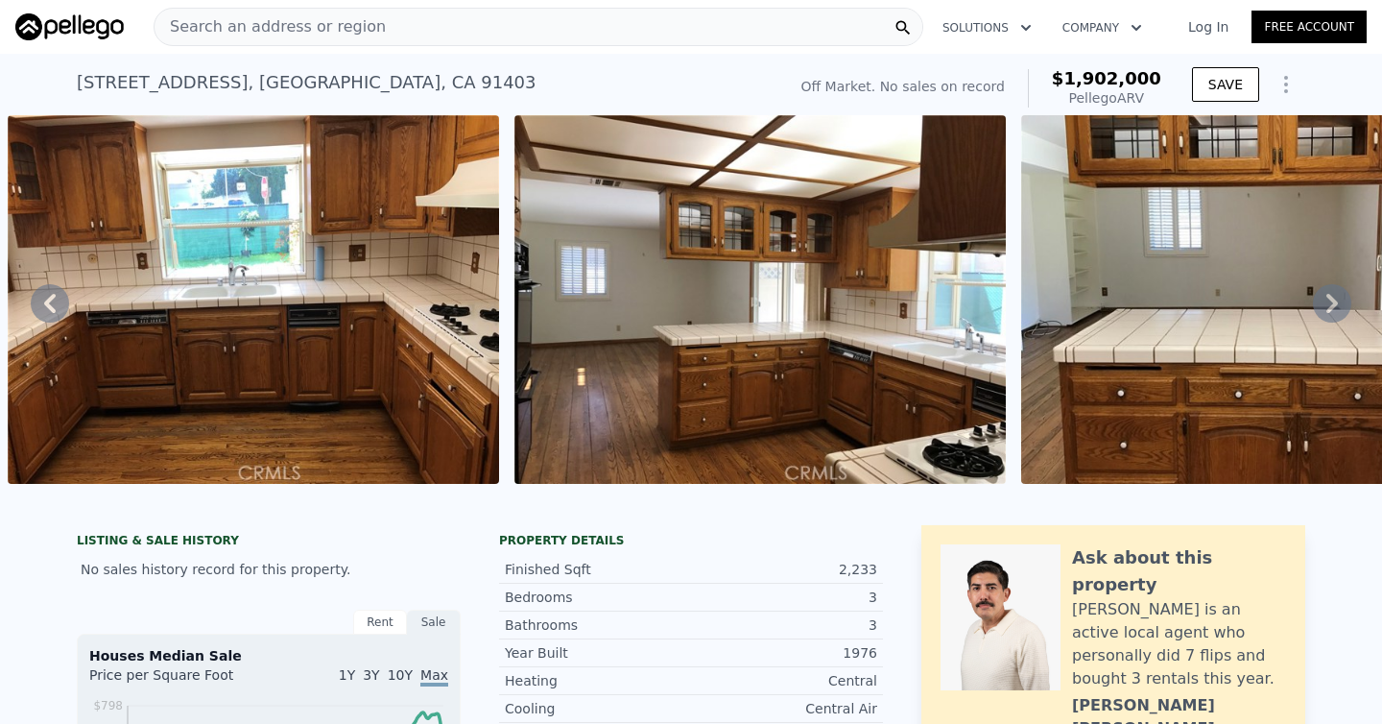
click at [1332, 294] on icon at bounding box center [1332, 303] width 38 height 38
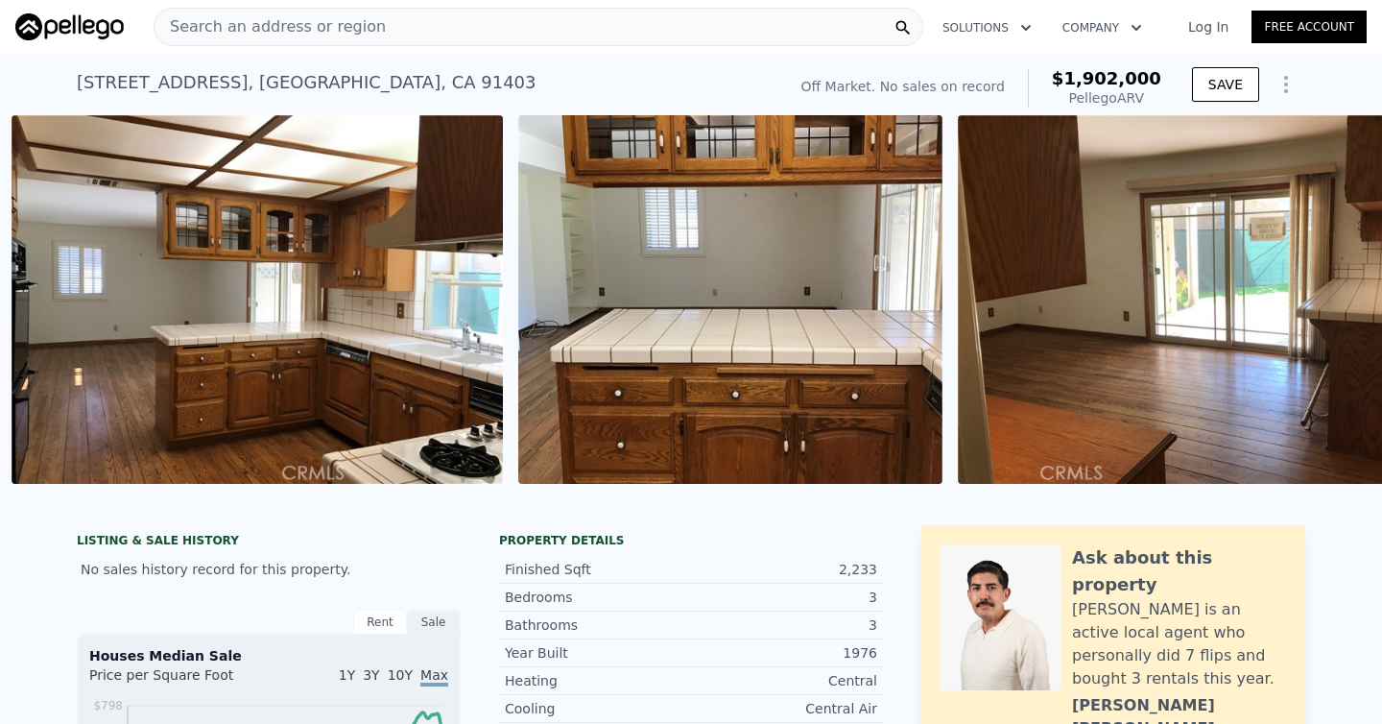
scroll to position [0, 4291]
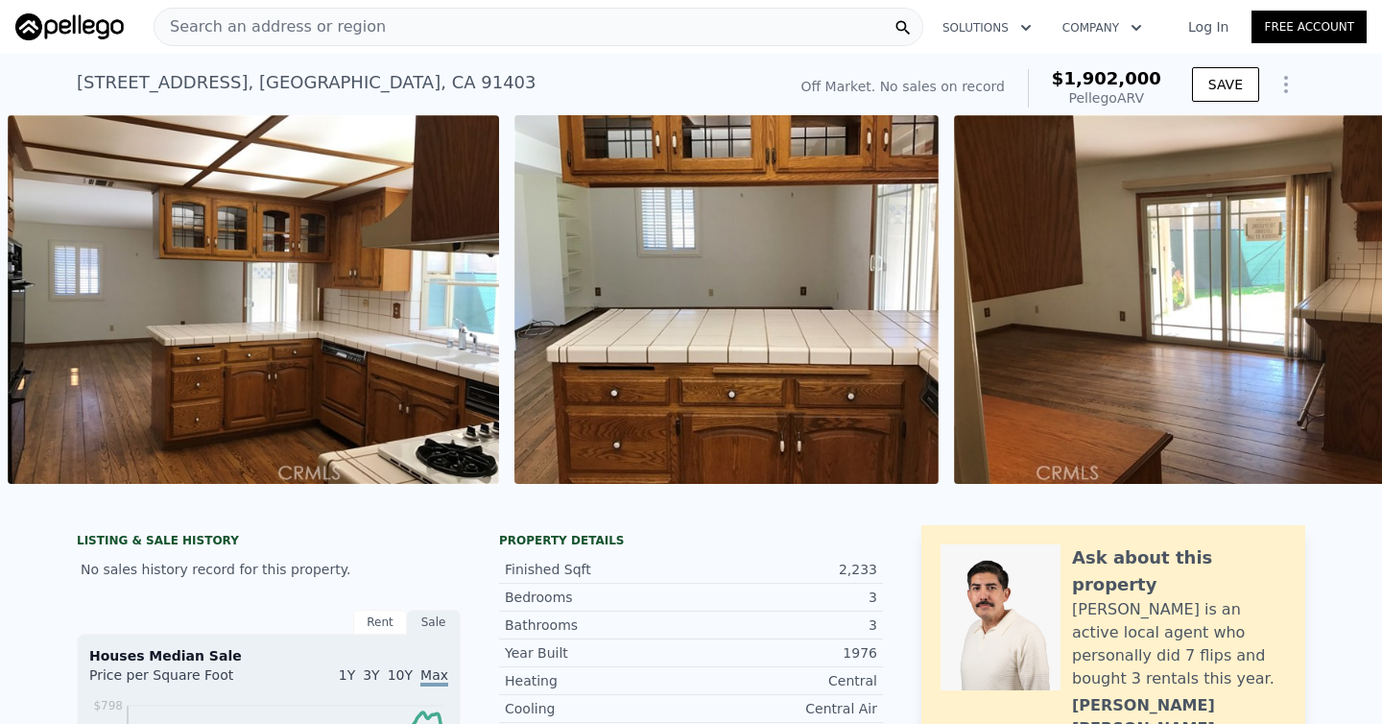
click at [1332, 295] on div "• + − • + − STREET VIEW Loading... SATELLITE VIEW" at bounding box center [691, 302] width 1382 height 375
click at [1332, 299] on icon at bounding box center [1333, 303] width 12 height 19
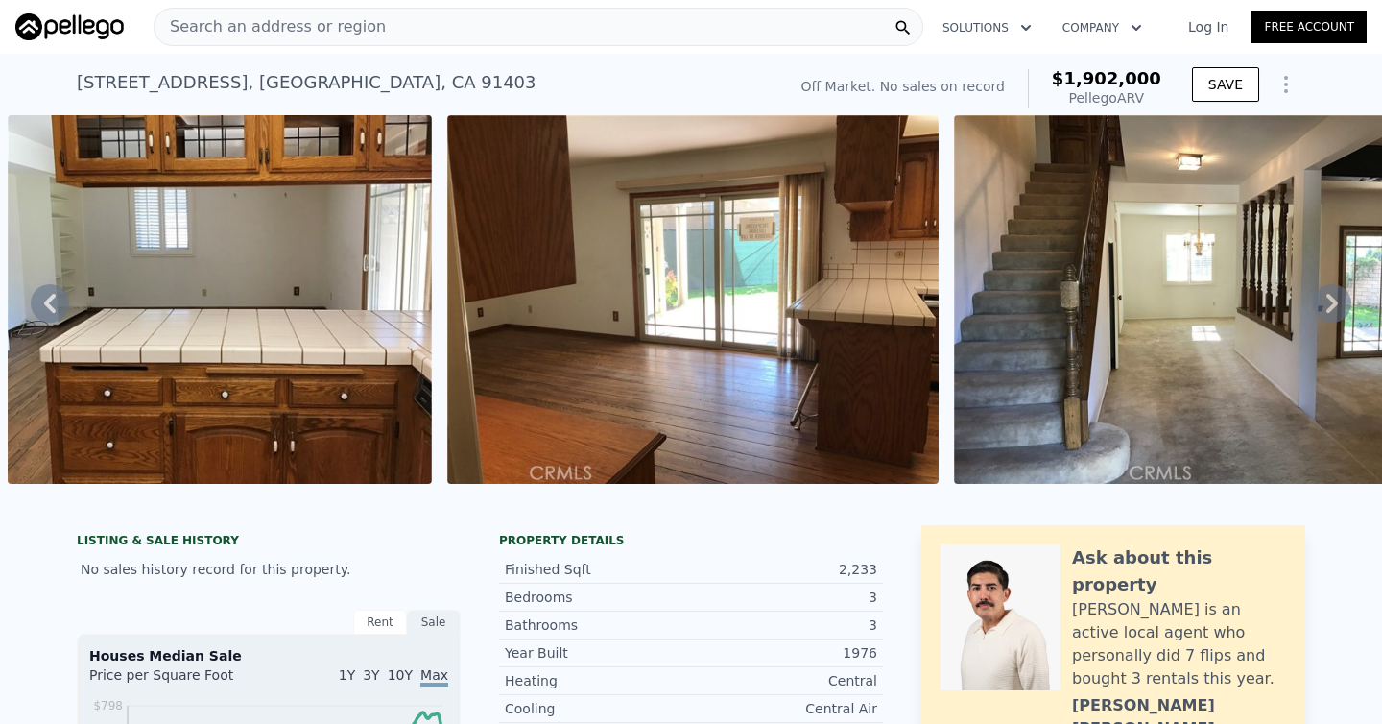
click at [1332, 302] on icon at bounding box center [1333, 303] width 12 height 19
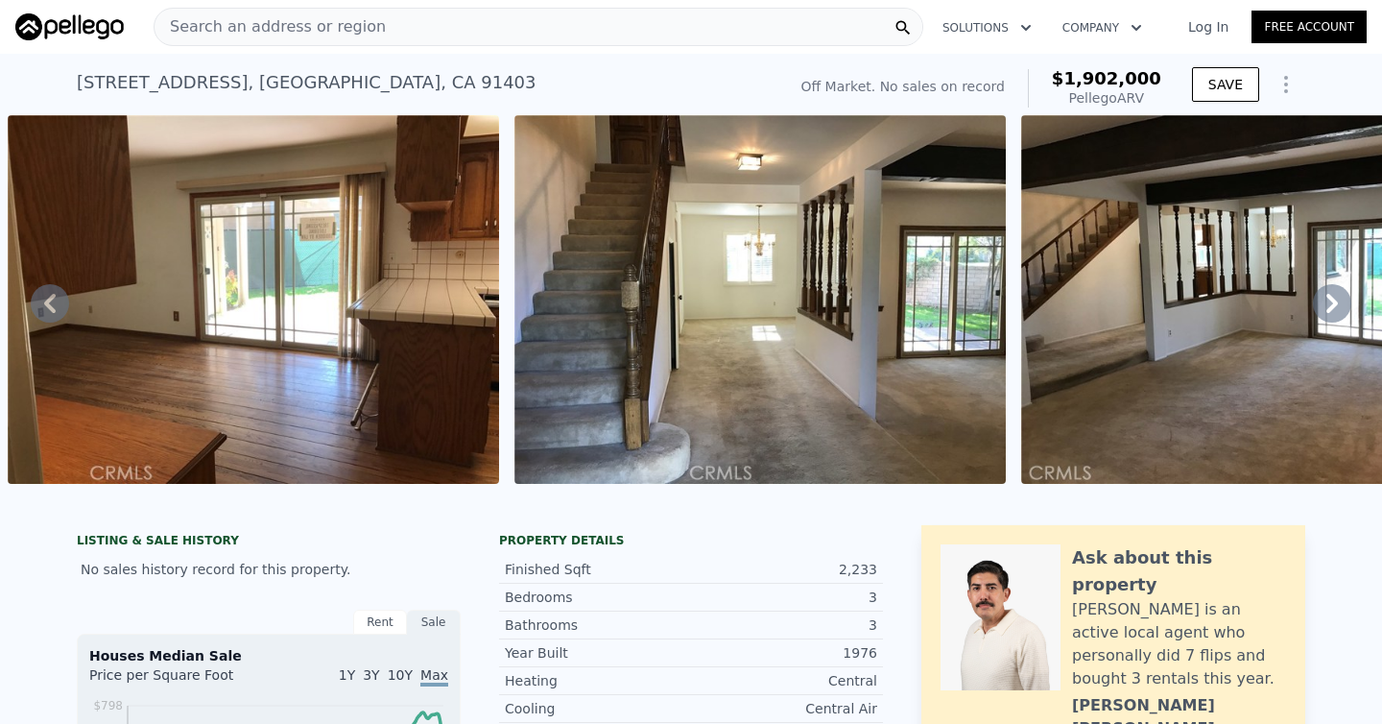
click at [1331, 301] on icon at bounding box center [1332, 303] width 38 height 38
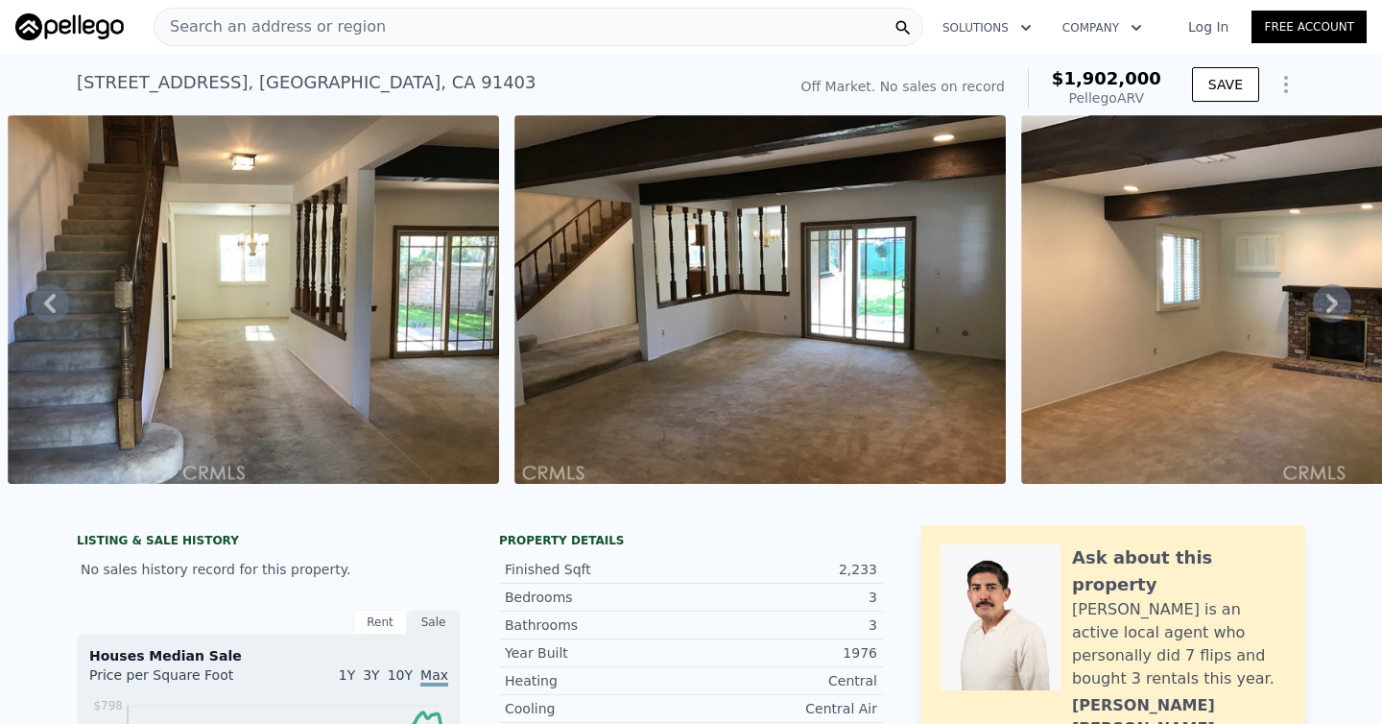
click at [1331, 301] on icon at bounding box center [1332, 303] width 38 height 38
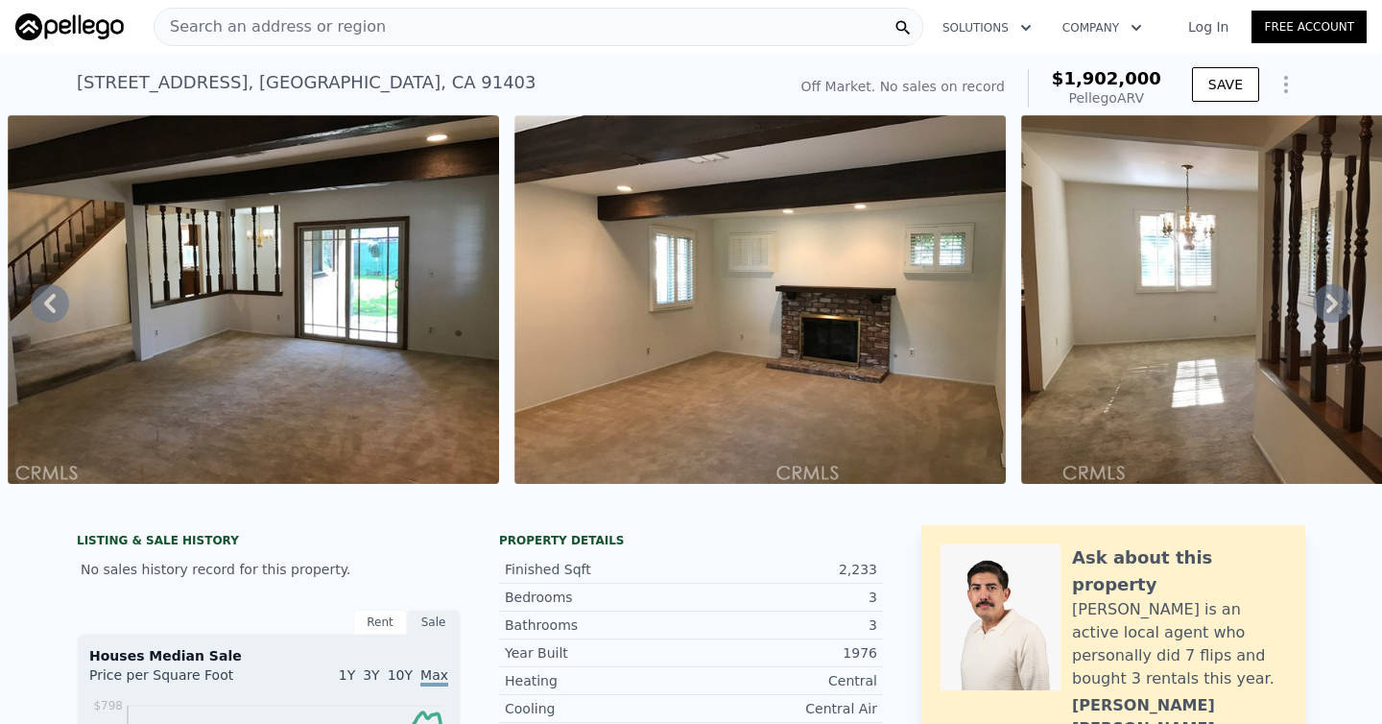
click at [1331, 301] on icon at bounding box center [1332, 303] width 38 height 38
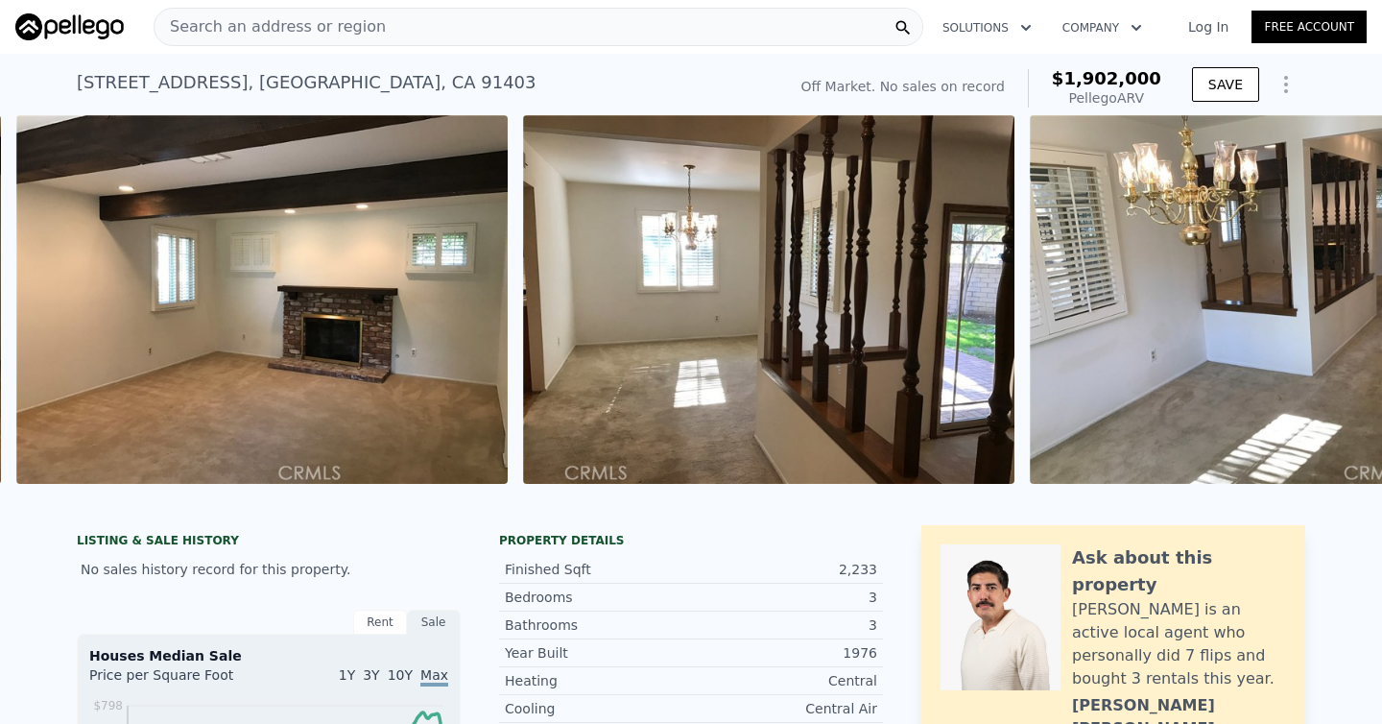
scroll to position [0, 6758]
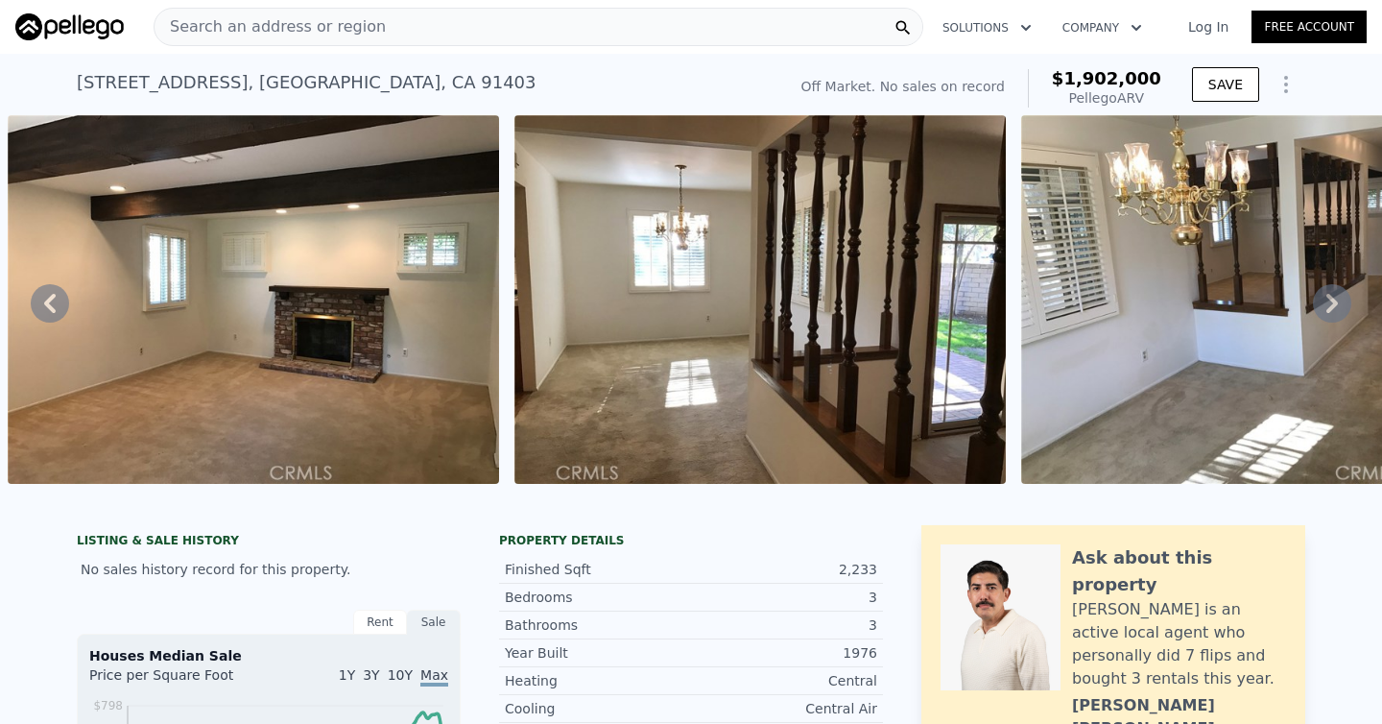
click at [1331, 301] on div "• + − • + − STREET VIEW Loading... SATELLITE VIEW" at bounding box center [691, 302] width 1382 height 375
click at [1331, 301] on icon at bounding box center [1332, 303] width 38 height 38
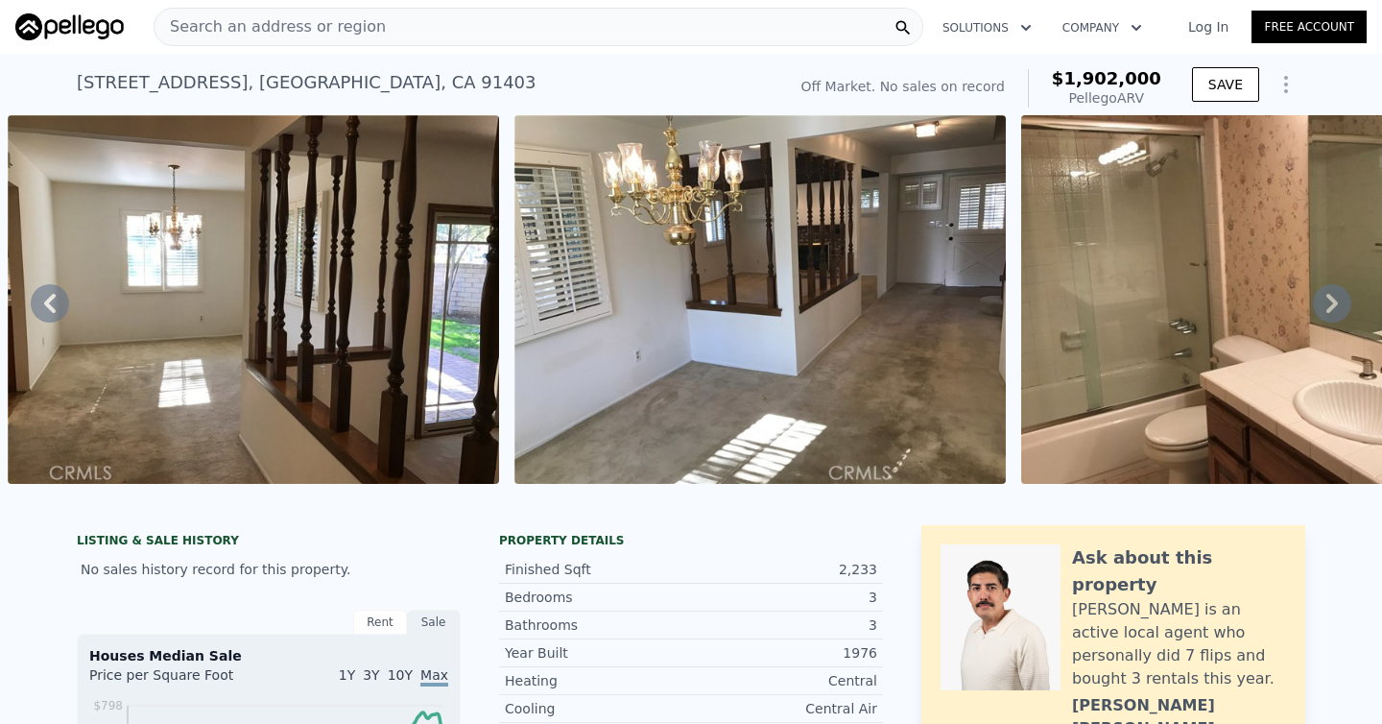
click at [1328, 303] on icon at bounding box center [1332, 303] width 38 height 38
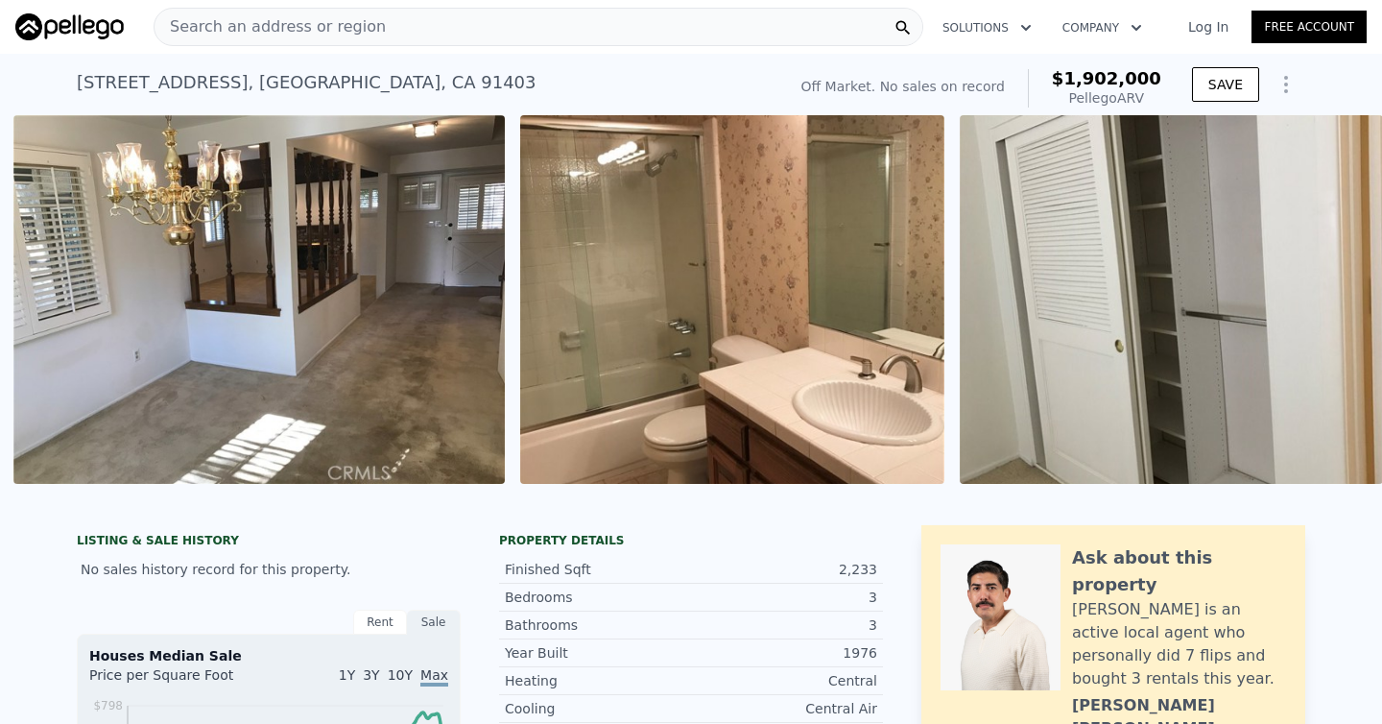
scroll to position [0, 7772]
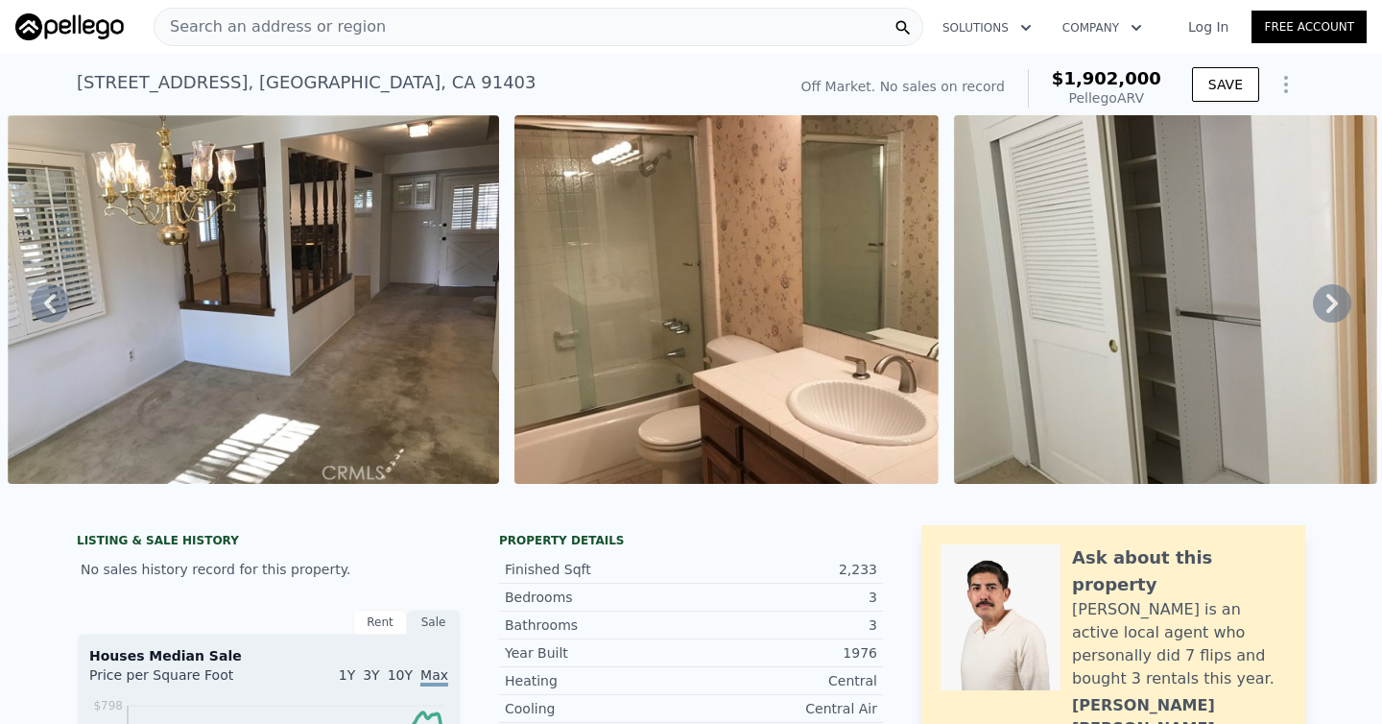
click at [1328, 303] on icon at bounding box center [1332, 303] width 38 height 38
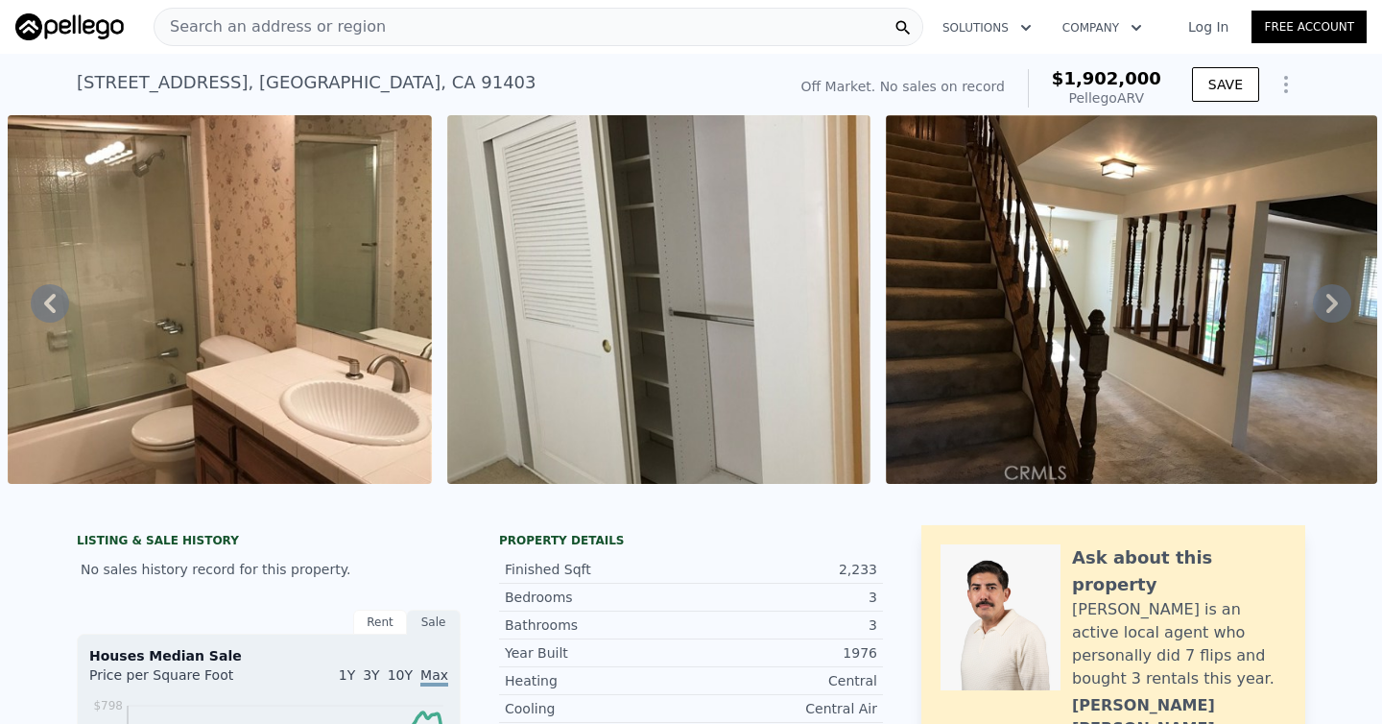
click at [1328, 303] on icon at bounding box center [1332, 303] width 38 height 38
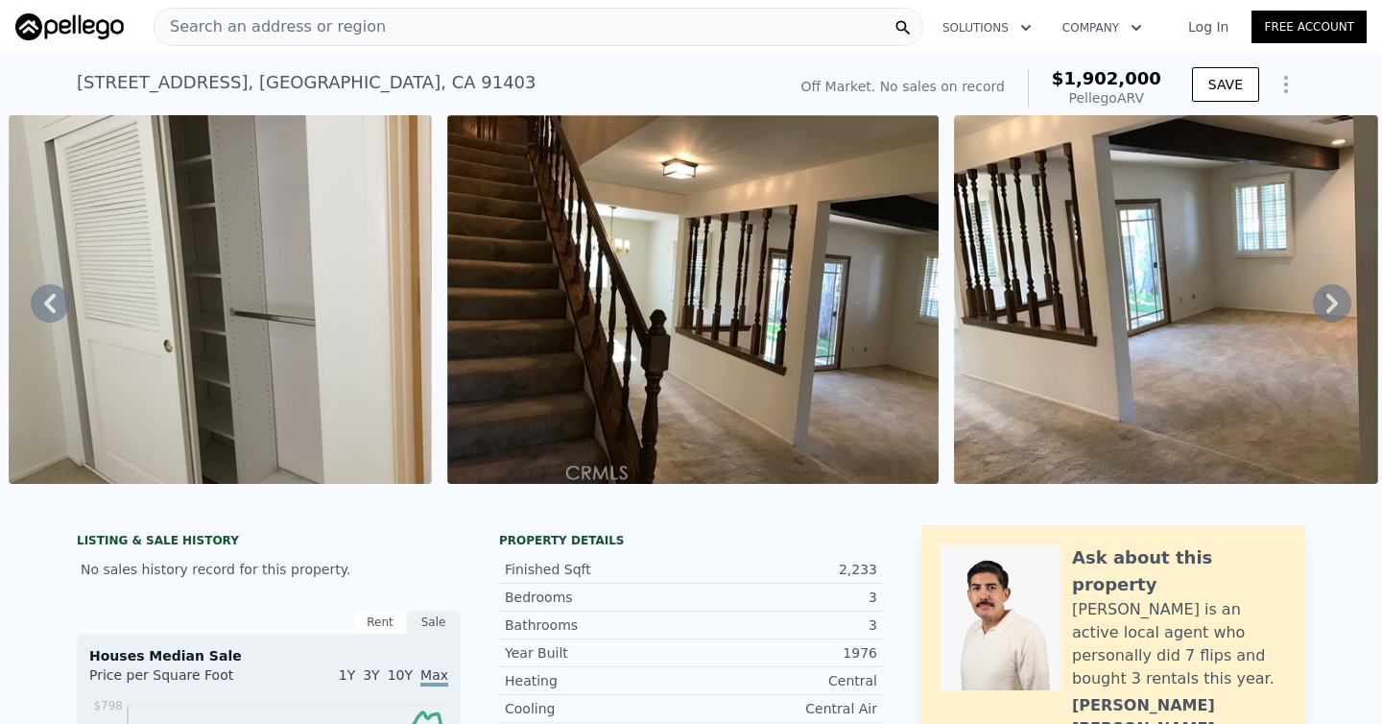
click at [1328, 303] on icon at bounding box center [1332, 303] width 38 height 38
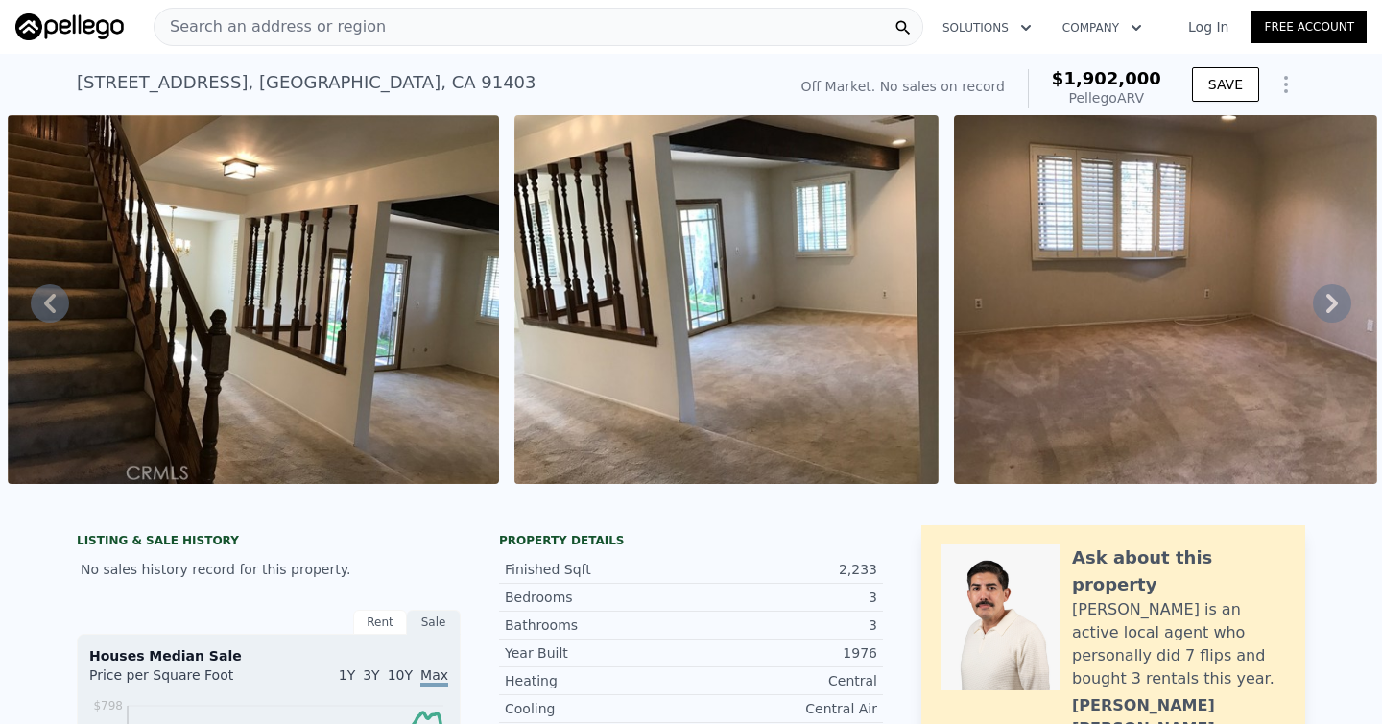
click at [1328, 303] on icon at bounding box center [1332, 303] width 38 height 38
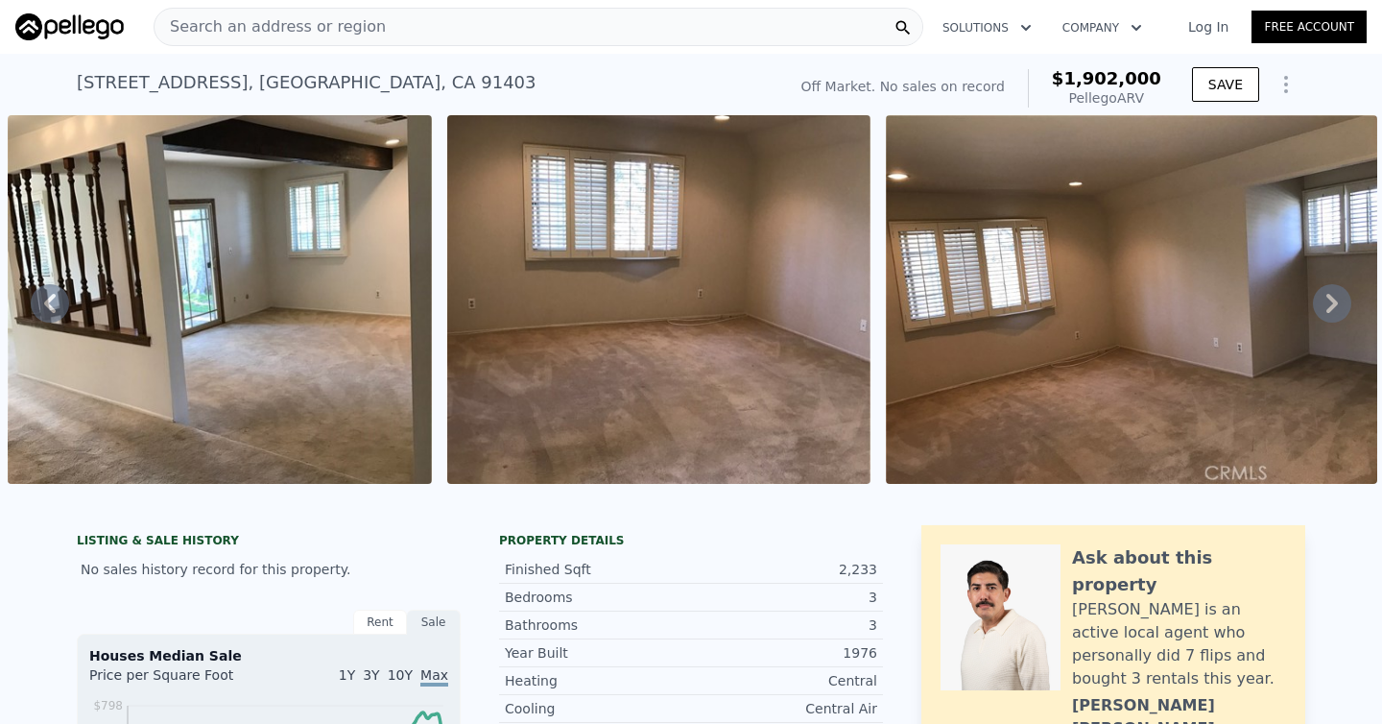
click at [1328, 303] on icon at bounding box center [1332, 303] width 38 height 38
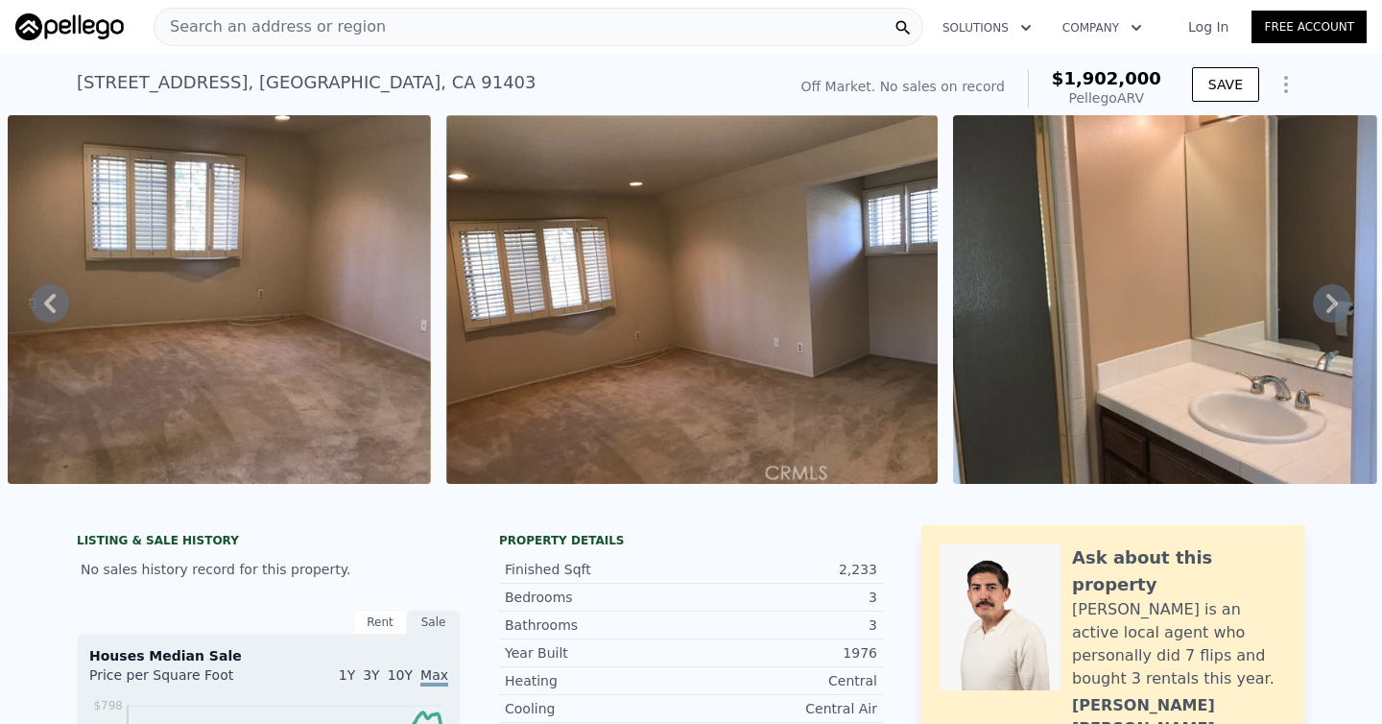
click at [1328, 303] on icon at bounding box center [1332, 303] width 38 height 38
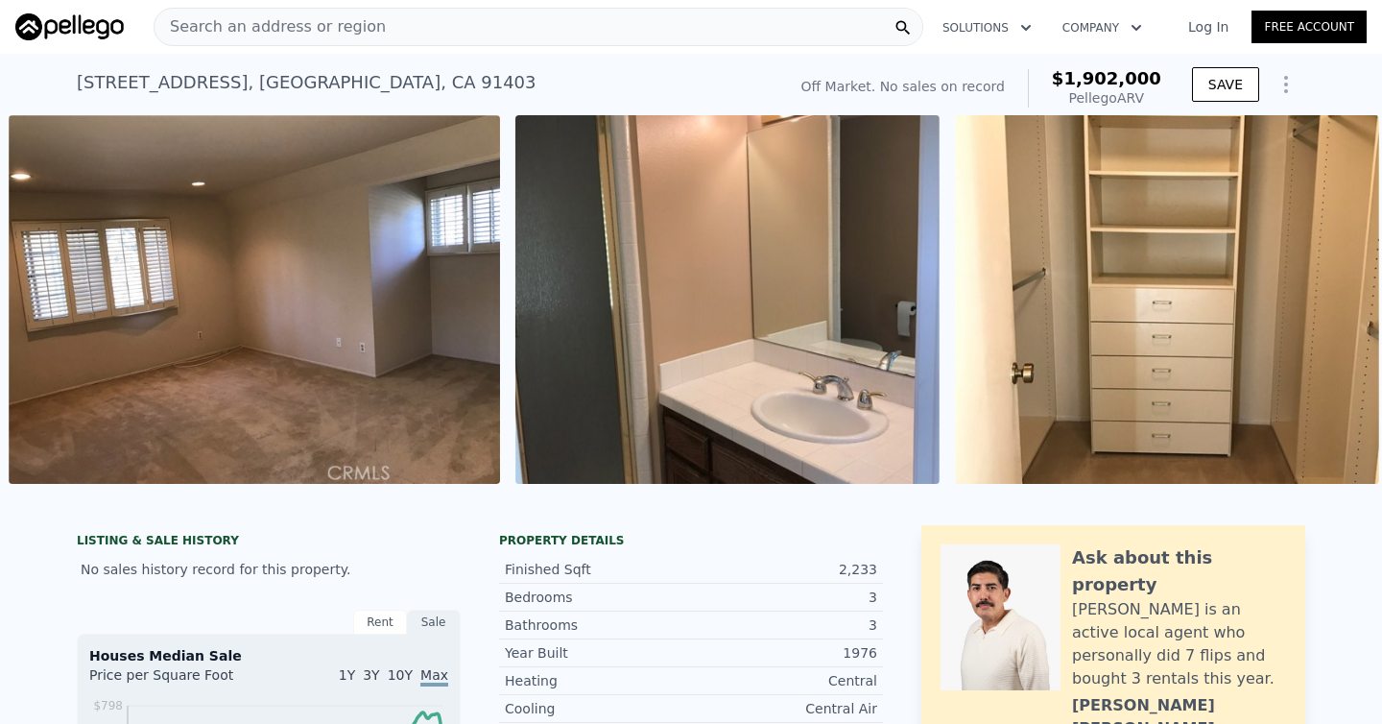
scroll to position [0, 10542]
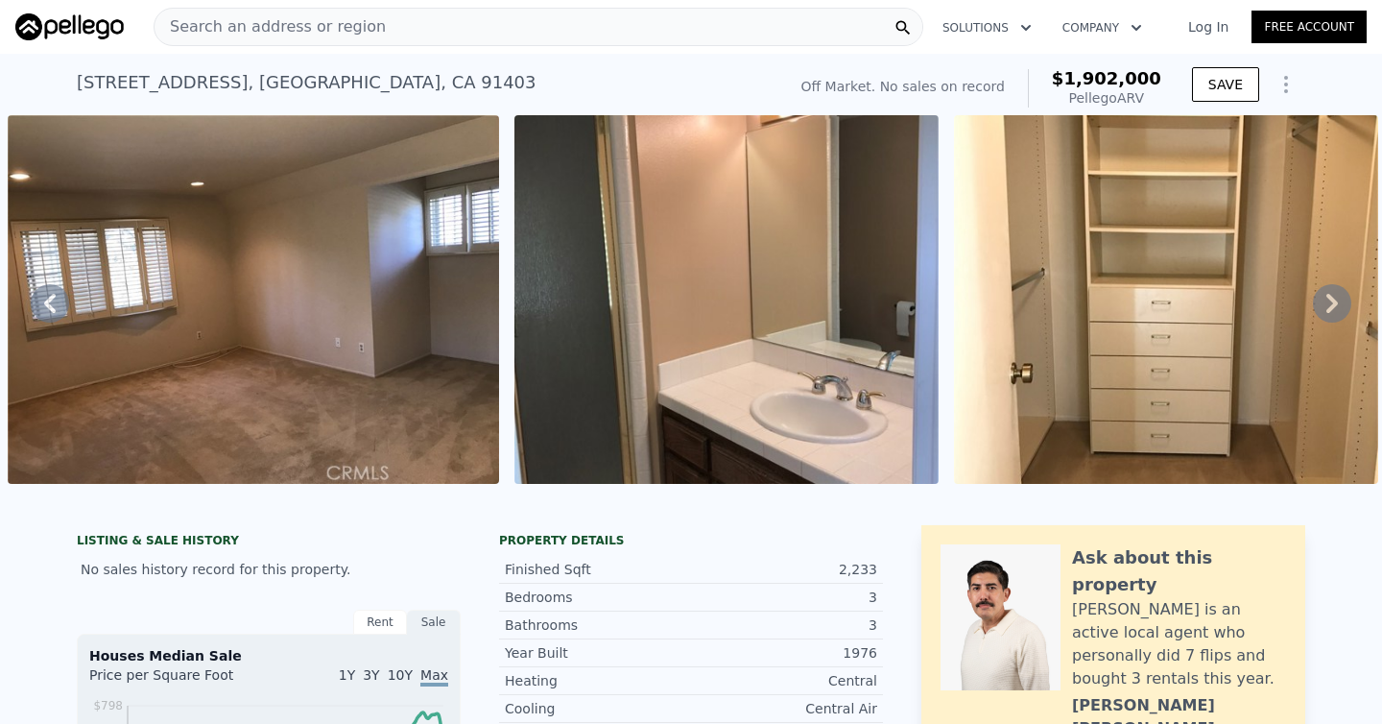
click at [1328, 303] on icon at bounding box center [1332, 303] width 38 height 38
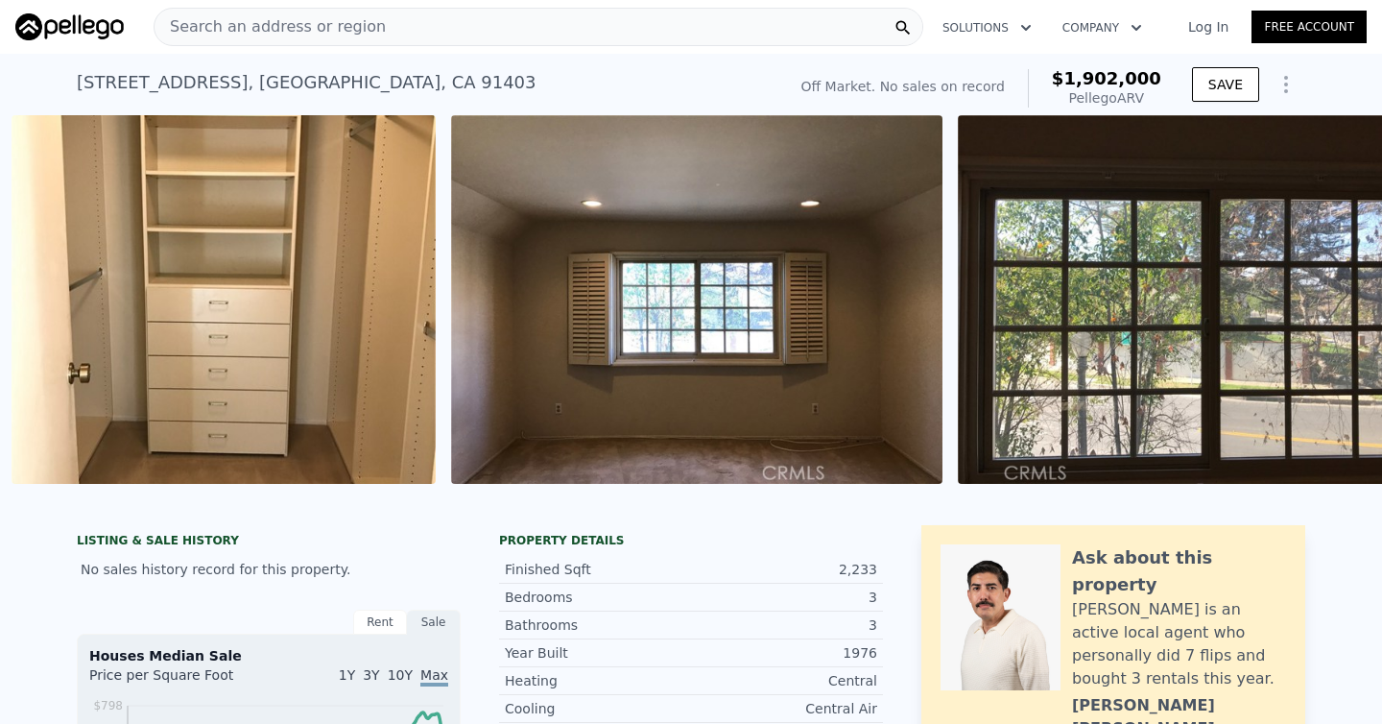
scroll to position [0, 11489]
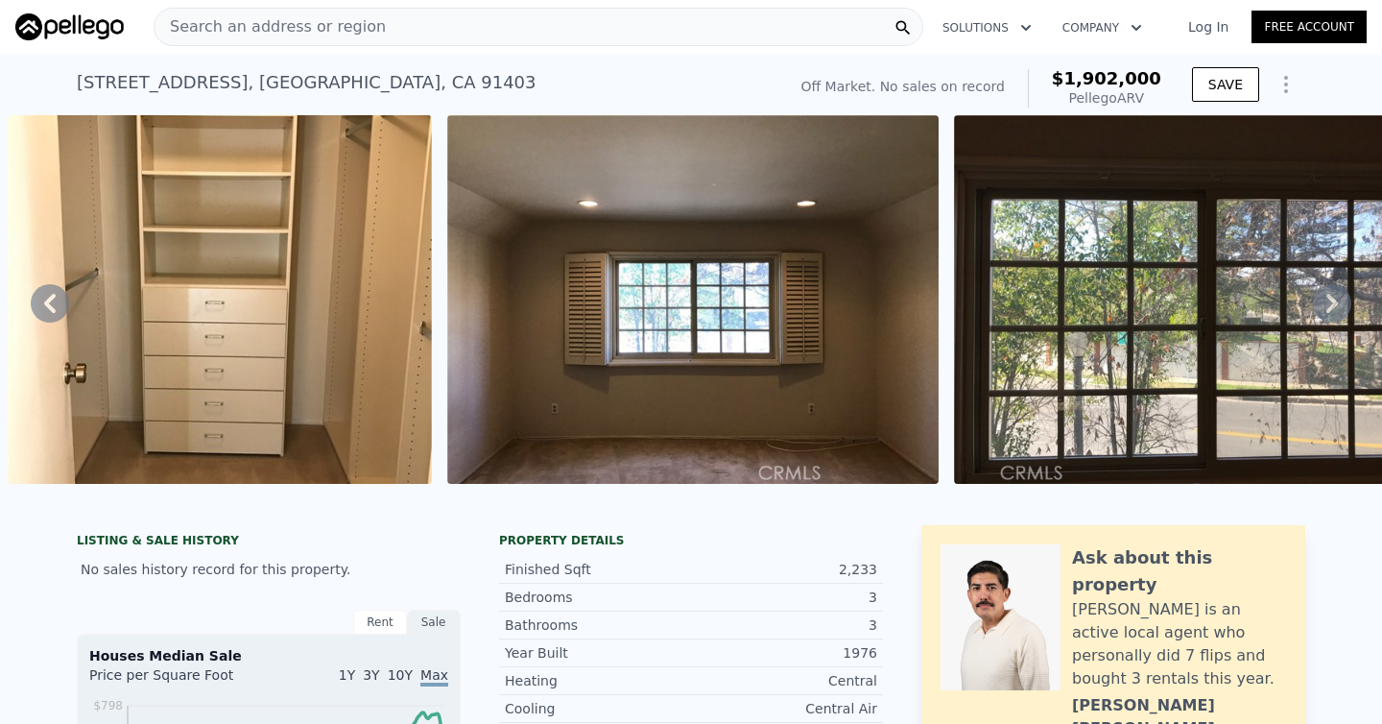
click at [1330, 300] on icon at bounding box center [1332, 303] width 38 height 38
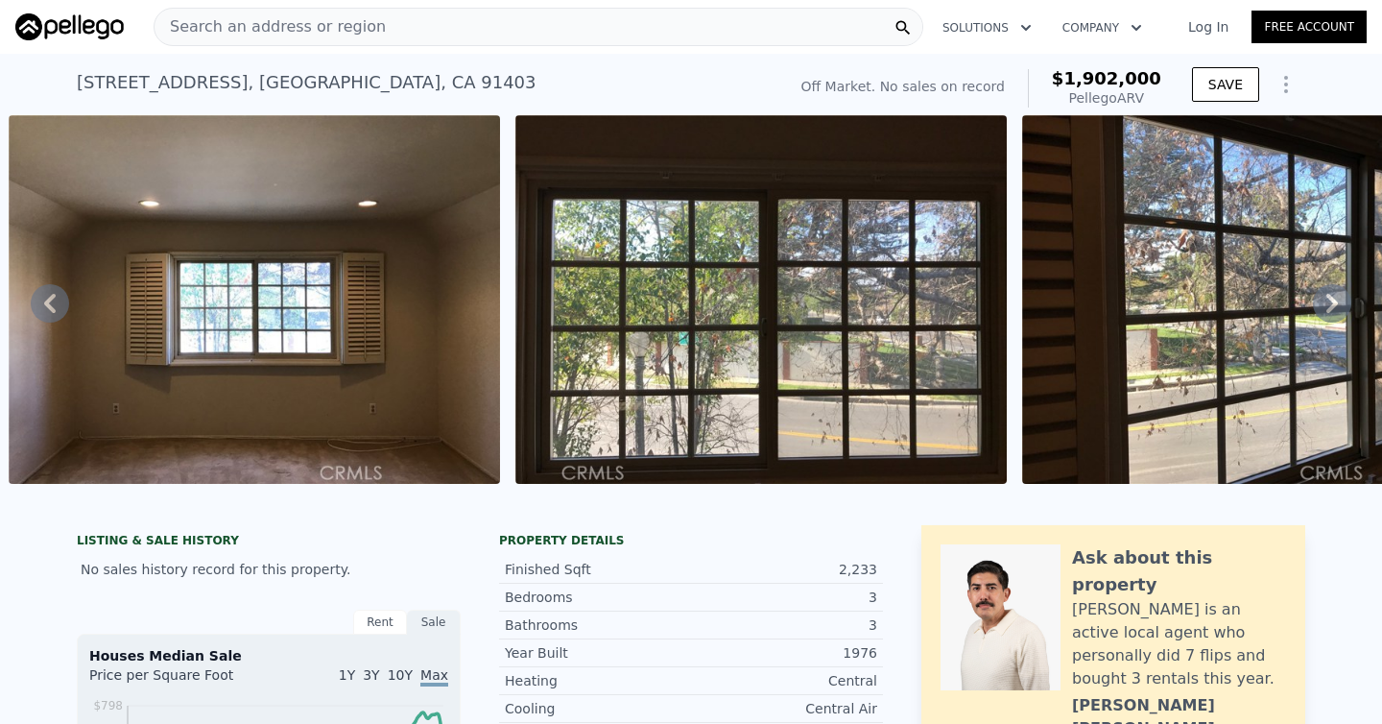
click at [1330, 299] on icon at bounding box center [1333, 303] width 12 height 19
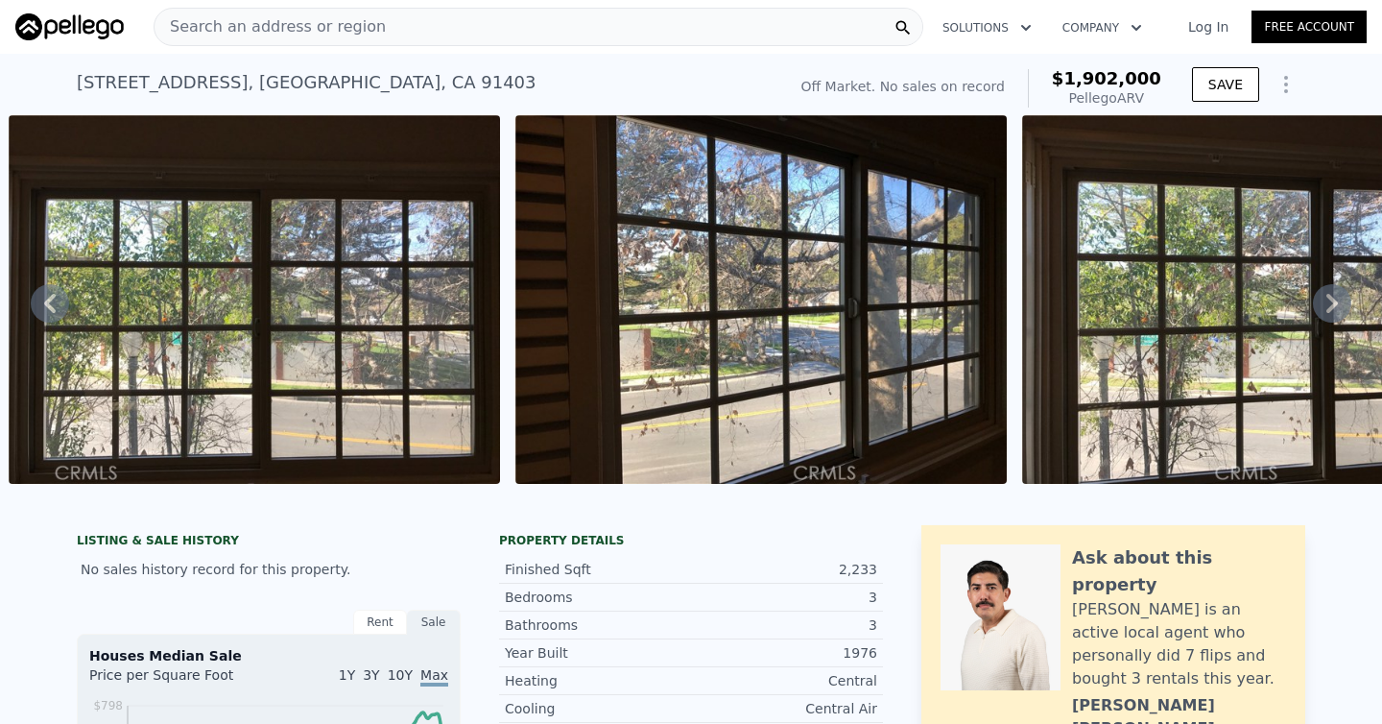
click at [1330, 299] on icon at bounding box center [1333, 303] width 12 height 19
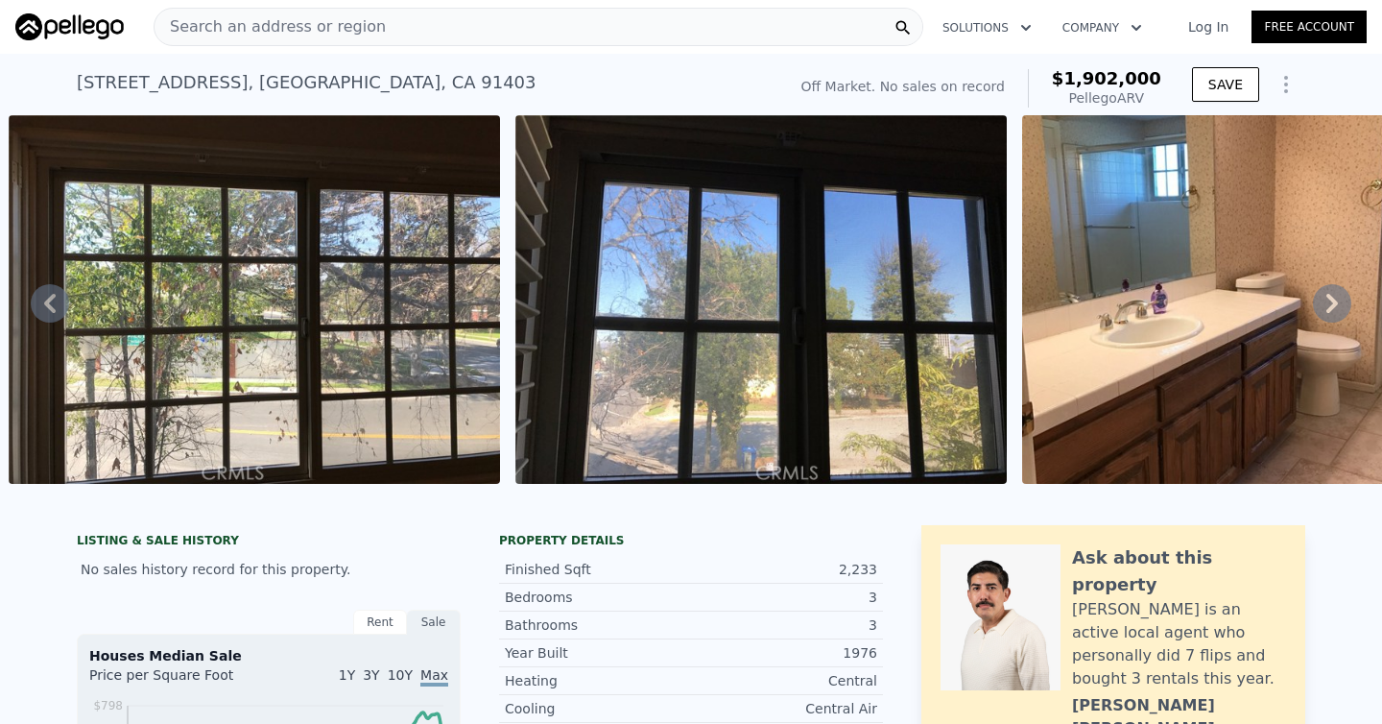
click at [1330, 299] on icon at bounding box center [1333, 303] width 12 height 19
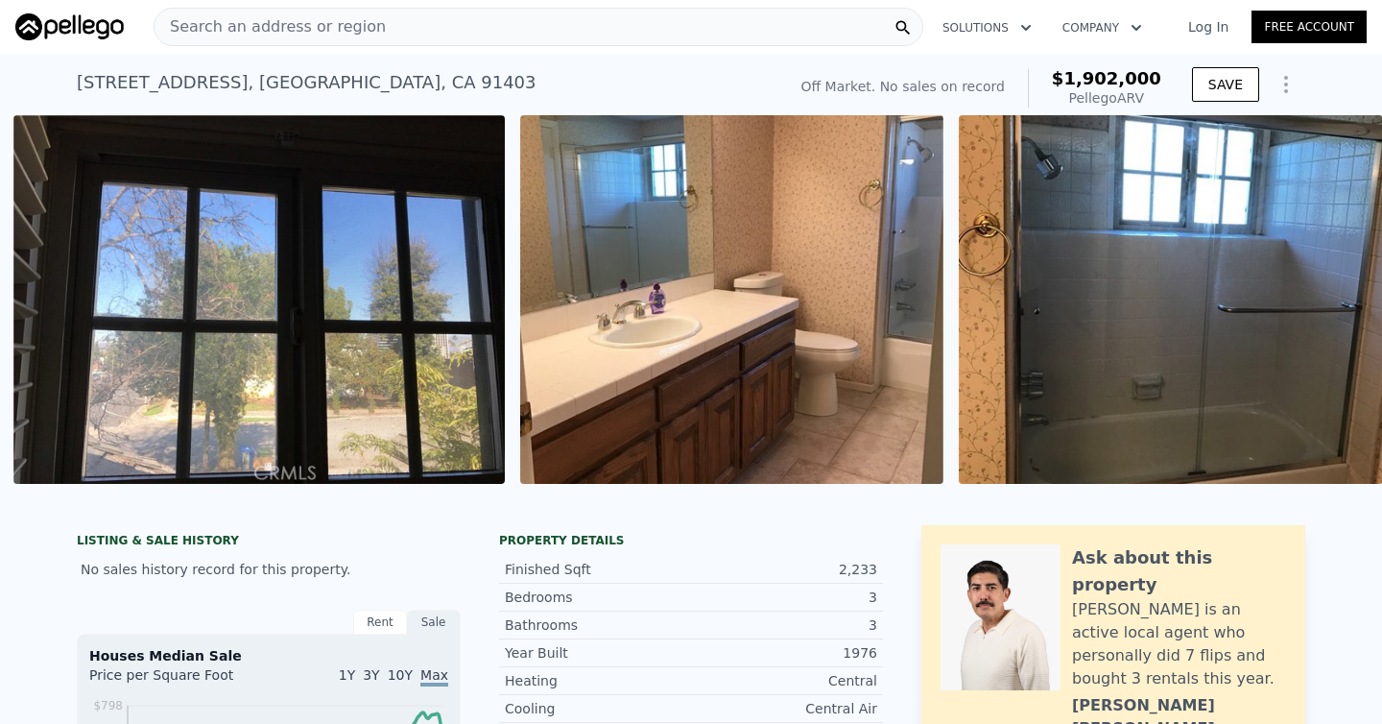
scroll to position [0, 13955]
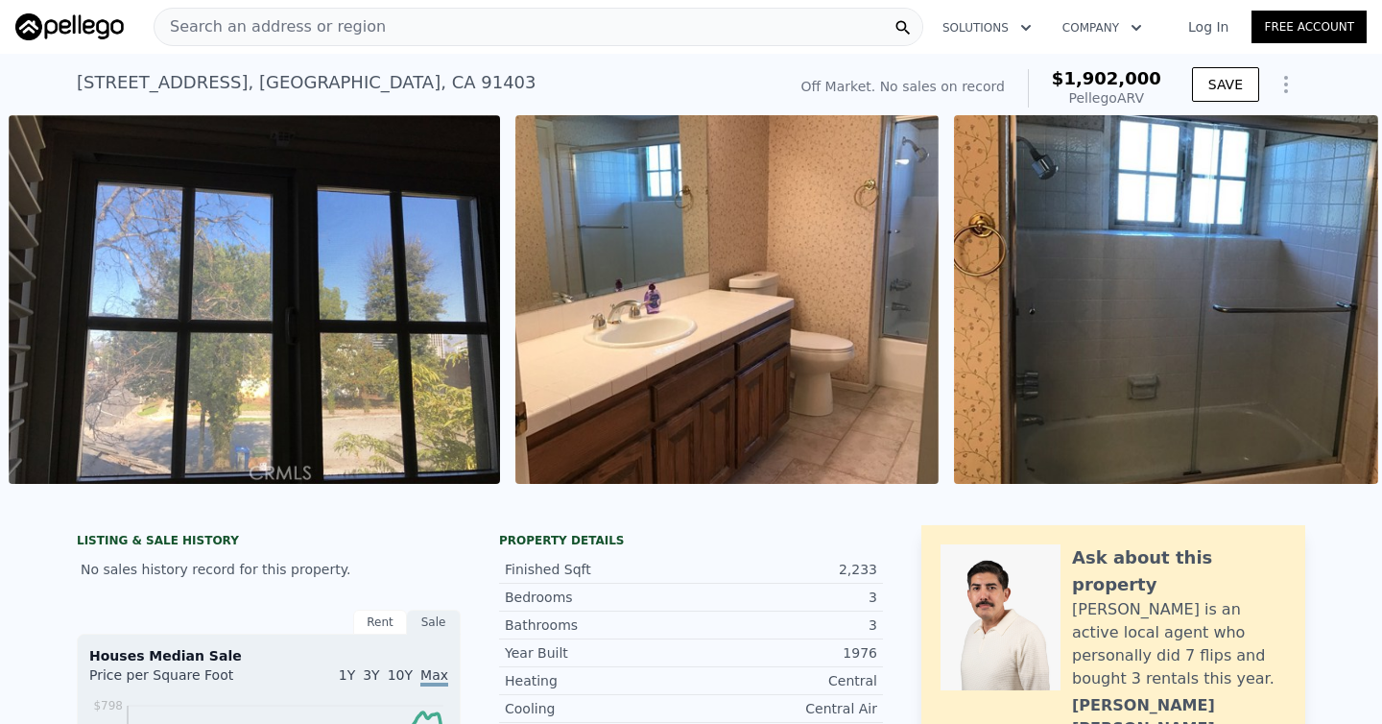
click at [1330, 299] on div "• + − • + − STREET VIEW Loading... SATELLITE VIEW" at bounding box center [691, 302] width 1382 height 375
click at [1328, 310] on icon at bounding box center [1333, 303] width 12 height 19
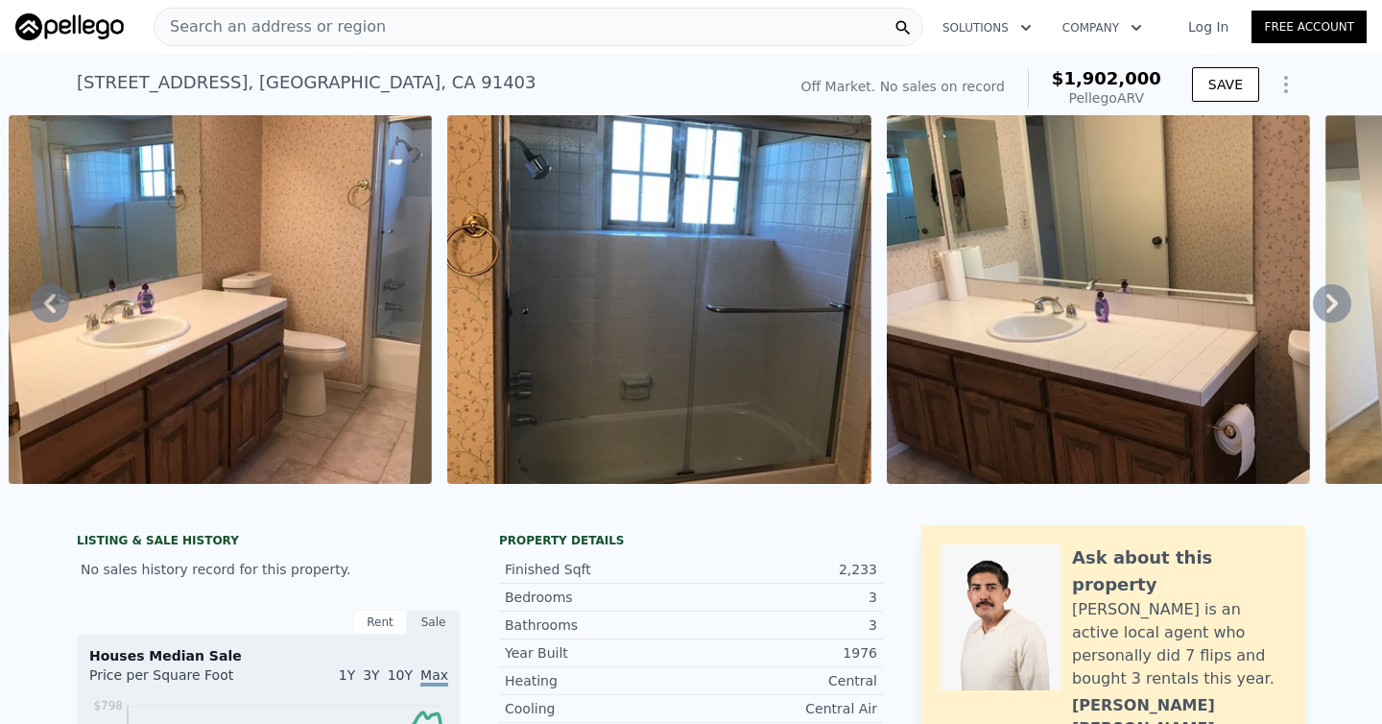
click at [1328, 309] on icon at bounding box center [1333, 303] width 12 height 19
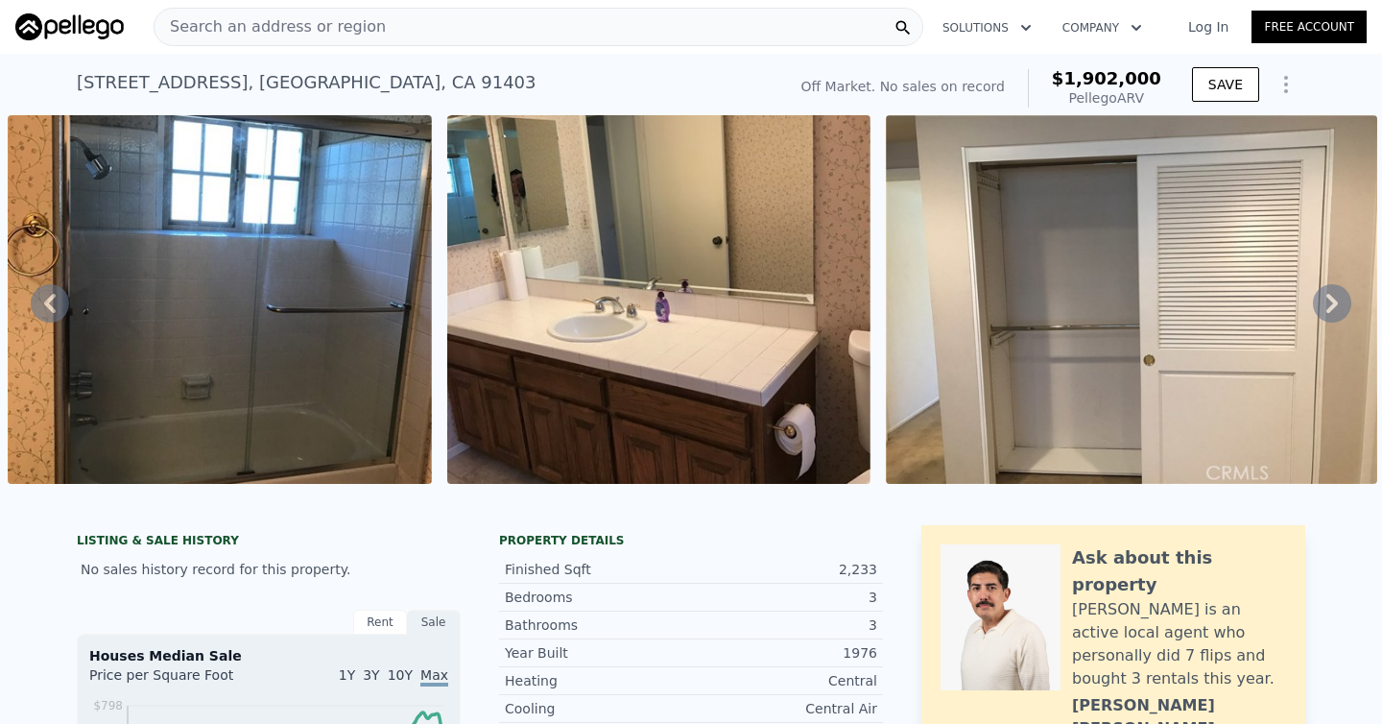
click at [1328, 309] on icon at bounding box center [1333, 303] width 12 height 19
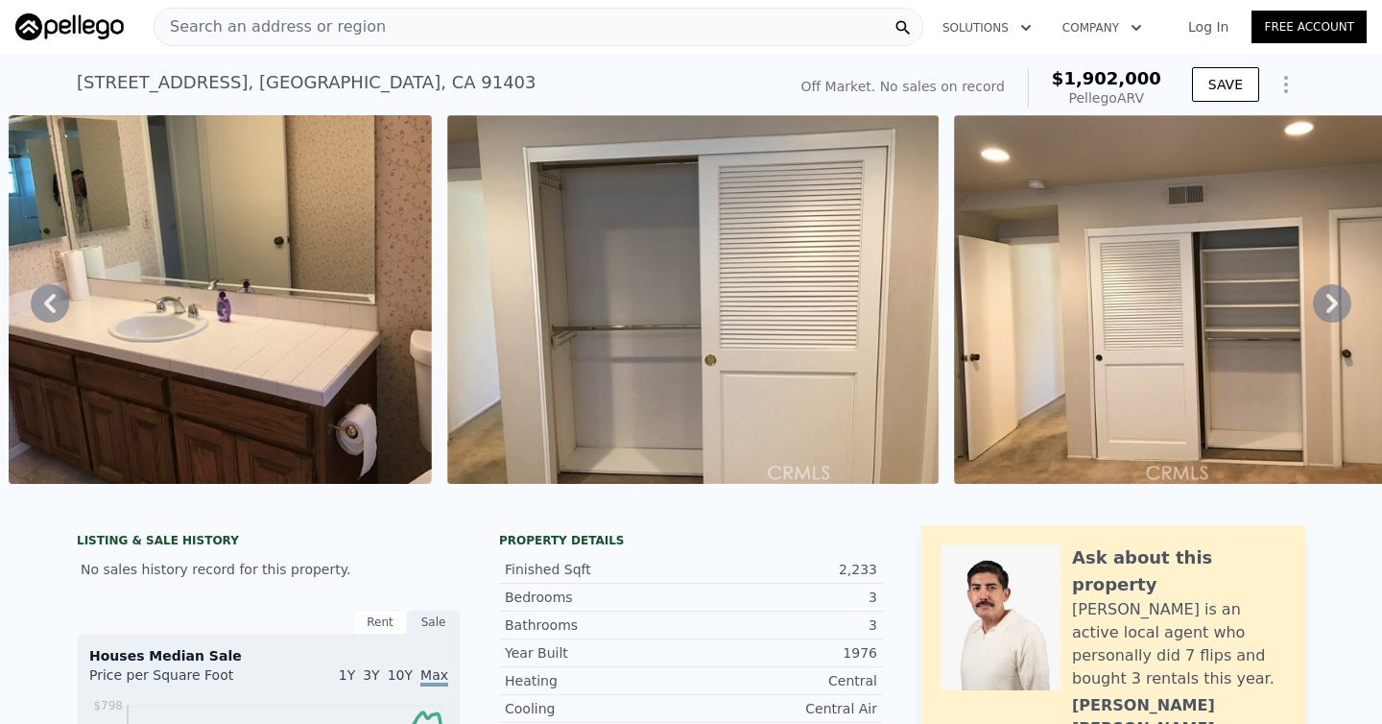
click at [1328, 307] on icon at bounding box center [1332, 303] width 38 height 38
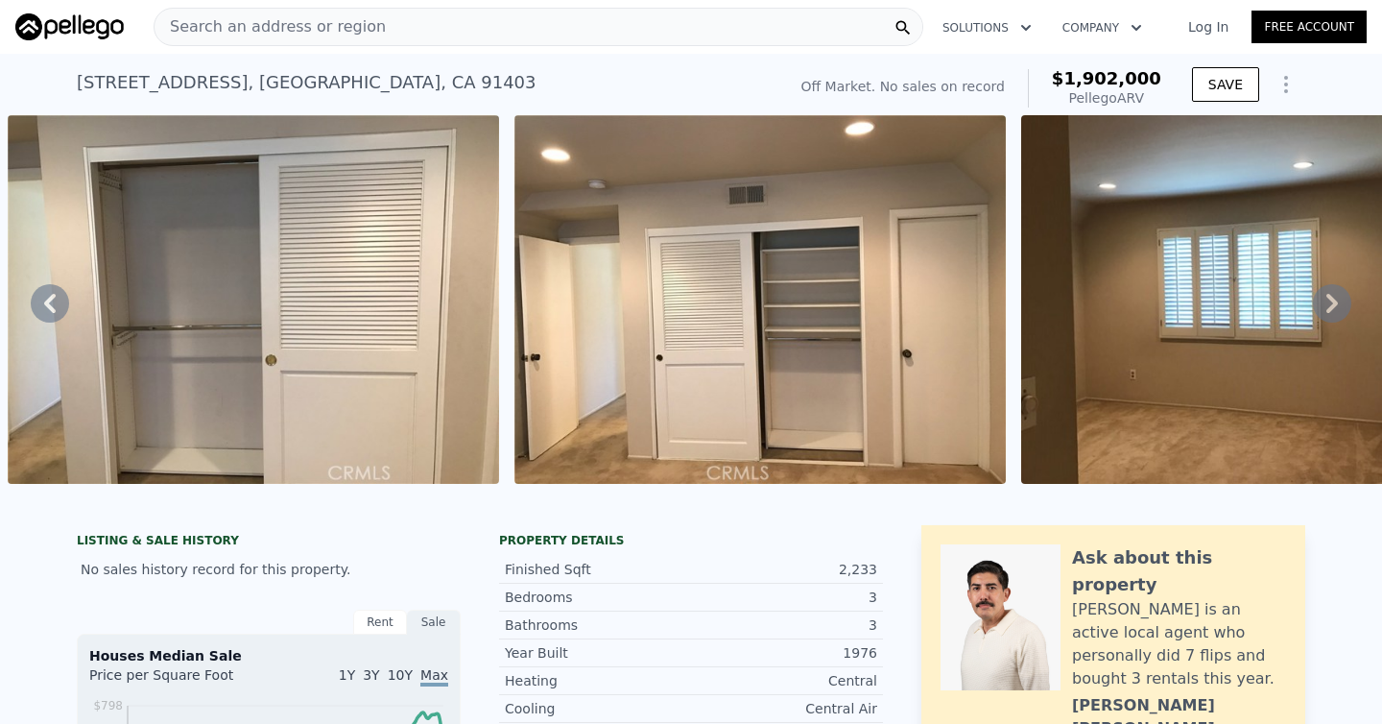
click at [1328, 307] on icon at bounding box center [1332, 303] width 38 height 38
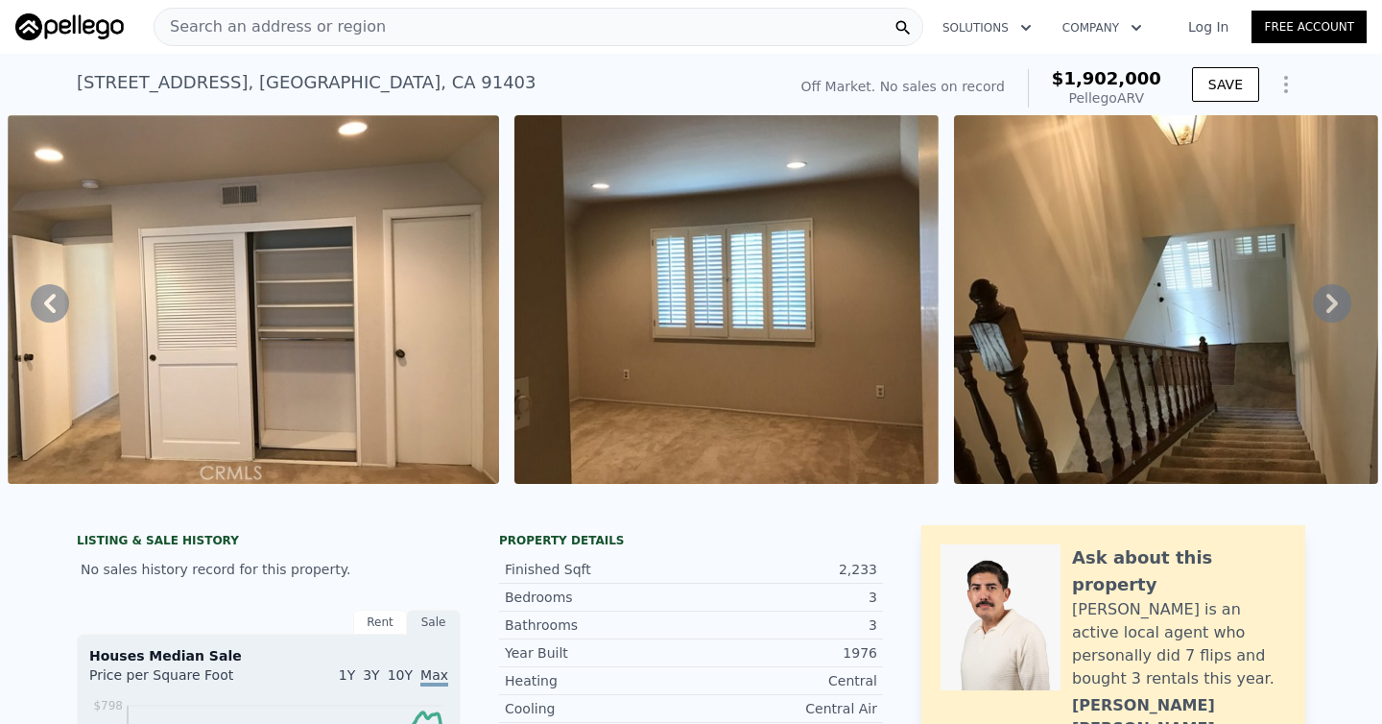
click at [1328, 307] on icon at bounding box center [1332, 303] width 38 height 38
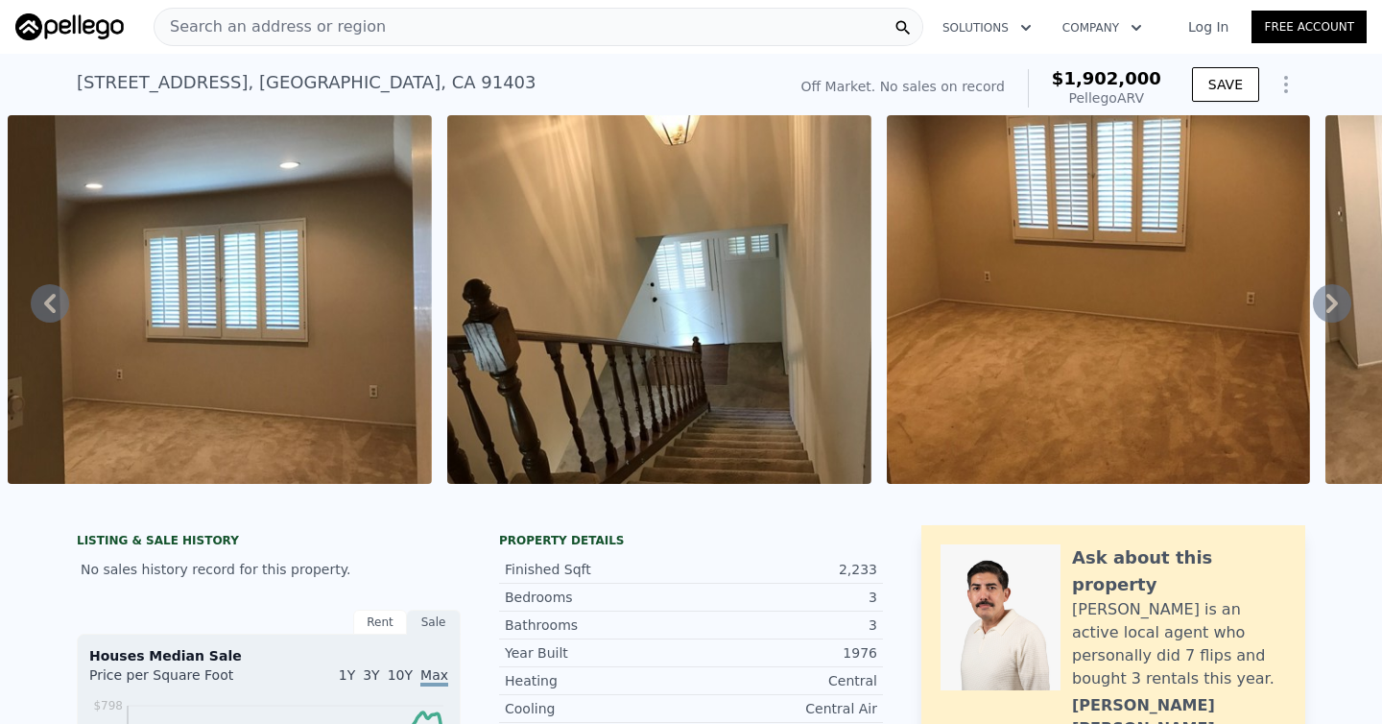
click at [1328, 307] on icon at bounding box center [1332, 303] width 38 height 38
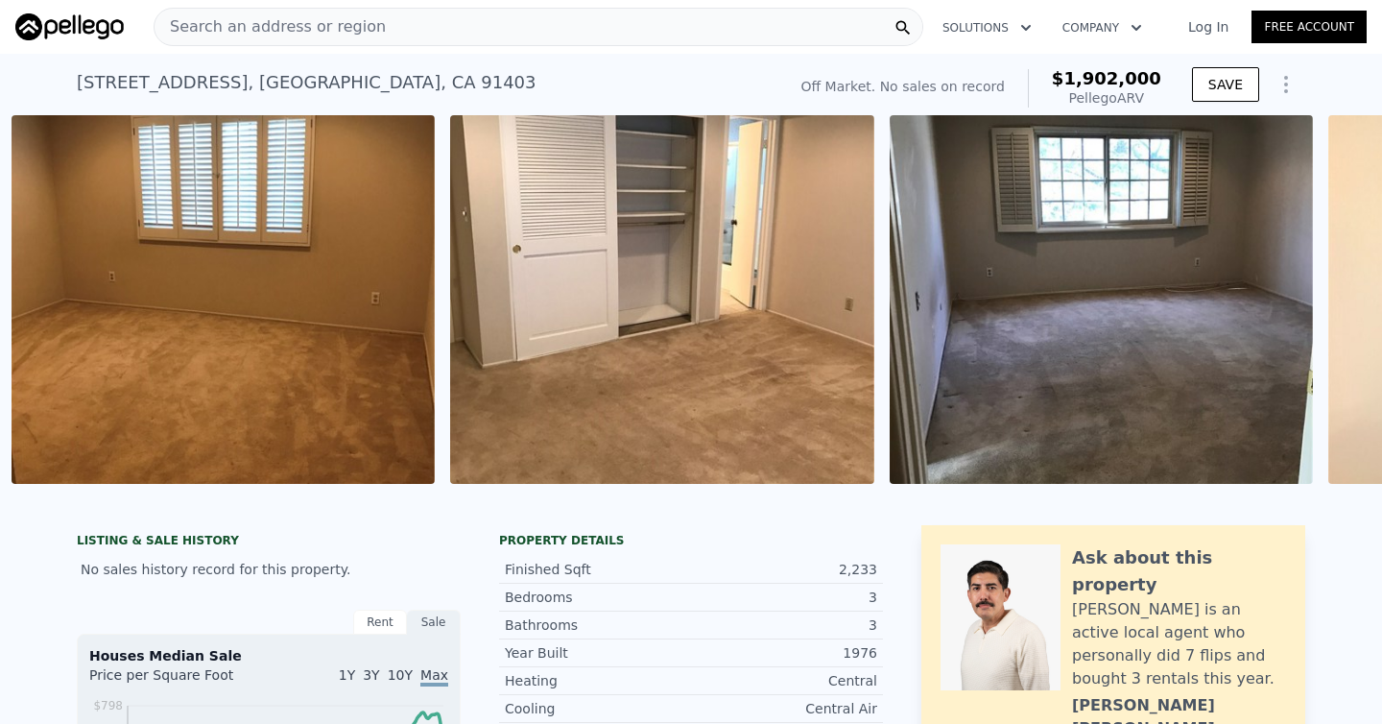
scroll to position [0, 17672]
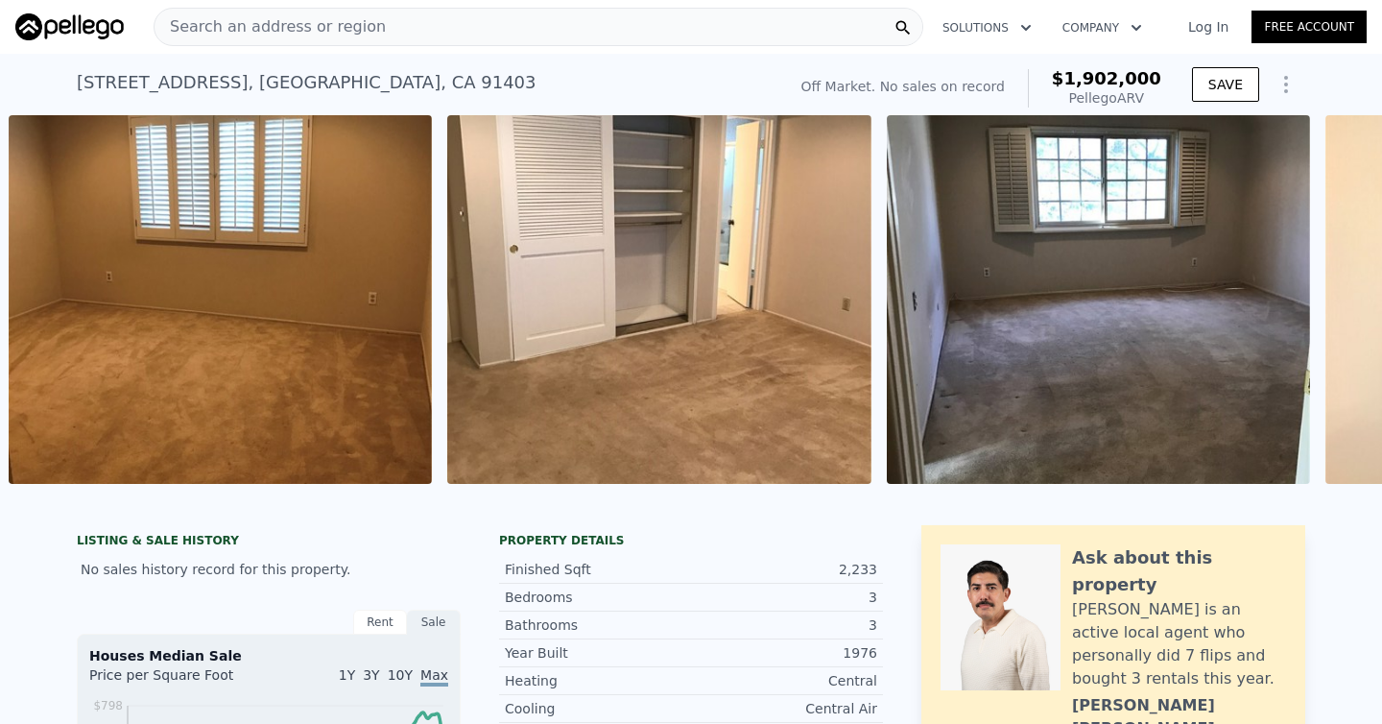
click at [1328, 305] on div "• + − • + − STREET VIEW Loading... SATELLITE VIEW" at bounding box center [691, 302] width 1382 height 375
click at [1328, 305] on icon at bounding box center [1332, 303] width 38 height 38
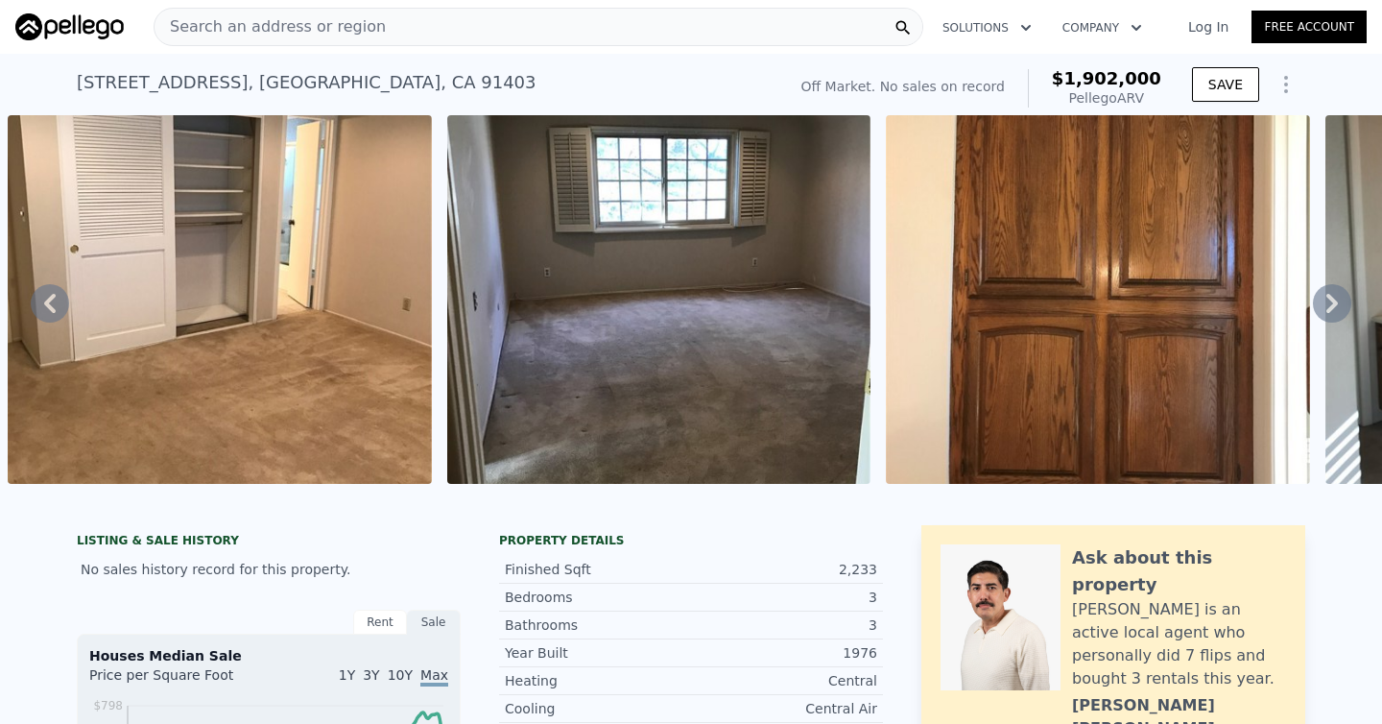
click at [1331, 305] on icon at bounding box center [1333, 303] width 12 height 19
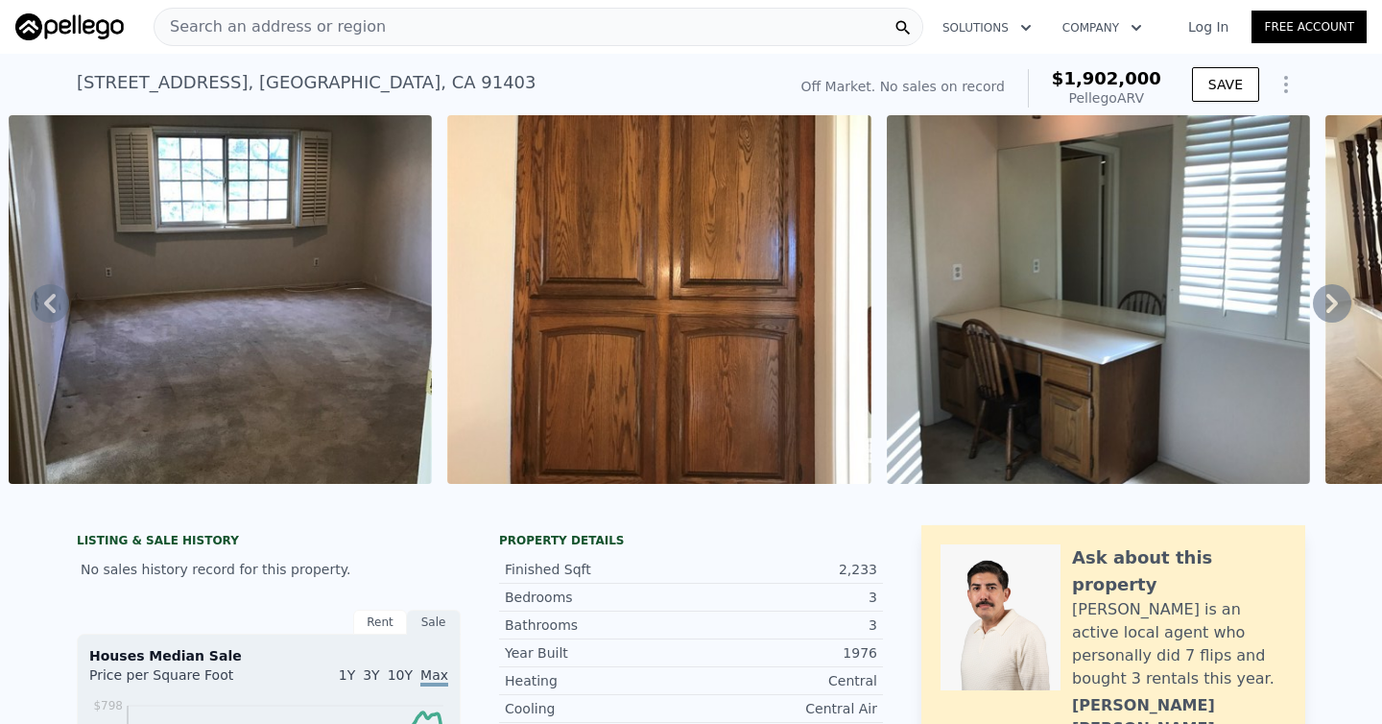
click at [1331, 303] on icon at bounding box center [1332, 303] width 38 height 38
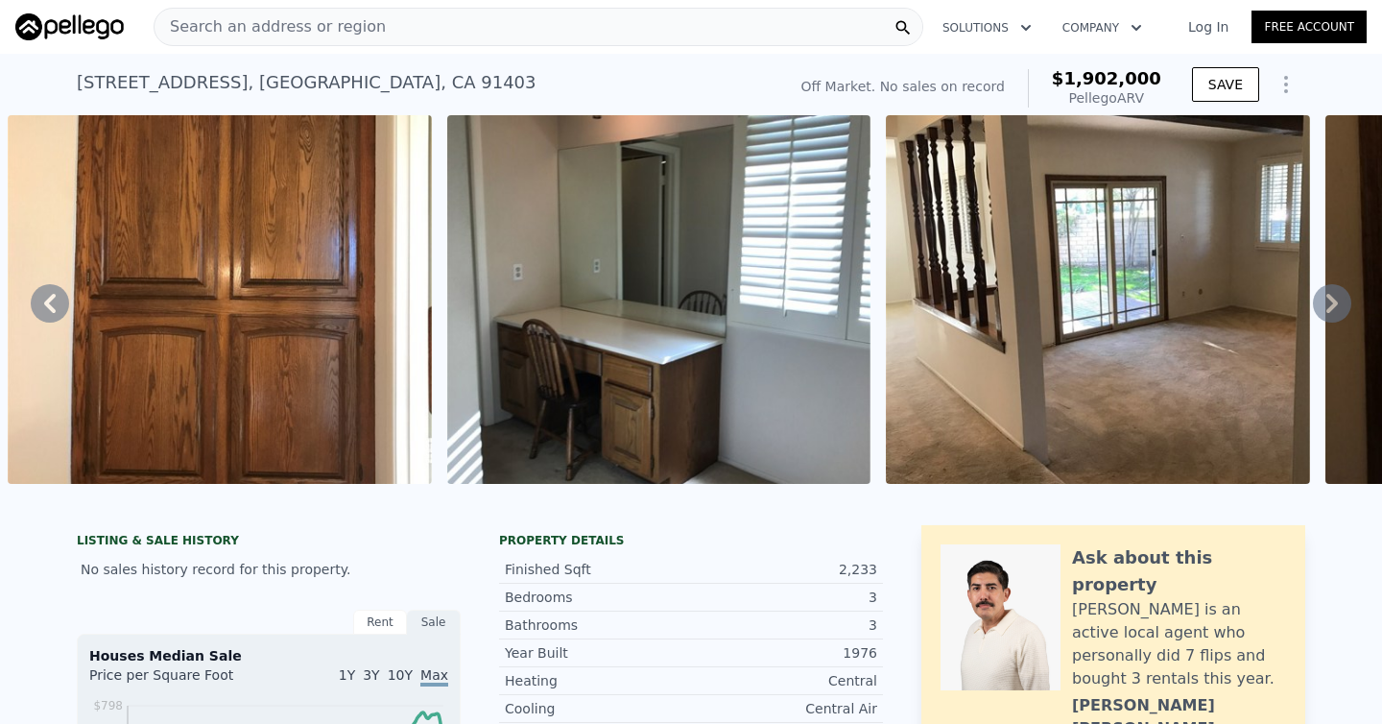
click at [1331, 302] on icon at bounding box center [1332, 303] width 38 height 38
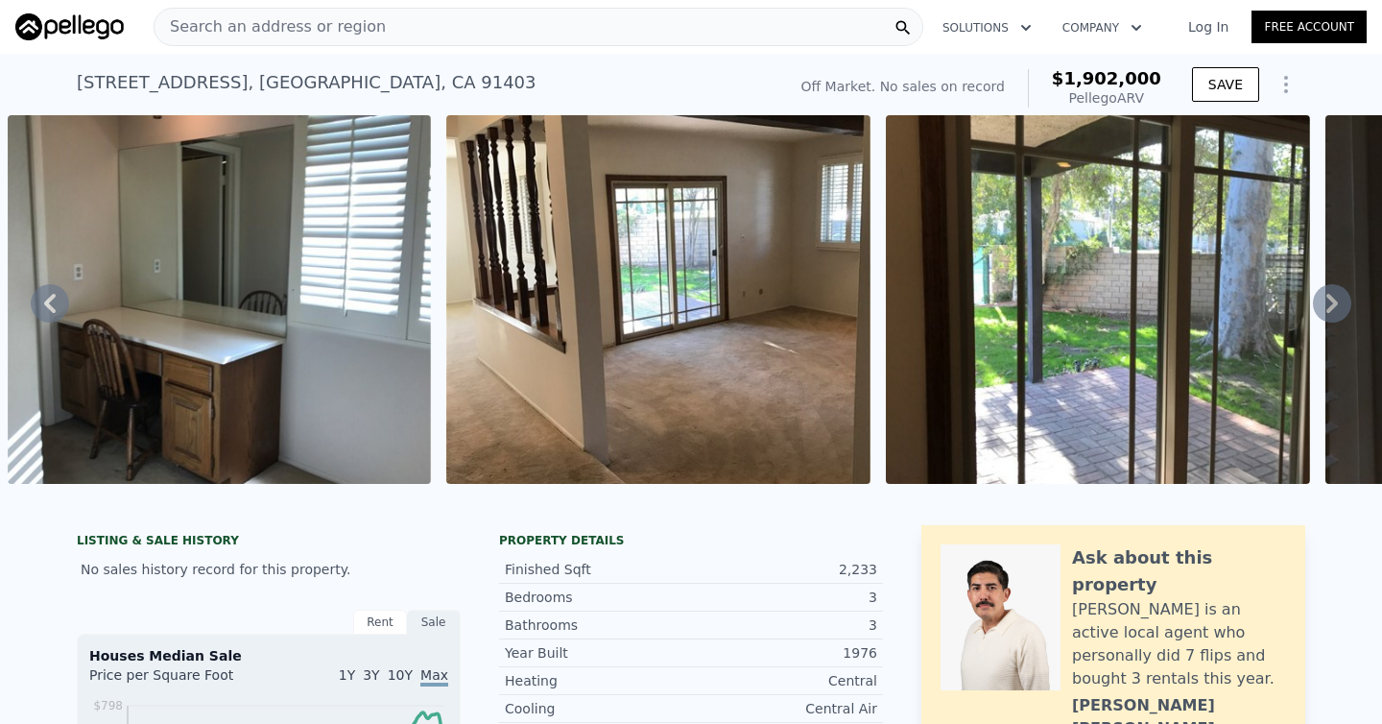
click at [1331, 302] on icon at bounding box center [1332, 303] width 38 height 38
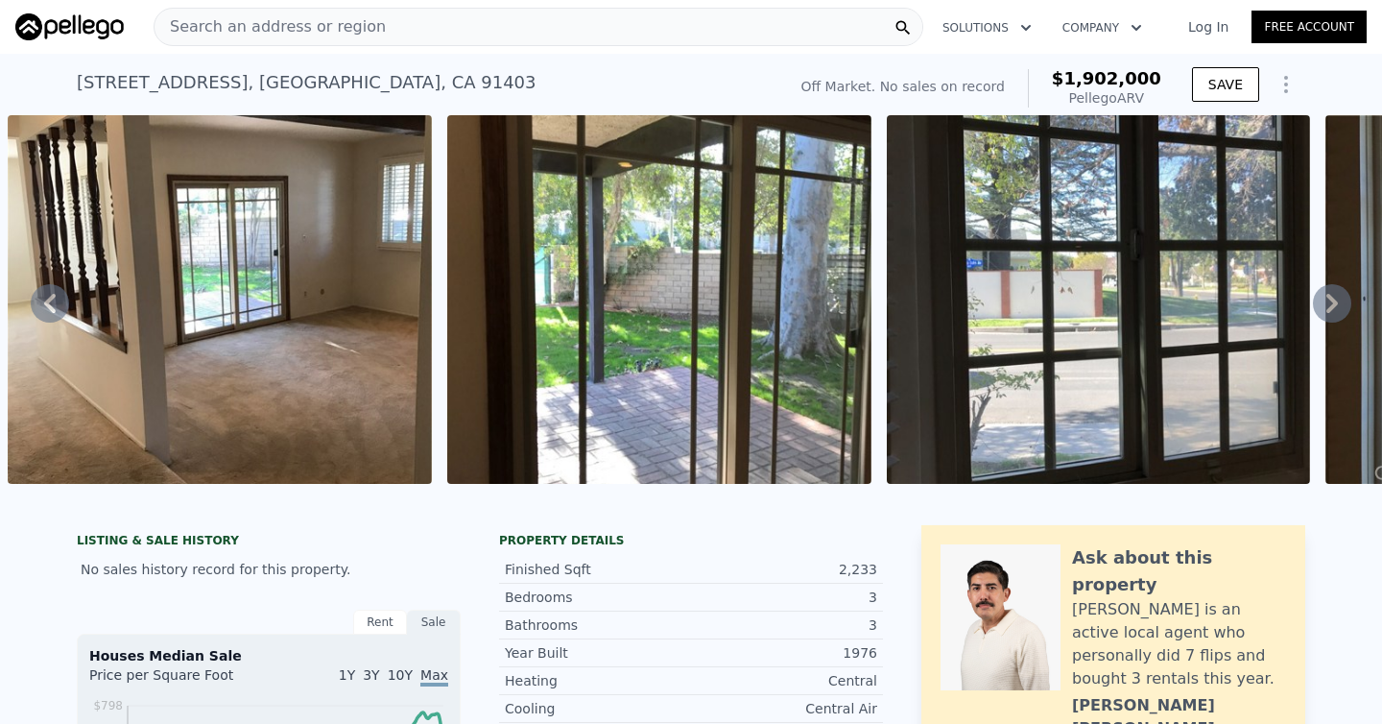
click at [1330, 301] on icon at bounding box center [1332, 303] width 38 height 38
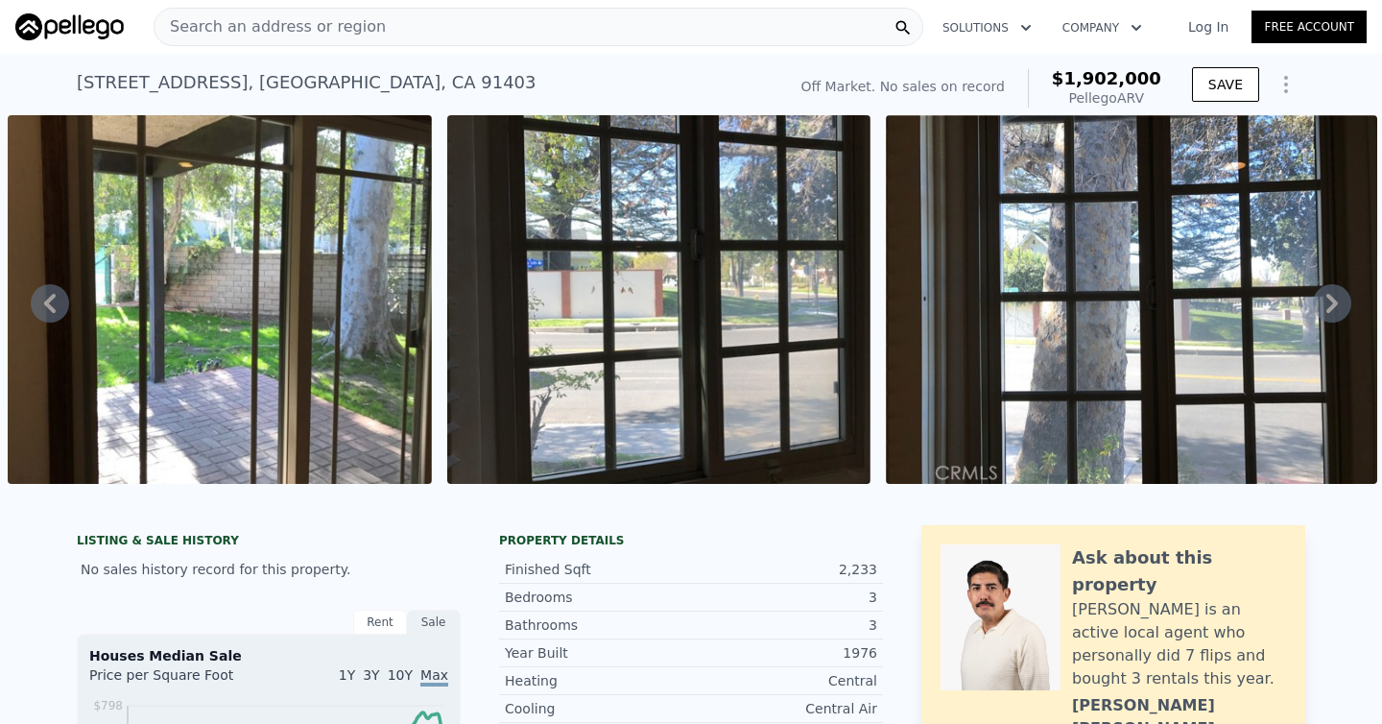
click at [1330, 301] on icon at bounding box center [1332, 303] width 38 height 38
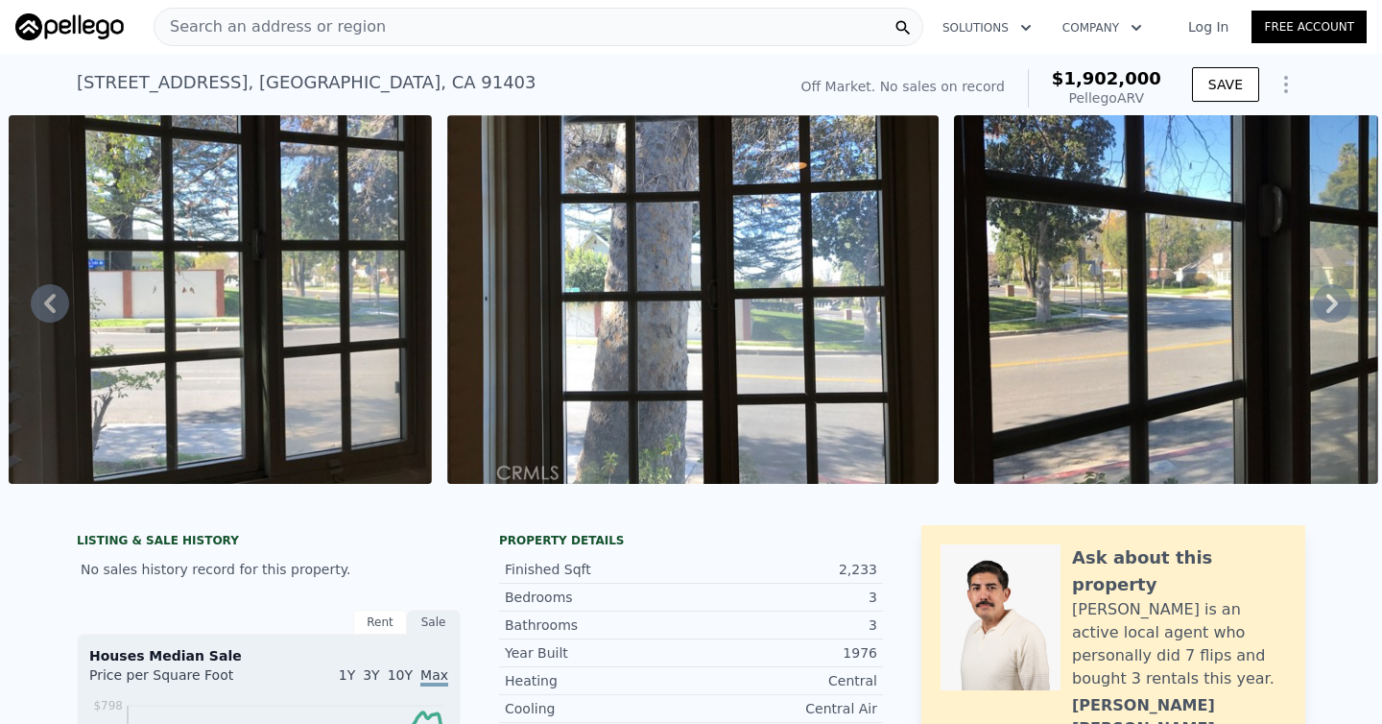
click at [1330, 301] on icon at bounding box center [1332, 303] width 38 height 38
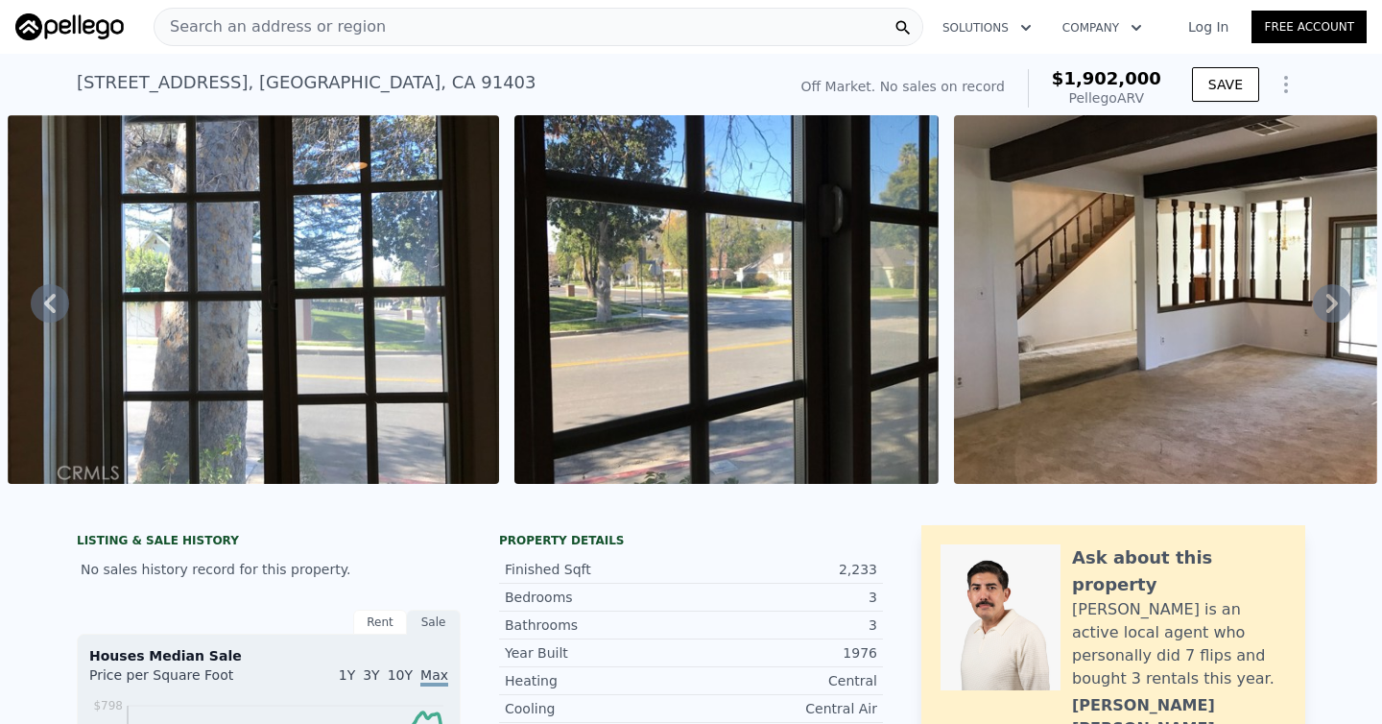
click at [1330, 301] on icon at bounding box center [1332, 303] width 38 height 38
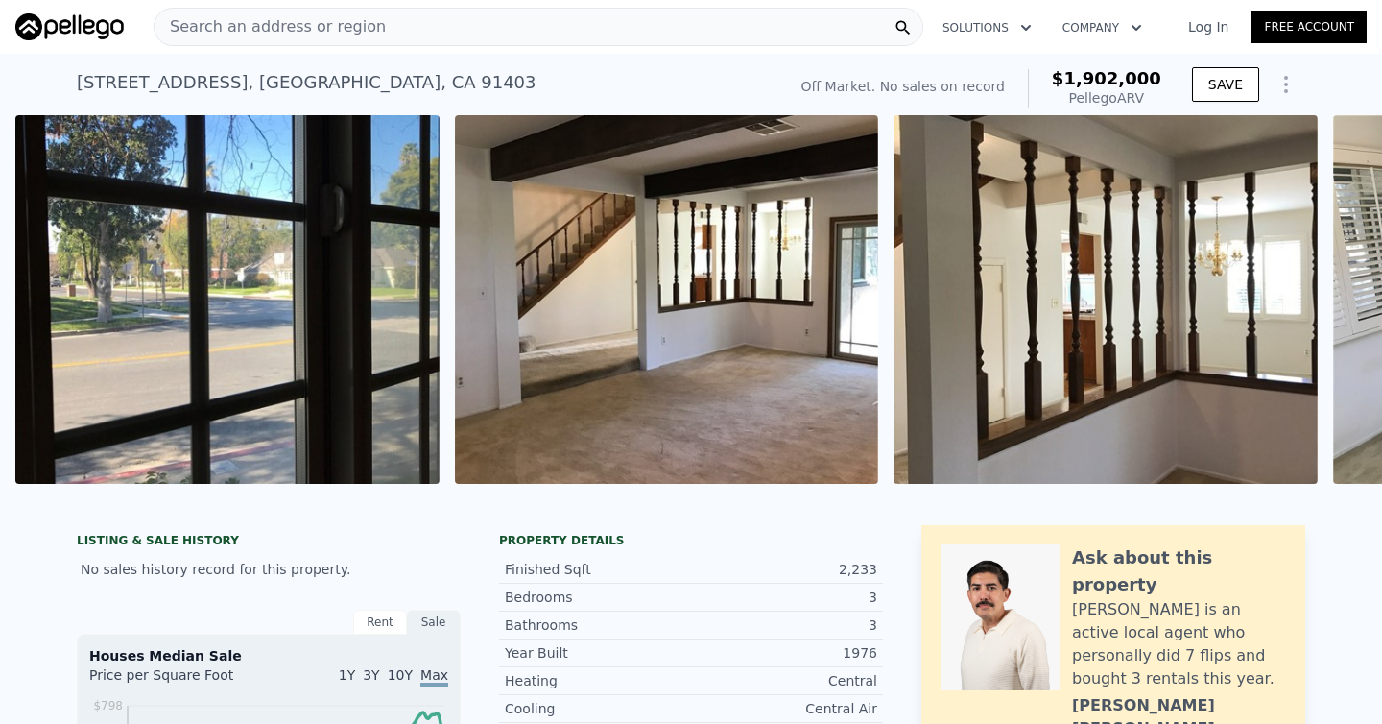
scroll to position [0, 21693]
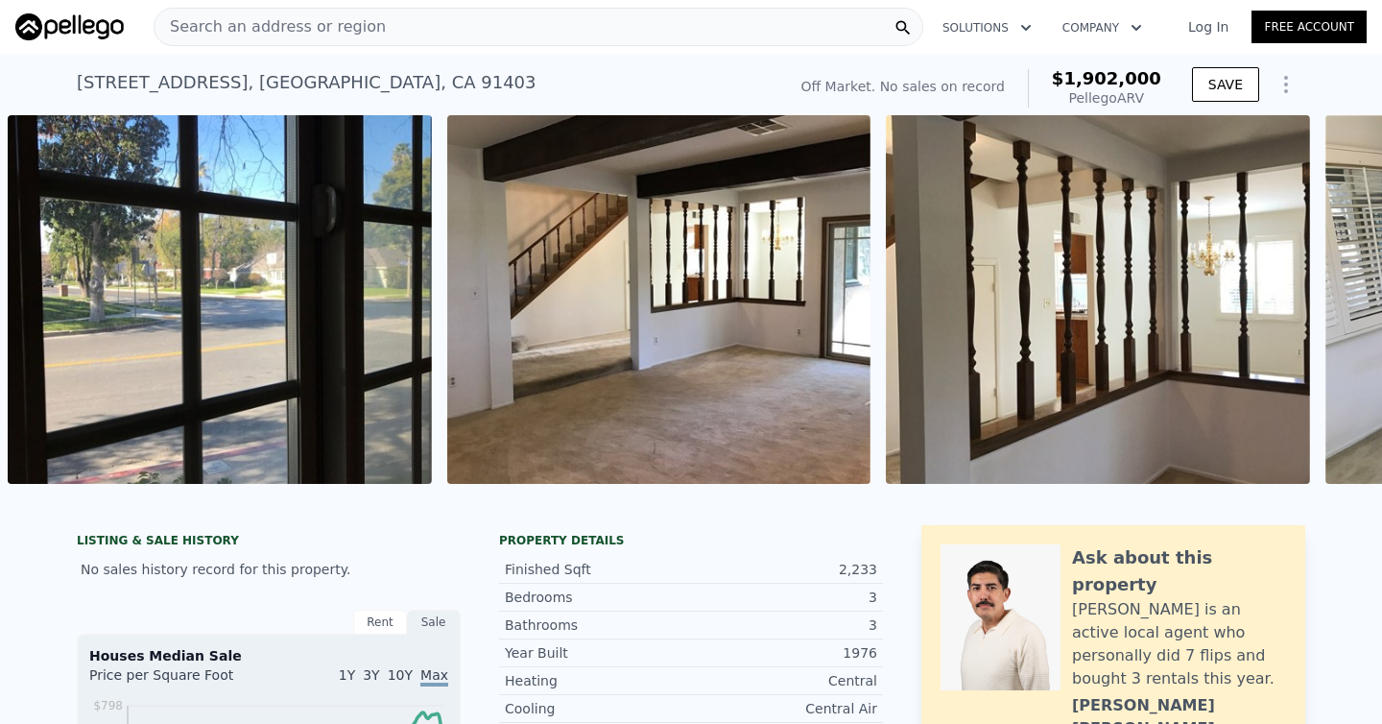
click at [1330, 301] on div "• + − • + − STREET VIEW Loading... SATELLITE VIEW" at bounding box center [691, 302] width 1382 height 375
click at [1333, 303] on icon at bounding box center [1333, 303] width 12 height 19
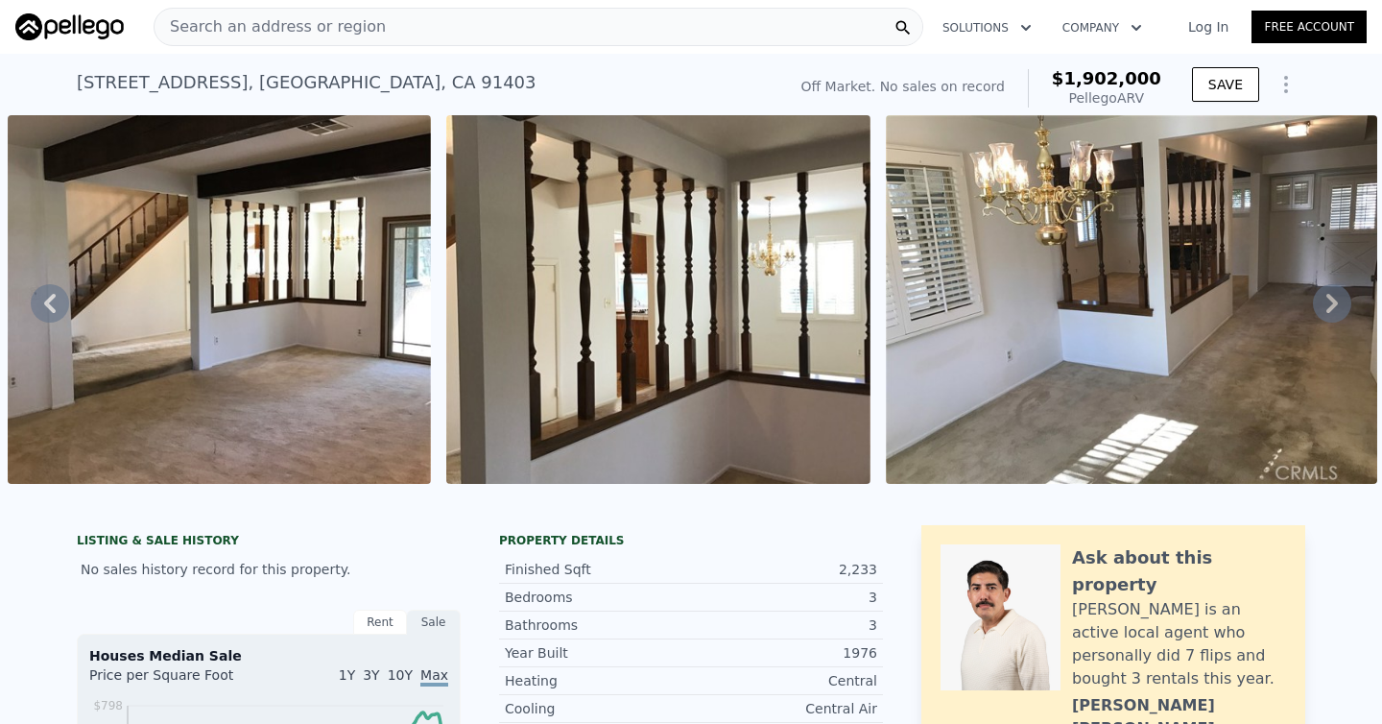
click at [1335, 304] on icon at bounding box center [1333, 303] width 12 height 19
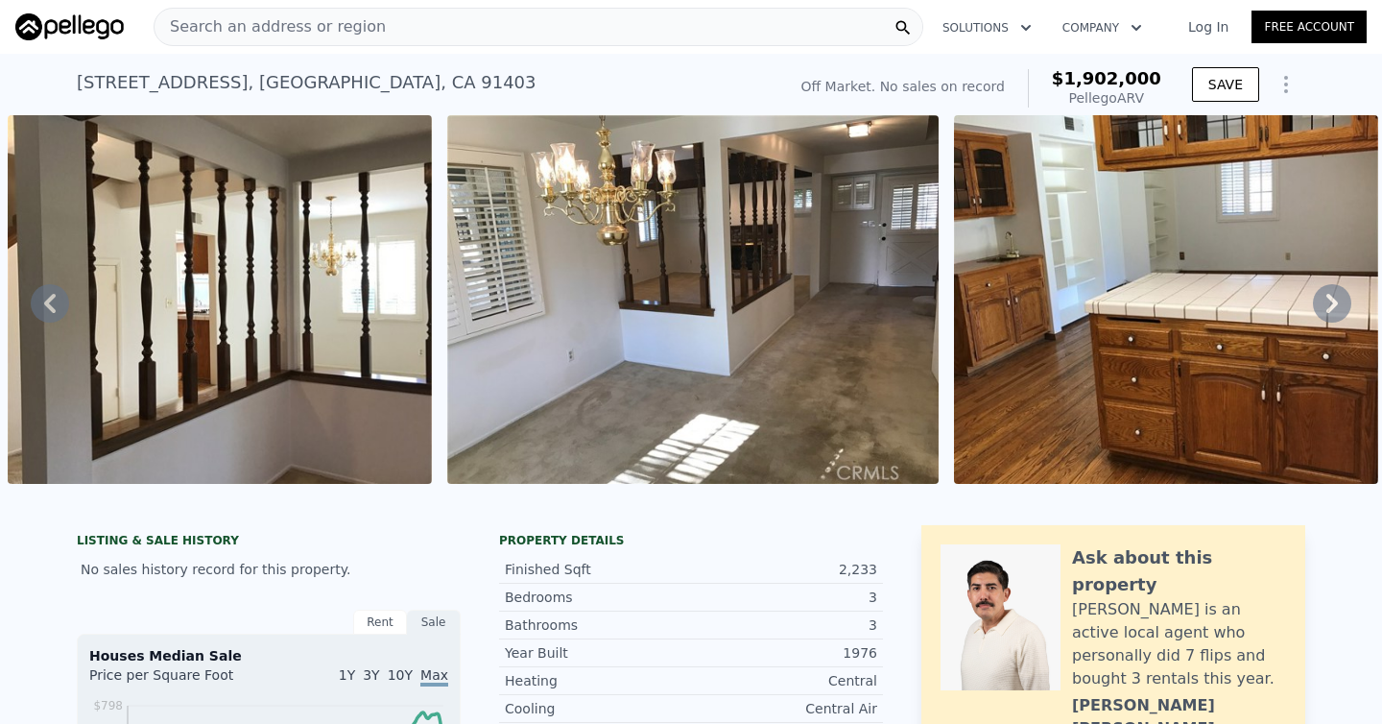
click at [1331, 307] on icon at bounding box center [1333, 303] width 12 height 19
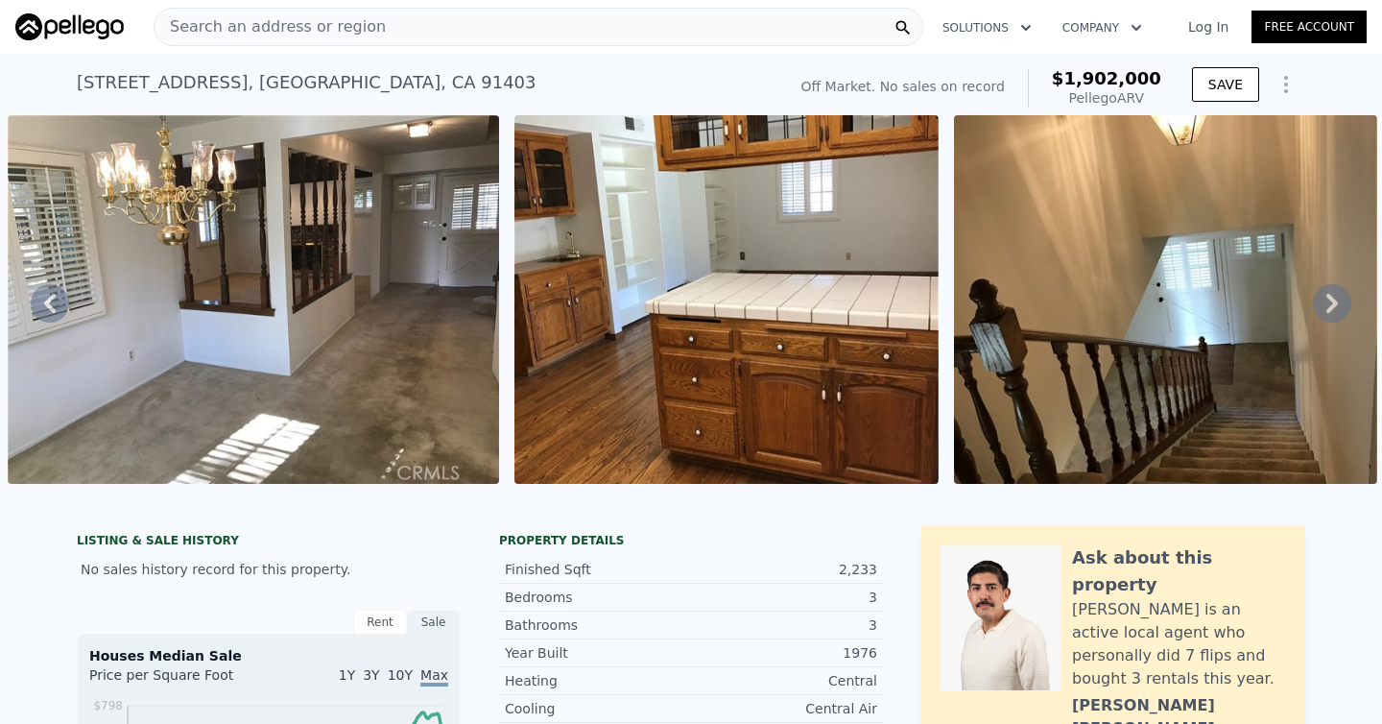
click at [1331, 307] on icon at bounding box center [1333, 303] width 12 height 19
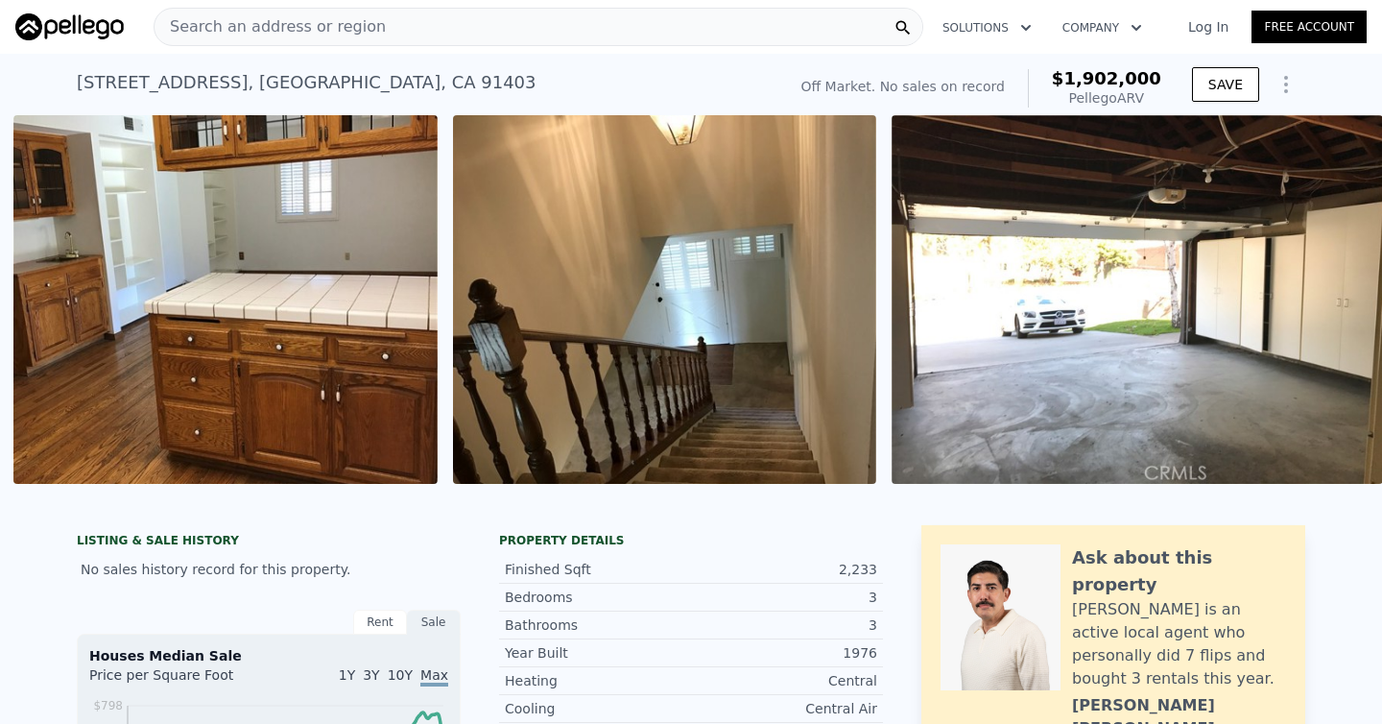
scroll to position [0, 23518]
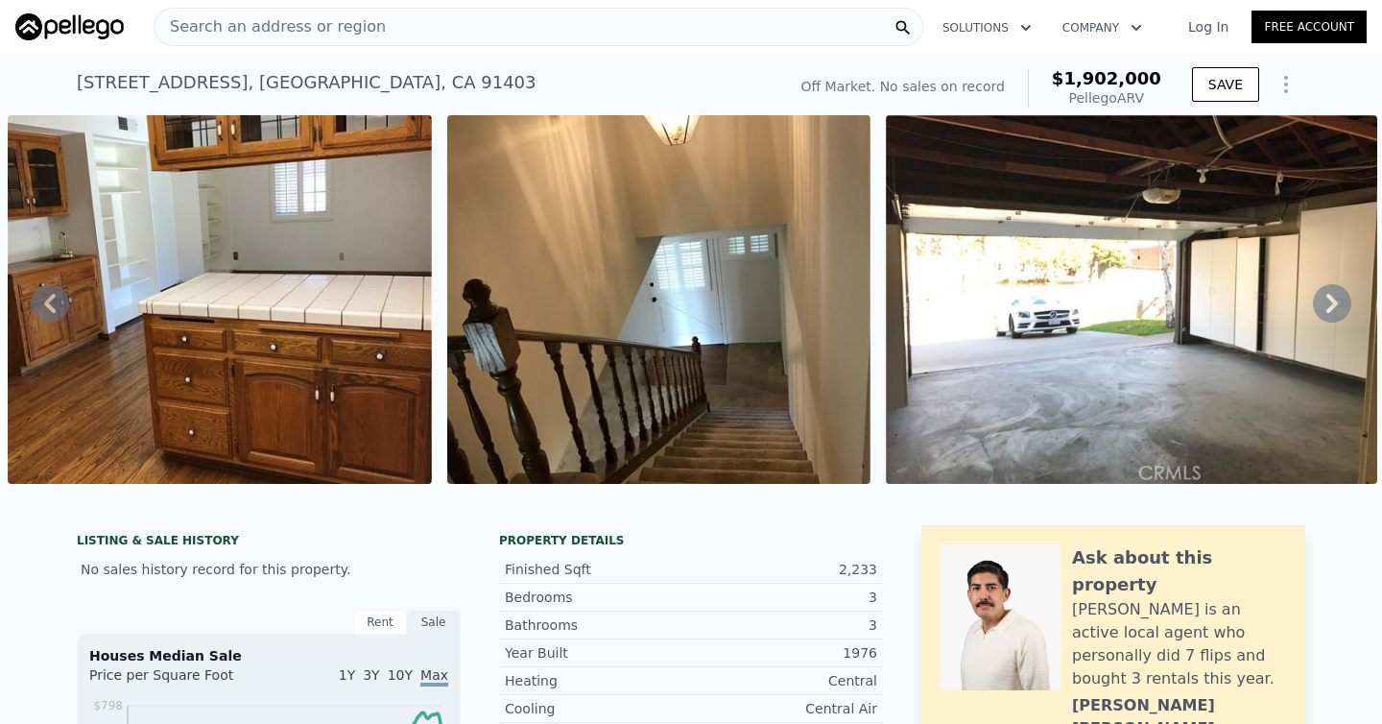
click at [1331, 305] on icon at bounding box center [1333, 303] width 12 height 19
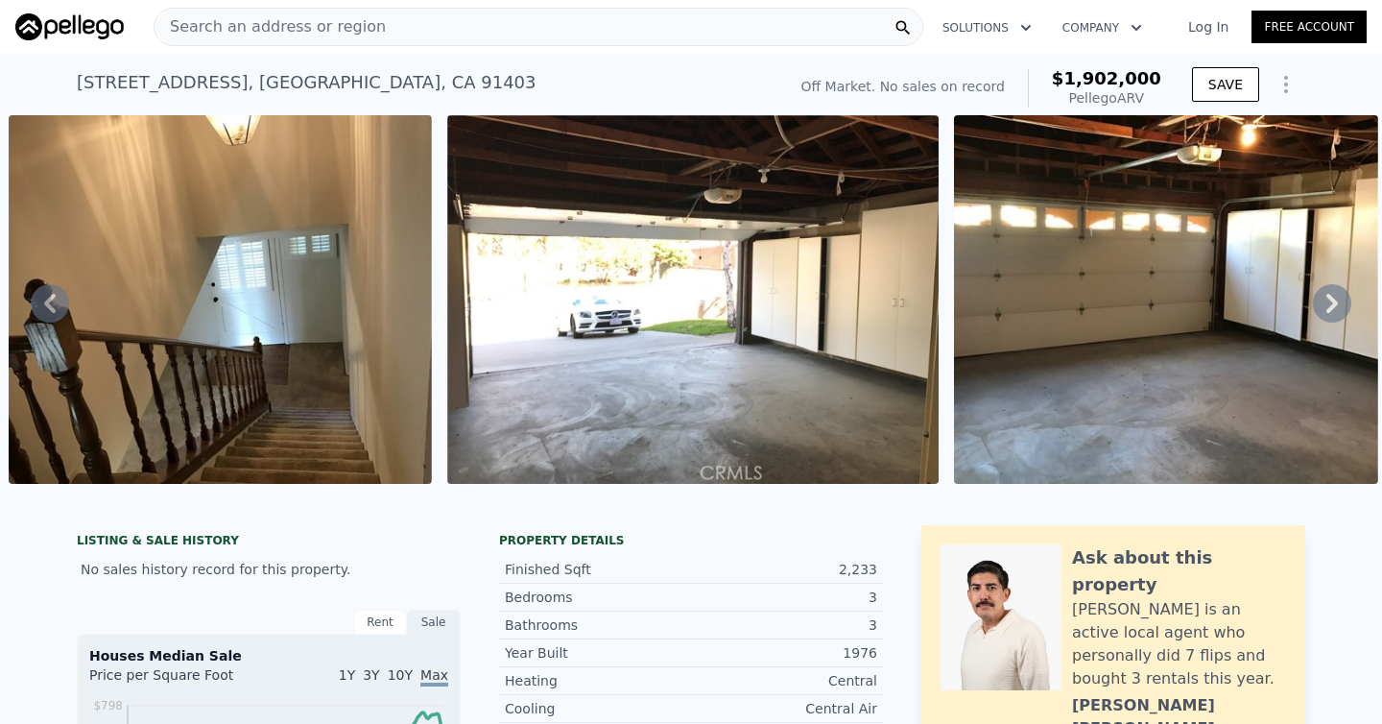
click at [1331, 305] on icon at bounding box center [1333, 303] width 12 height 19
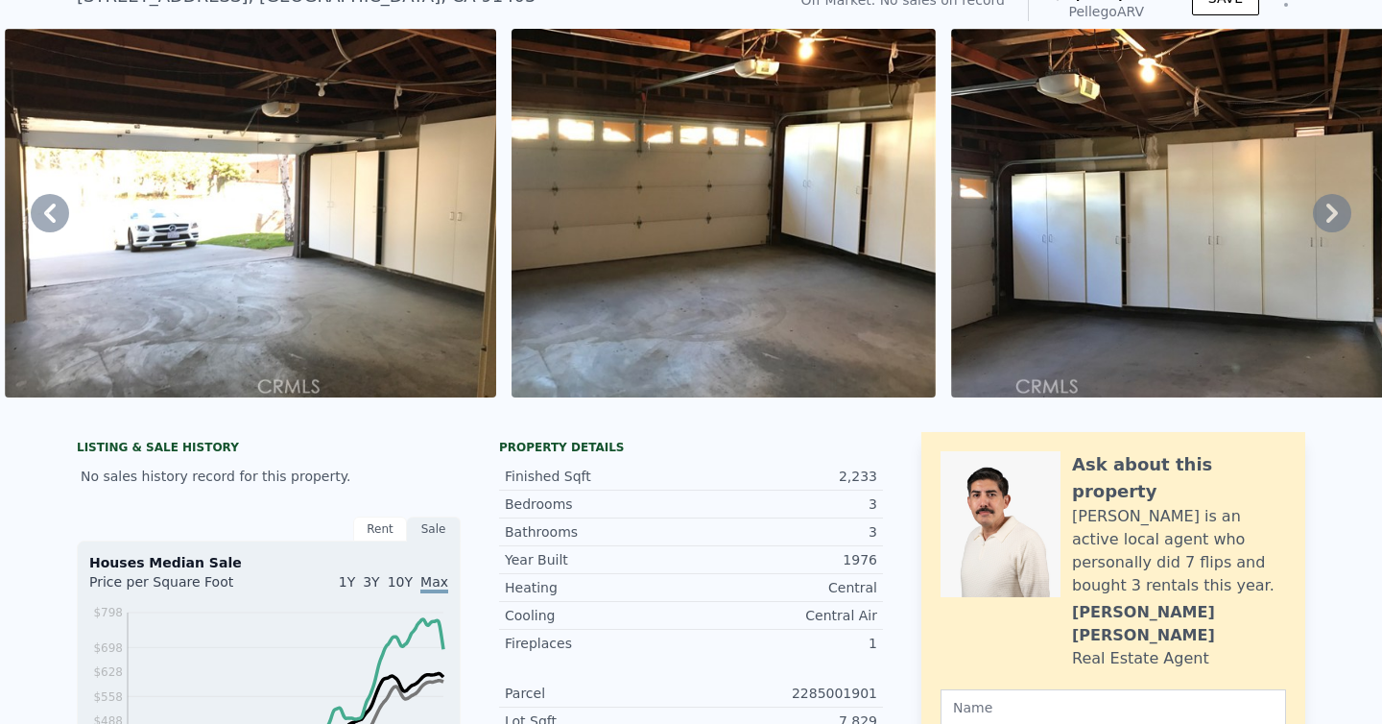
scroll to position [0, 0]
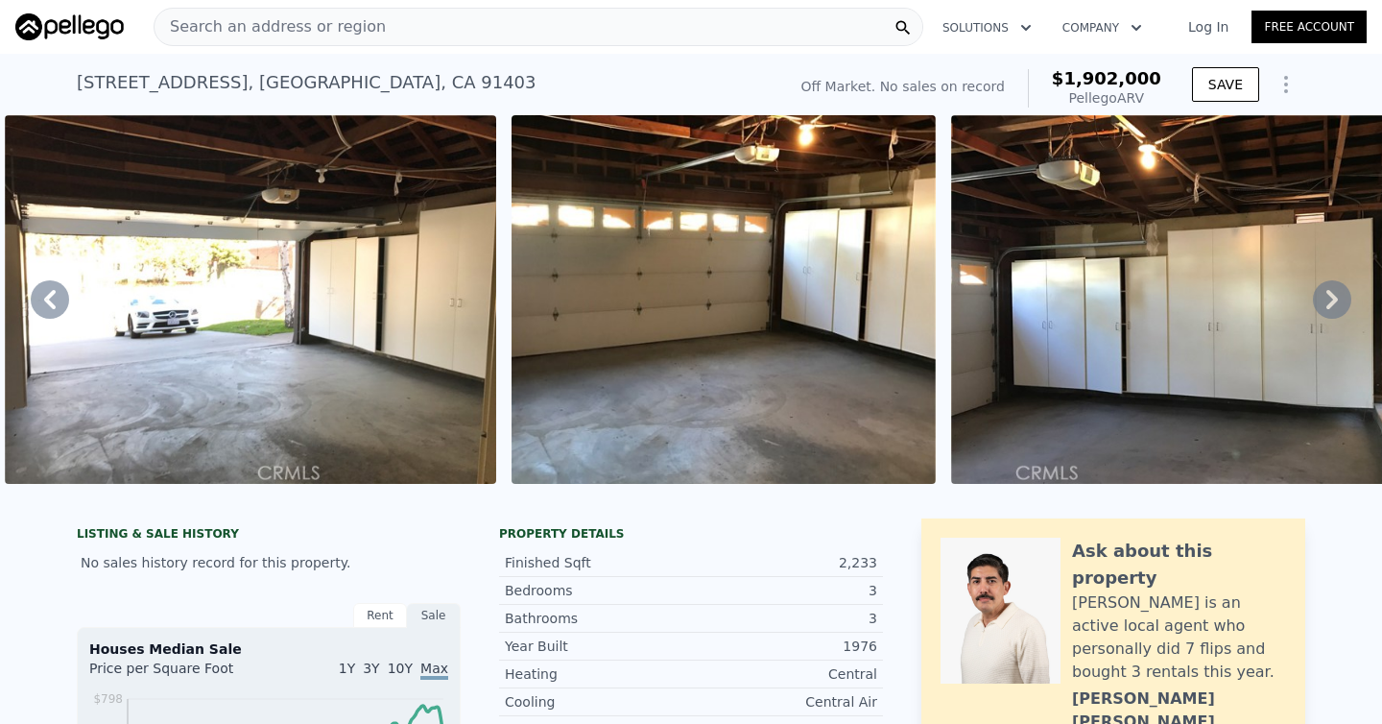
click at [1337, 300] on icon at bounding box center [1332, 299] width 38 height 38
type input "2"
type input "1699"
type input "3067"
type input "8"
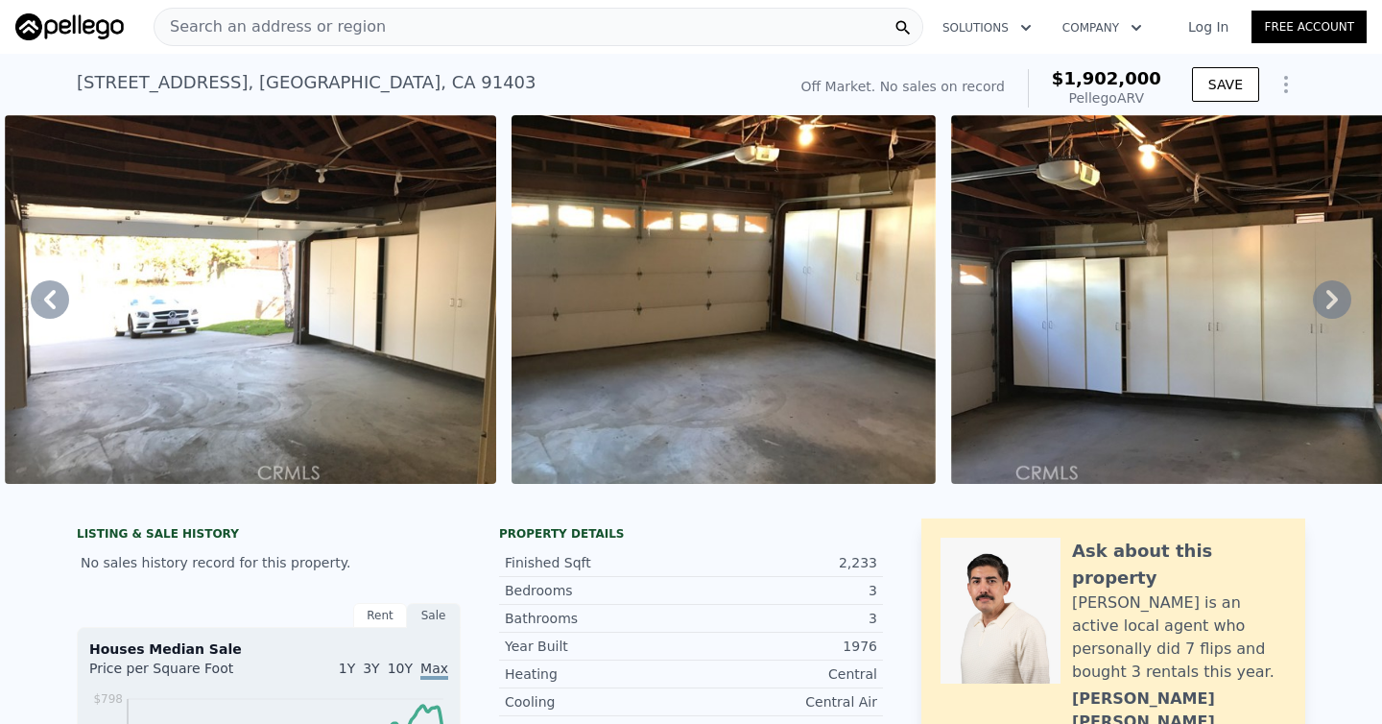
type input "$ 0"
type input "$ 30,000"
checkbox input "true"
